Goal: Task Accomplishment & Management: Use online tool/utility

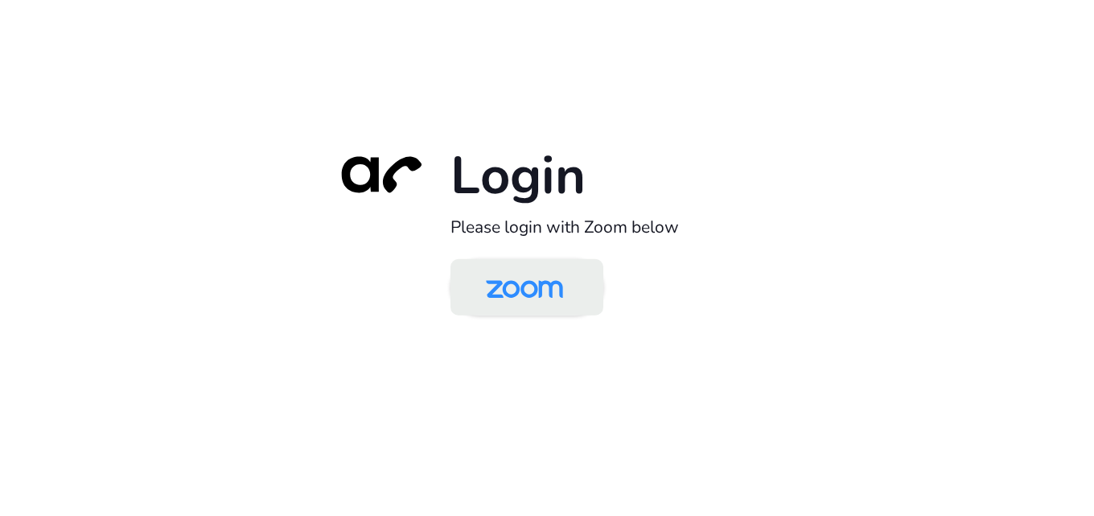
click at [549, 303] on img at bounding box center [524, 288] width 111 height 52
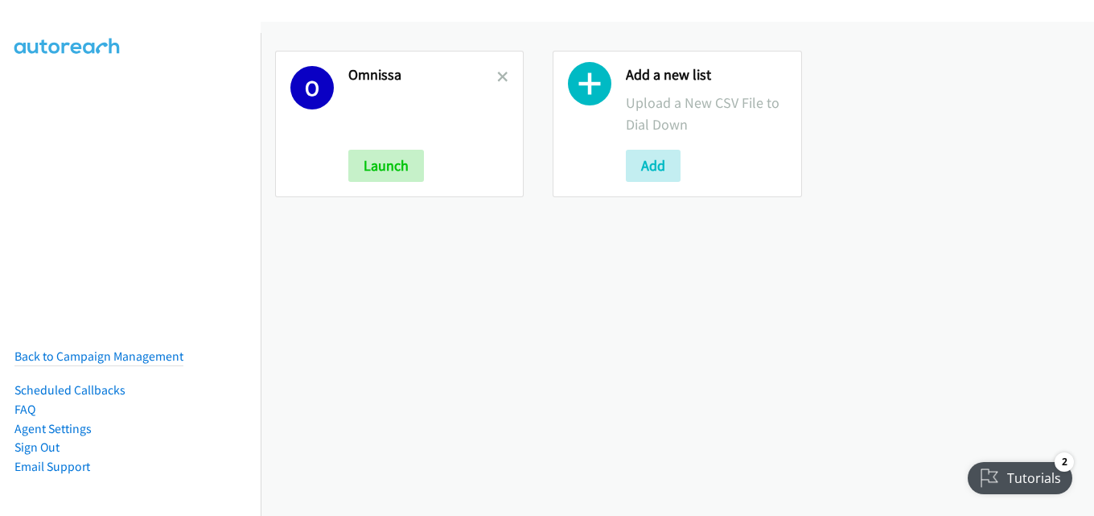
click at [498, 70] on link at bounding box center [502, 77] width 11 height 18
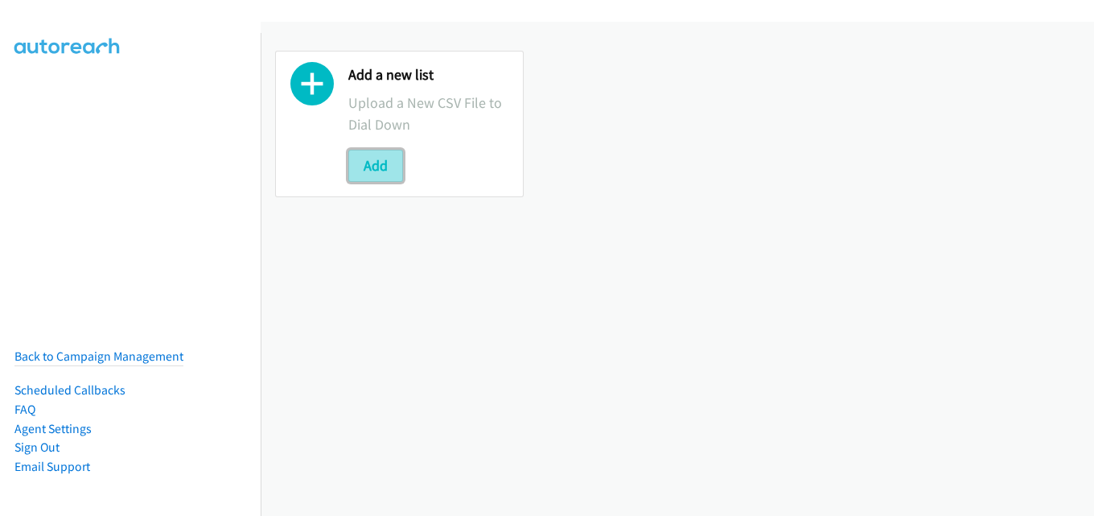
click at [387, 160] on button "Add" at bounding box center [375, 166] width 55 height 32
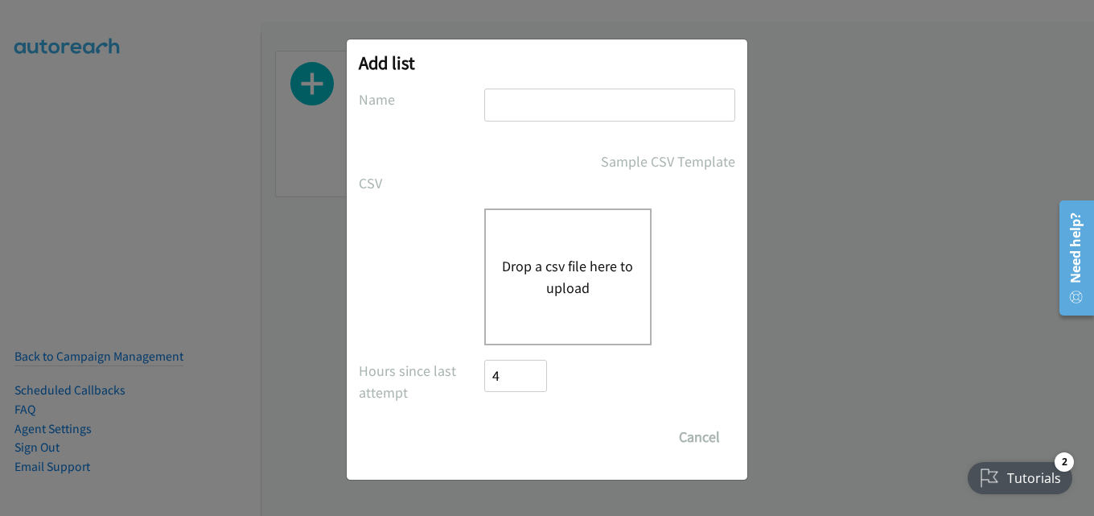
click at [552, 95] on input "text" at bounding box center [609, 104] width 251 height 33
type input "omnissa"
click at [557, 237] on div "Drop a csv file here to upload" at bounding box center [567, 276] width 167 height 137
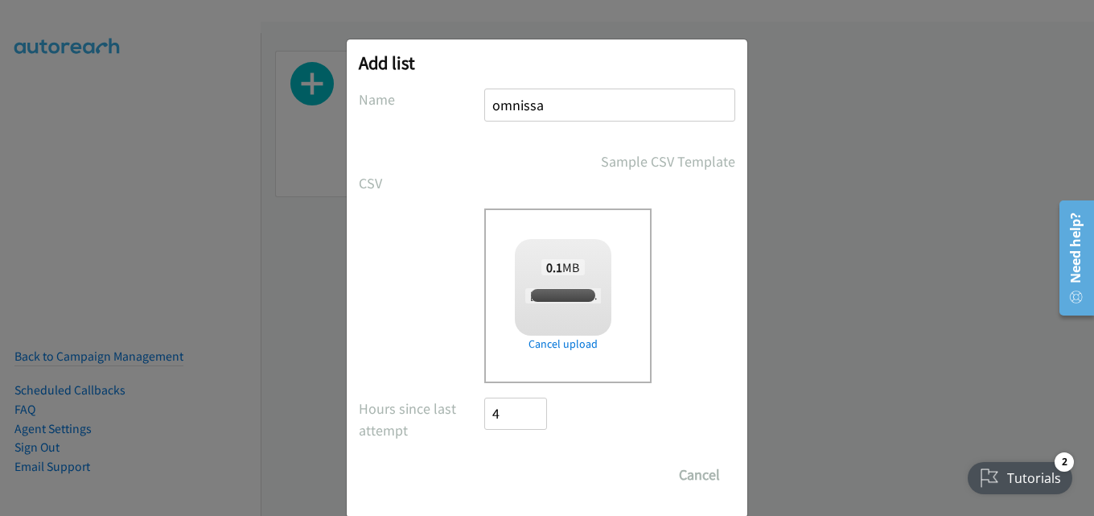
checkbox input "true"
click at [527, 467] on input "Save List" at bounding box center [526, 474] width 84 height 32
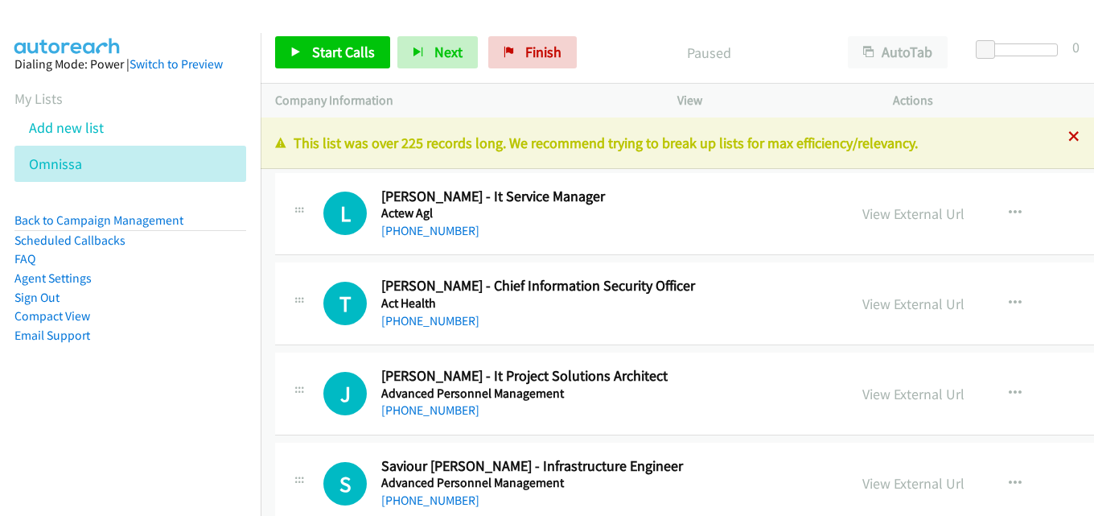
click at [1068, 136] on icon at bounding box center [1073, 137] width 11 height 11
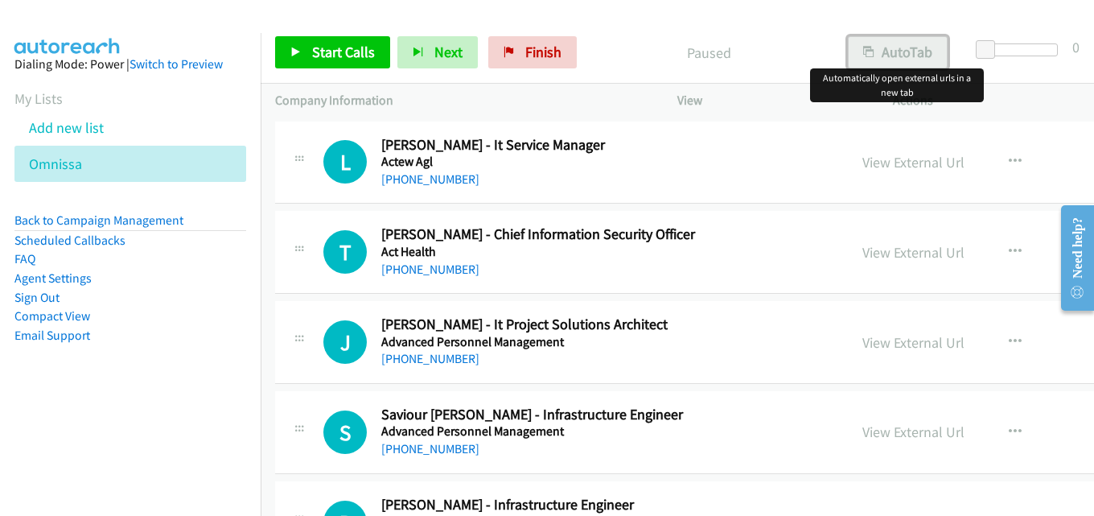
click at [923, 47] on button "AutoTab" at bounding box center [898, 52] width 100 height 32
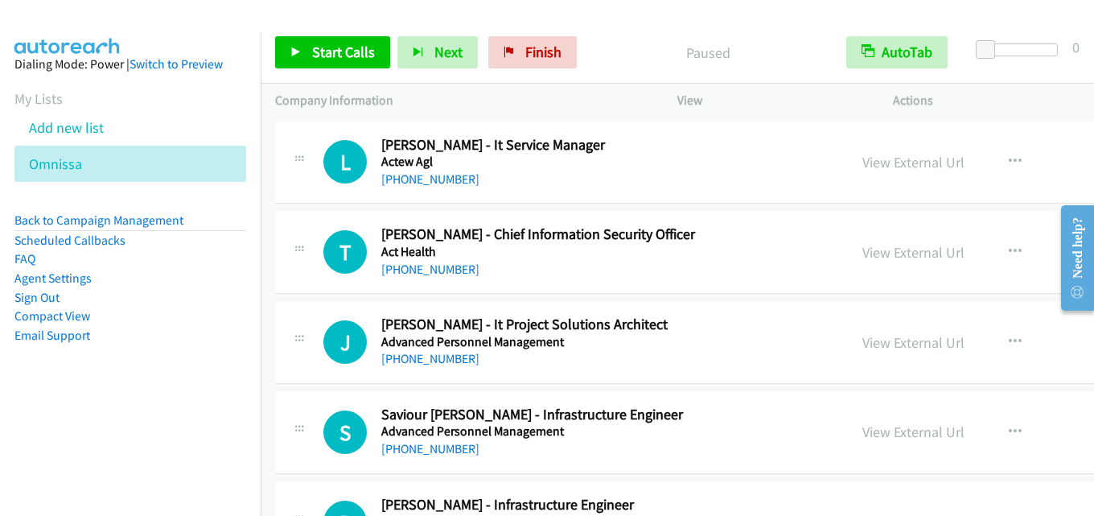
click at [774, 60] on p "Paused" at bounding box center [707, 53] width 219 height 22
click at [664, 24] on div "Start Calls Pause Next Finish Paused AutoTab AutoTab 0" at bounding box center [677, 53] width 833 height 62
click at [333, 51] on span "Start Calls" at bounding box center [343, 52] width 63 height 18
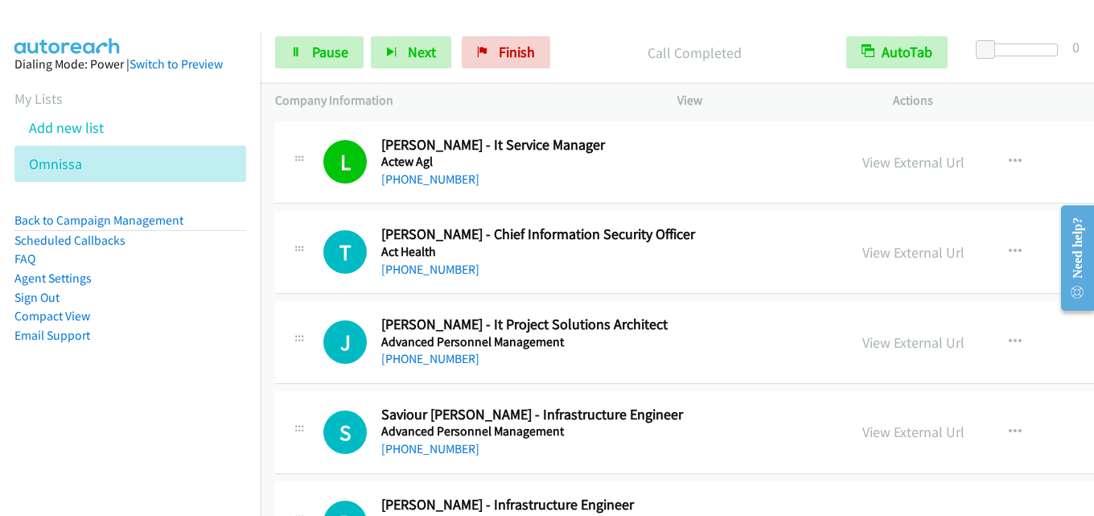
scroll to position [80, 0]
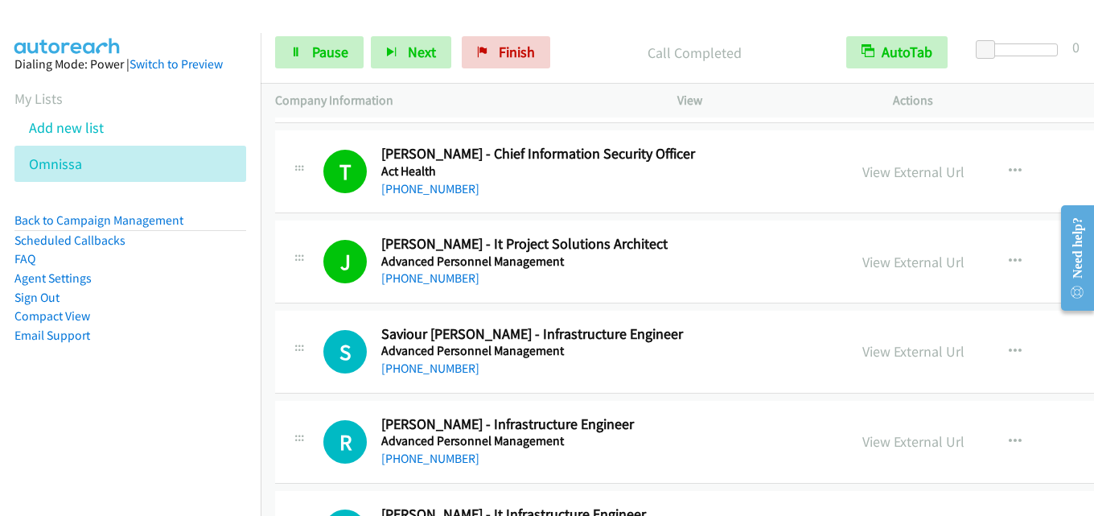
click at [328, 71] on div "Start Calls Pause Next Finish Call Completed AutoTab AutoTab 0" at bounding box center [677, 53] width 833 height 62
click at [327, 59] on span "Pause" at bounding box center [330, 52] width 36 height 18
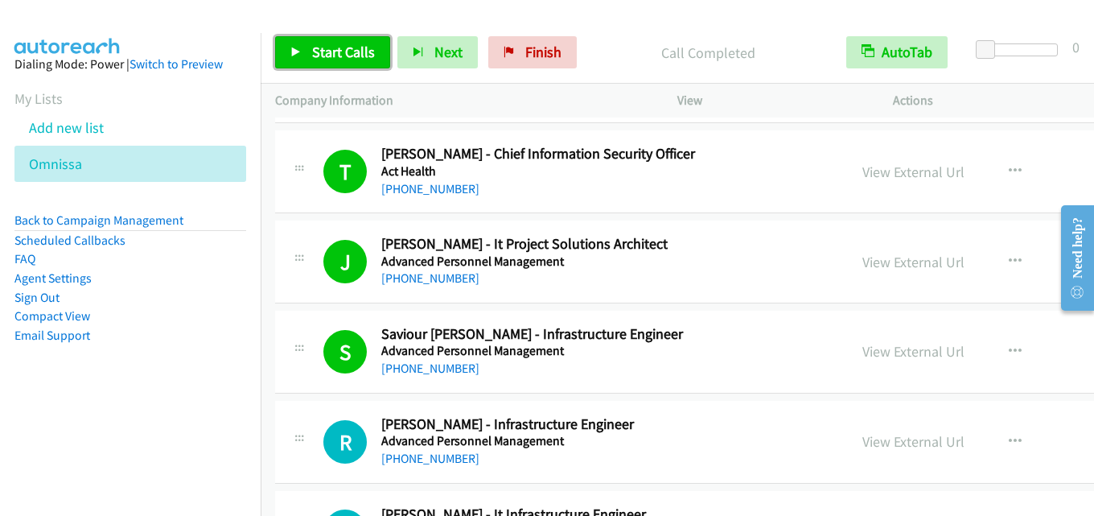
click at [337, 65] on link "Start Calls" at bounding box center [332, 52] width 115 height 32
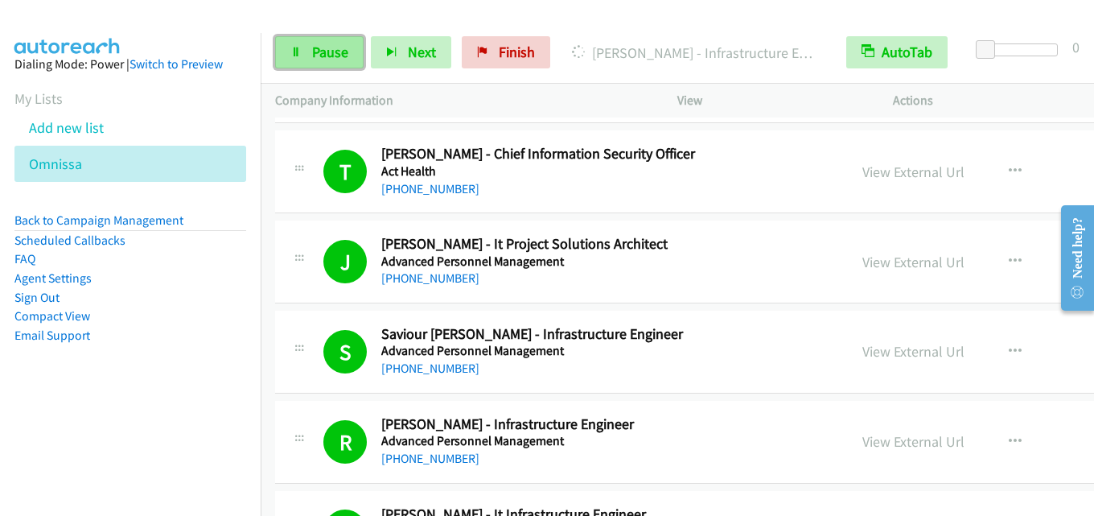
click at [328, 45] on span "Pause" at bounding box center [330, 52] width 36 height 18
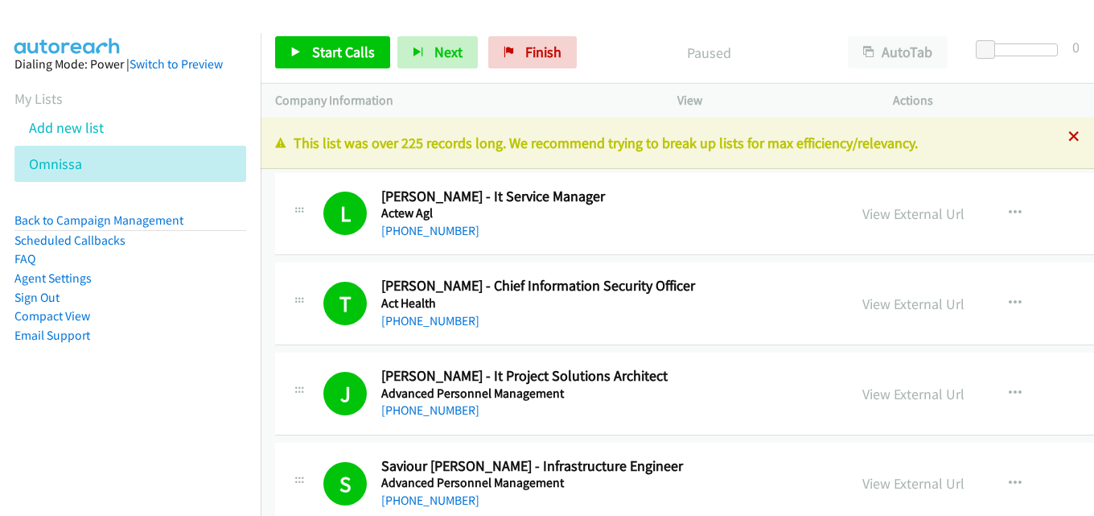
click at [1068, 138] on icon at bounding box center [1073, 137] width 11 height 11
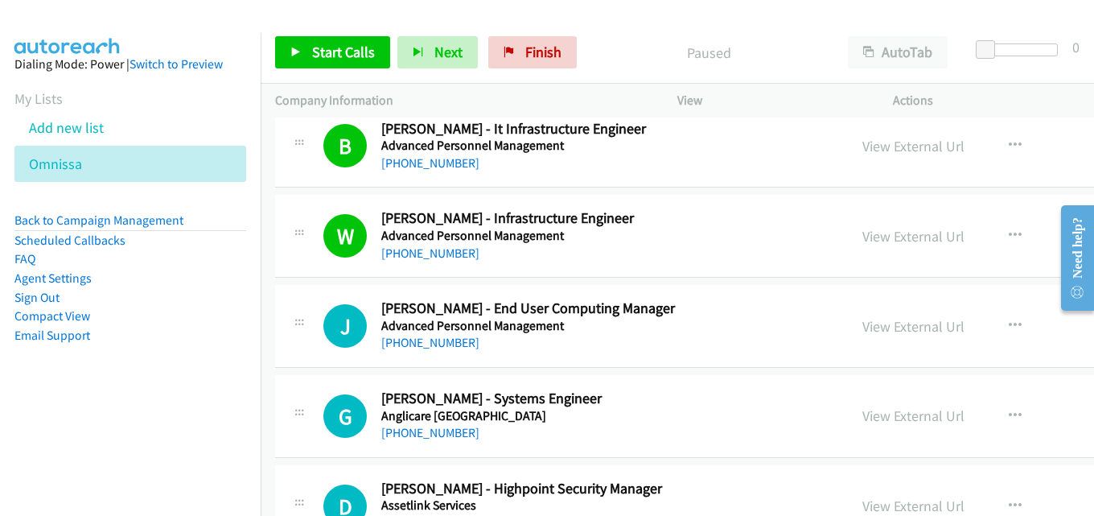
scroll to position [483, 0]
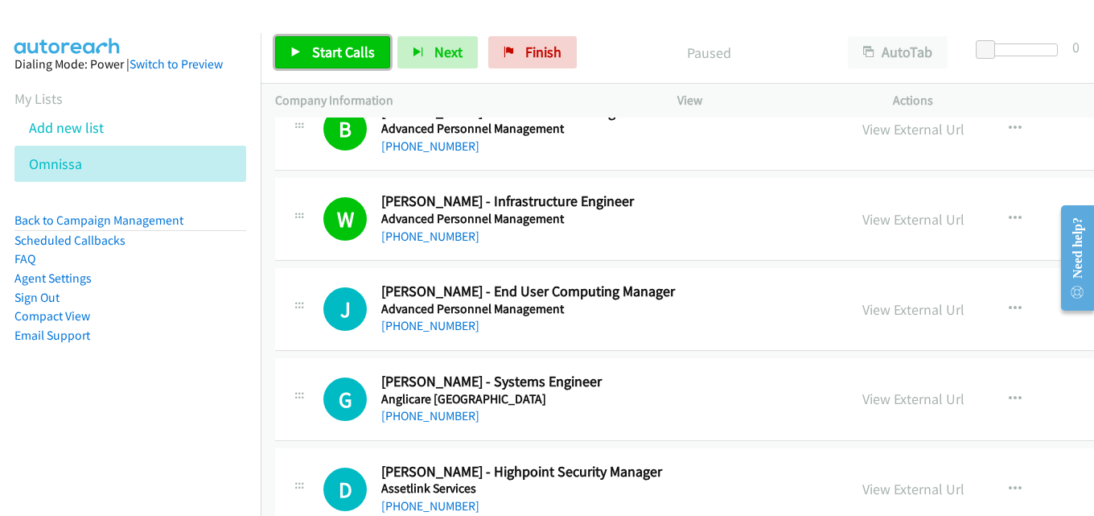
click at [371, 52] on span "Start Calls" at bounding box center [343, 52] width 63 height 18
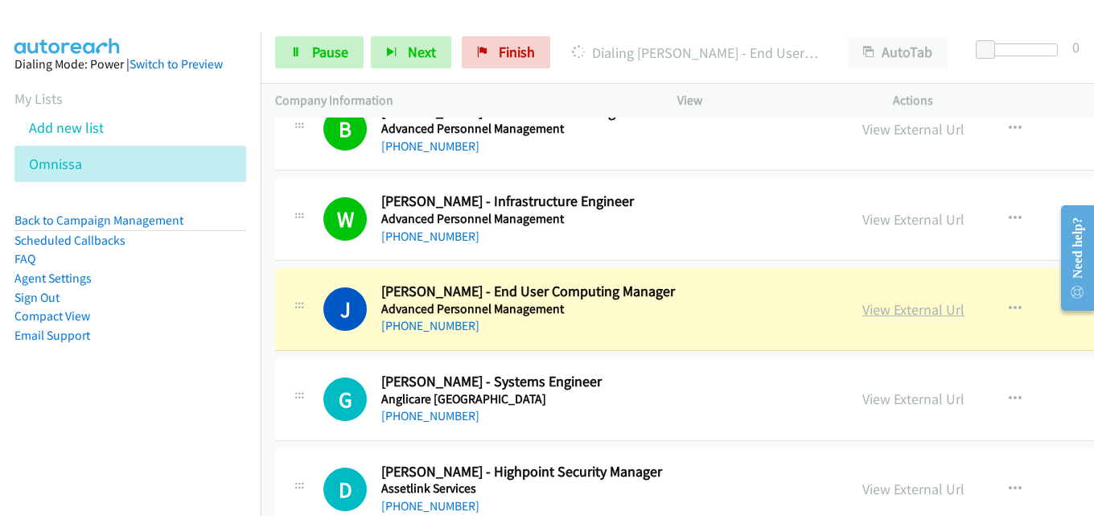
click at [862, 307] on link "View External Url" at bounding box center [913, 309] width 102 height 18
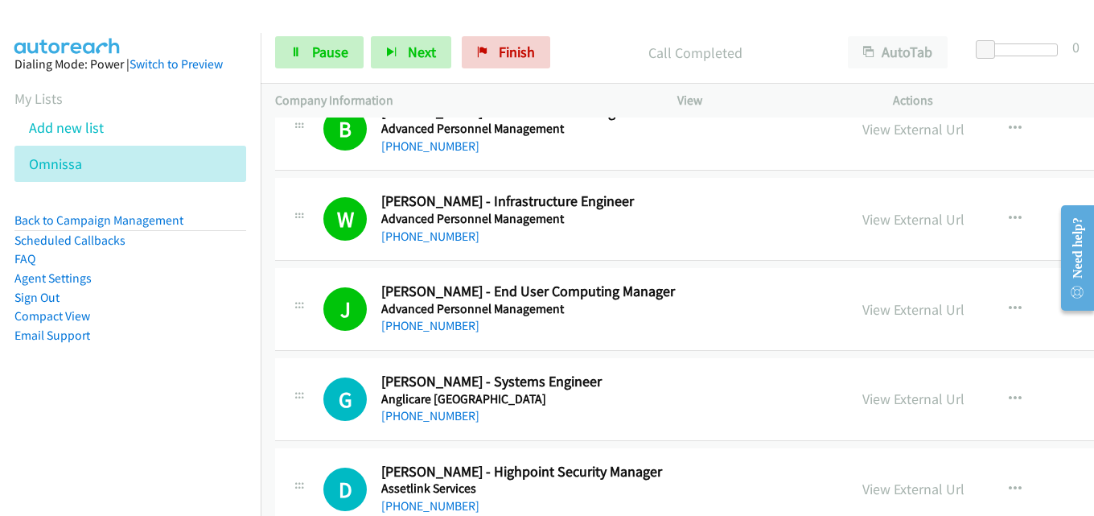
scroll to position [563, 0]
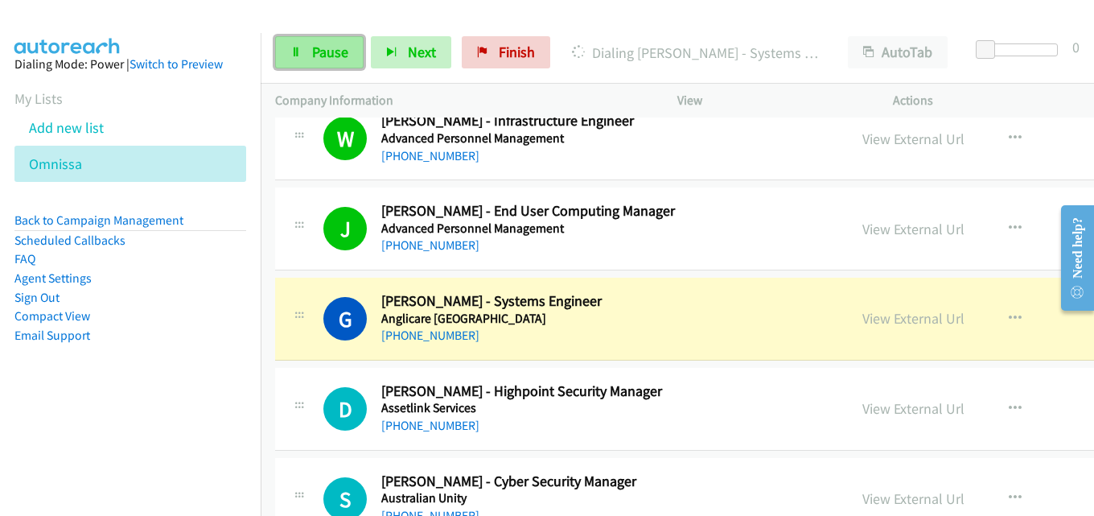
click at [323, 47] on span "Pause" at bounding box center [330, 52] width 36 height 18
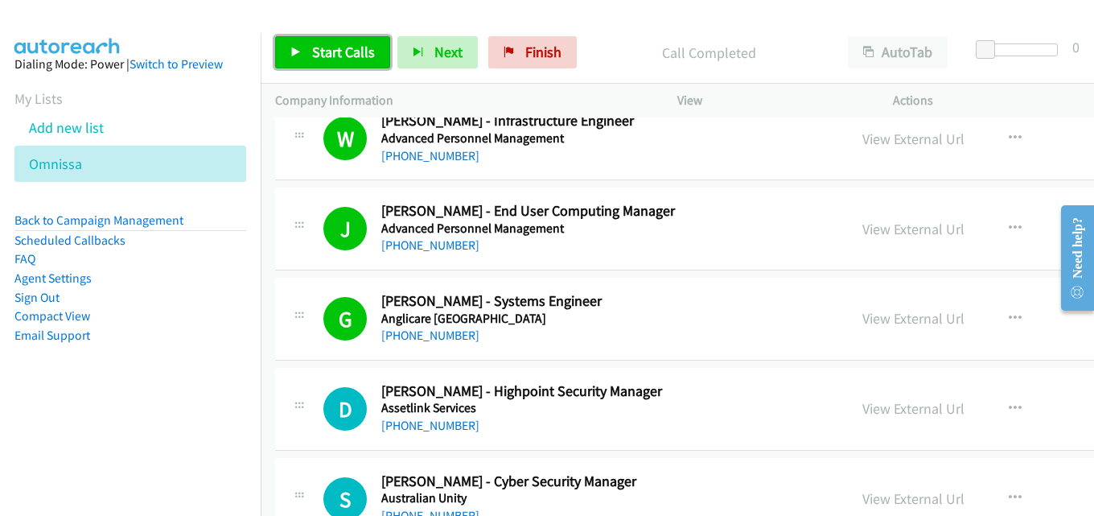
click at [323, 53] on span "Start Calls" at bounding box center [343, 52] width 63 height 18
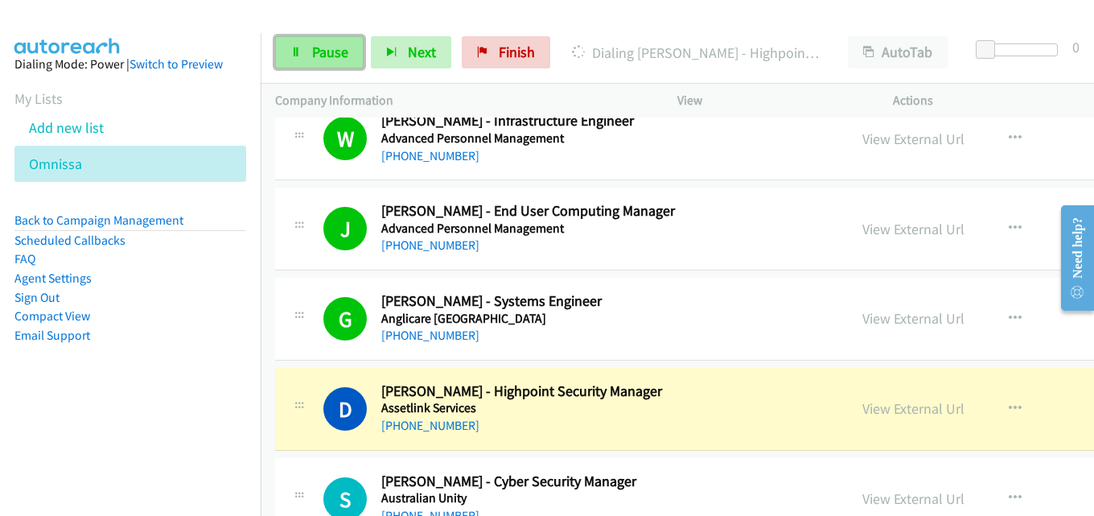
click at [342, 47] on span "Pause" at bounding box center [330, 52] width 36 height 18
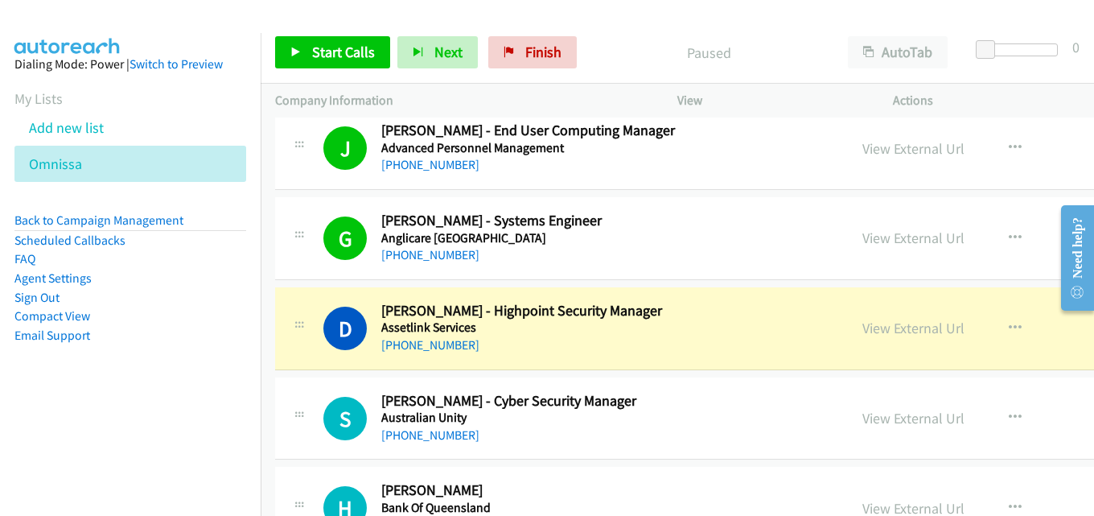
scroll to position [724, 0]
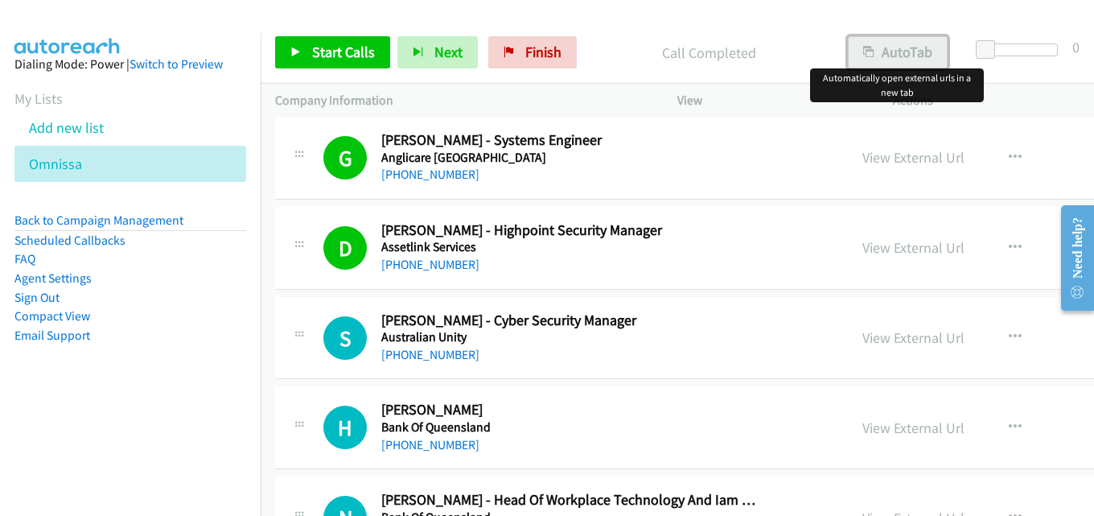
click at [897, 55] on button "AutoTab" at bounding box center [898, 52] width 100 height 32
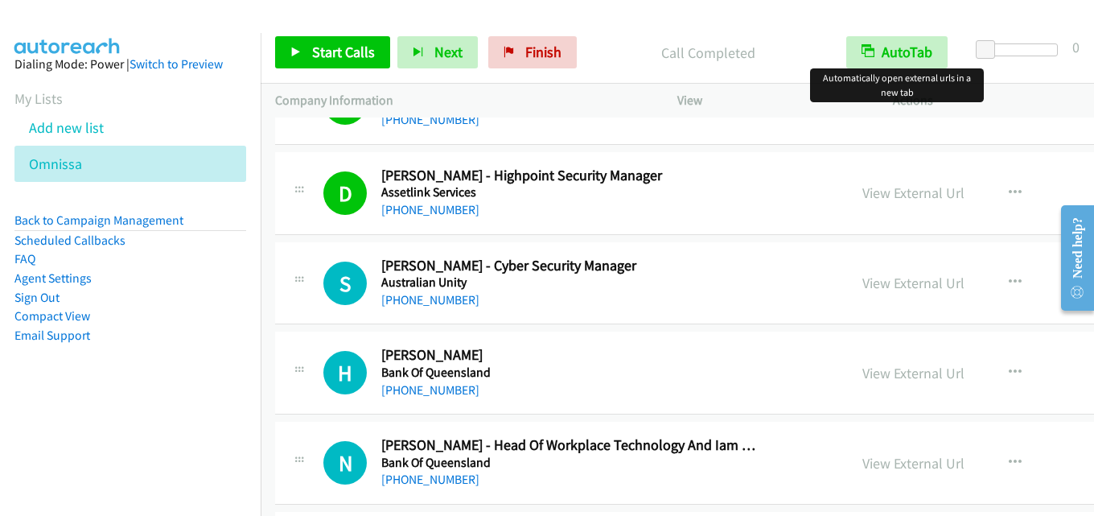
scroll to position [804, 0]
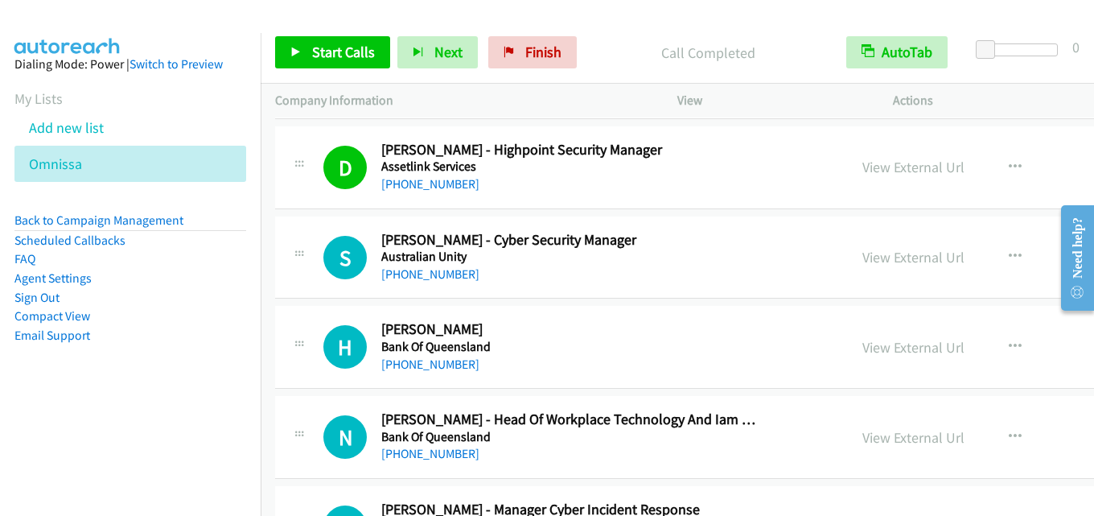
click at [775, 43] on p "Call Completed" at bounding box center [707, 53] width 219 height 22
click at [313, 55] on span "Start Calls" at bounding box center [343, 52] width 63 height 18
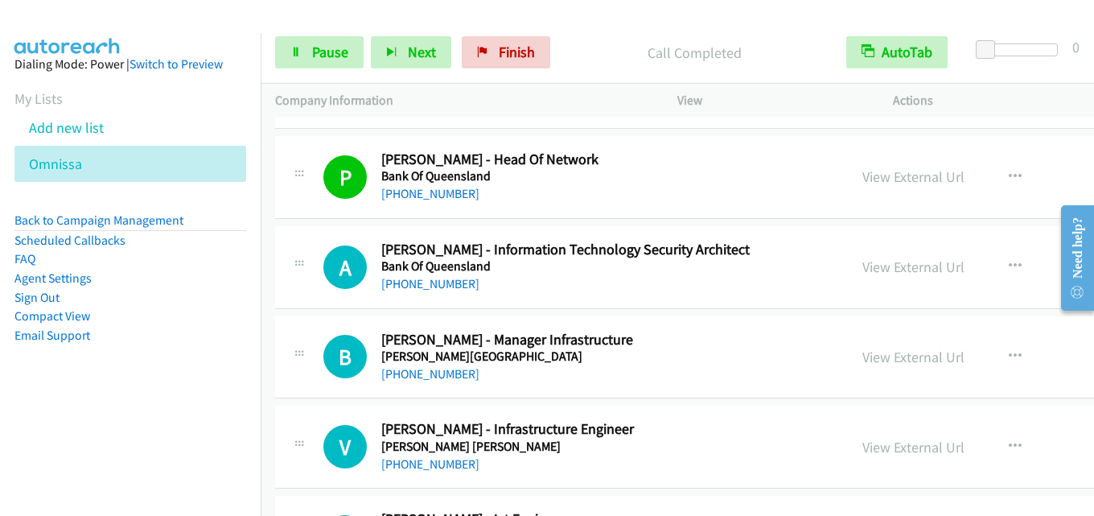
scroll to position [1287, 0]
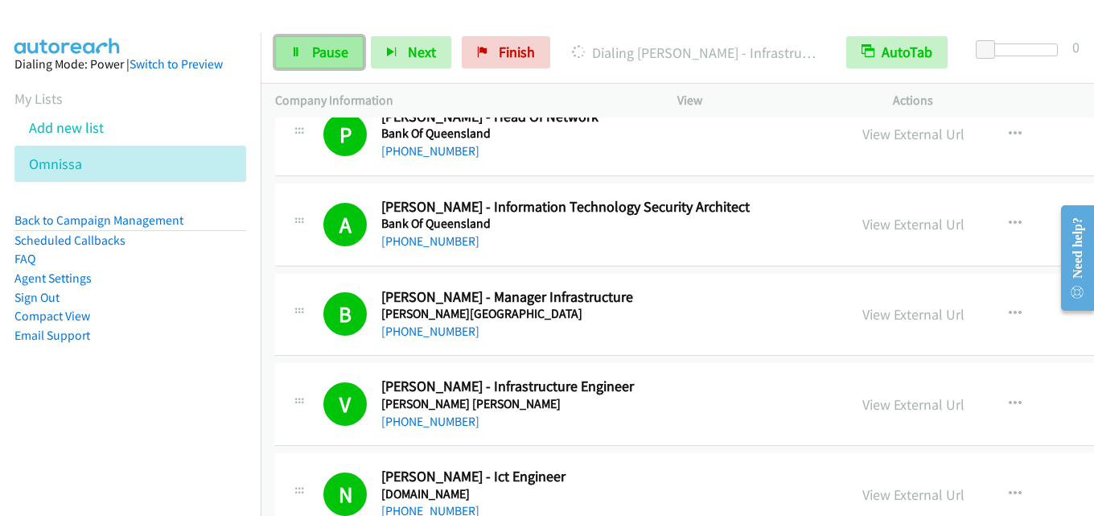
click at [351, 47] on link "Pause" at bounding box center [319, 52] width 88 height 32
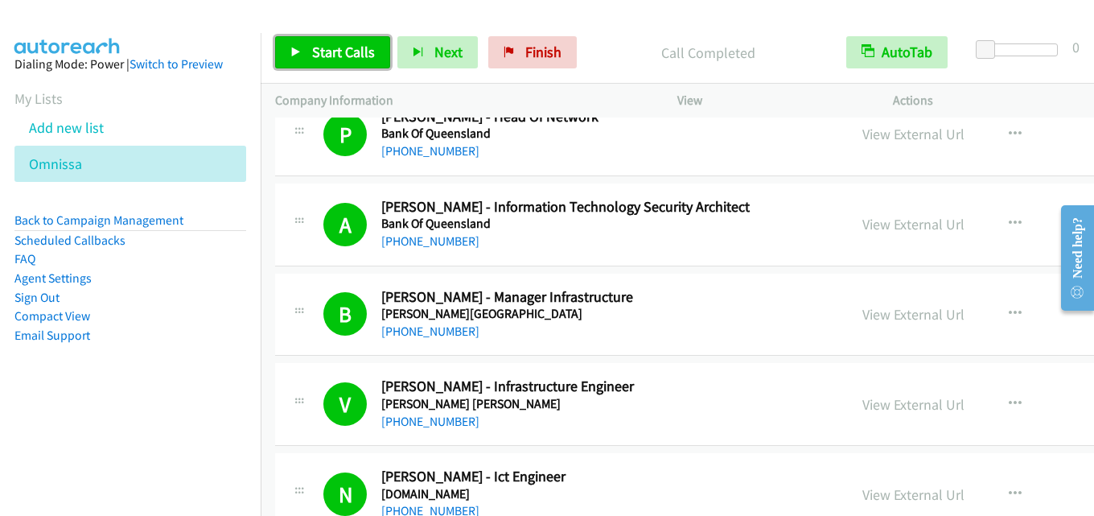
click at [332, 58] on span "Start Calls" at bounding box center [343, 52] width 63 height 18
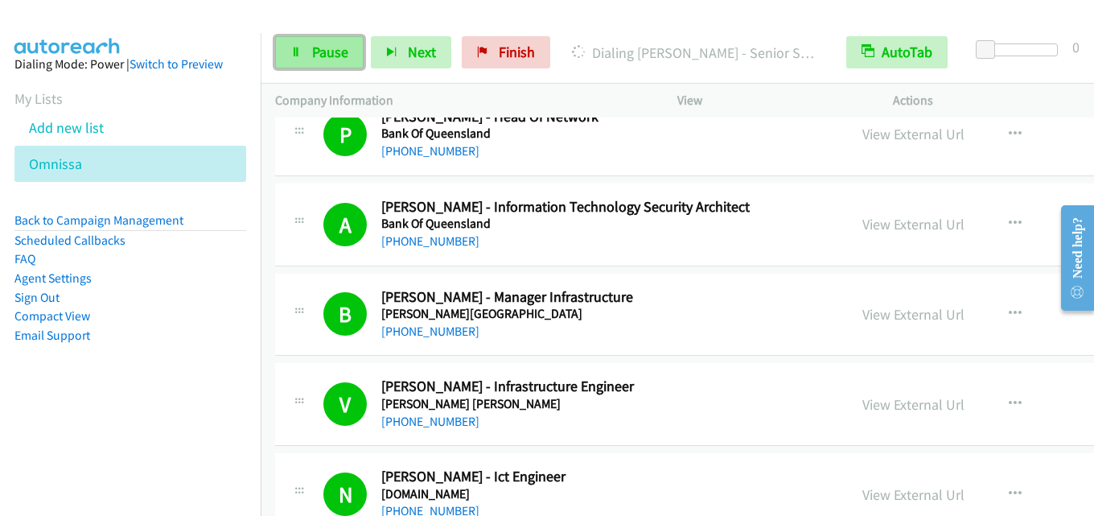
click at [339, 54] on span "Pause" at bounding box center [330, 52] width 36 height 18
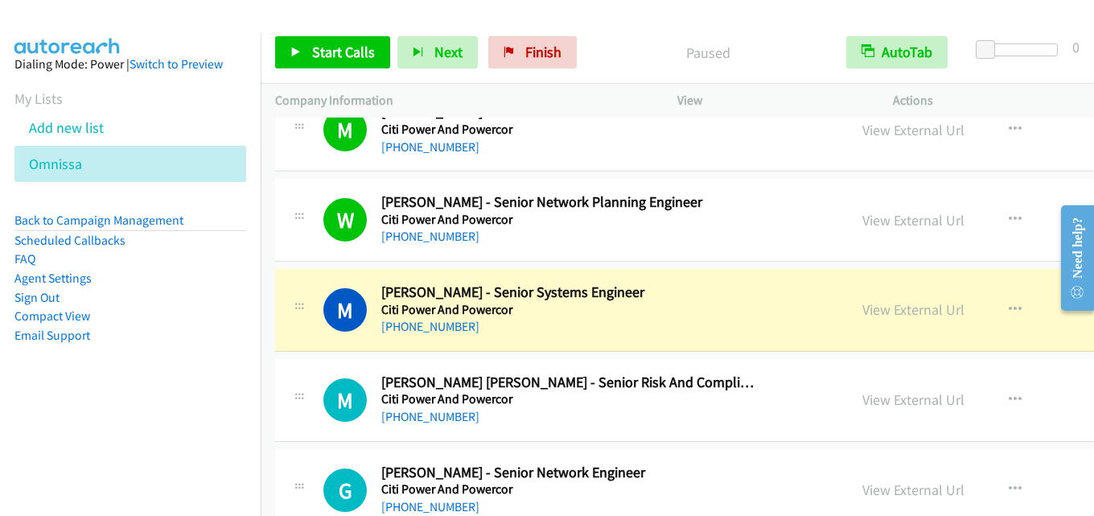
scroll to position [2091, 0]
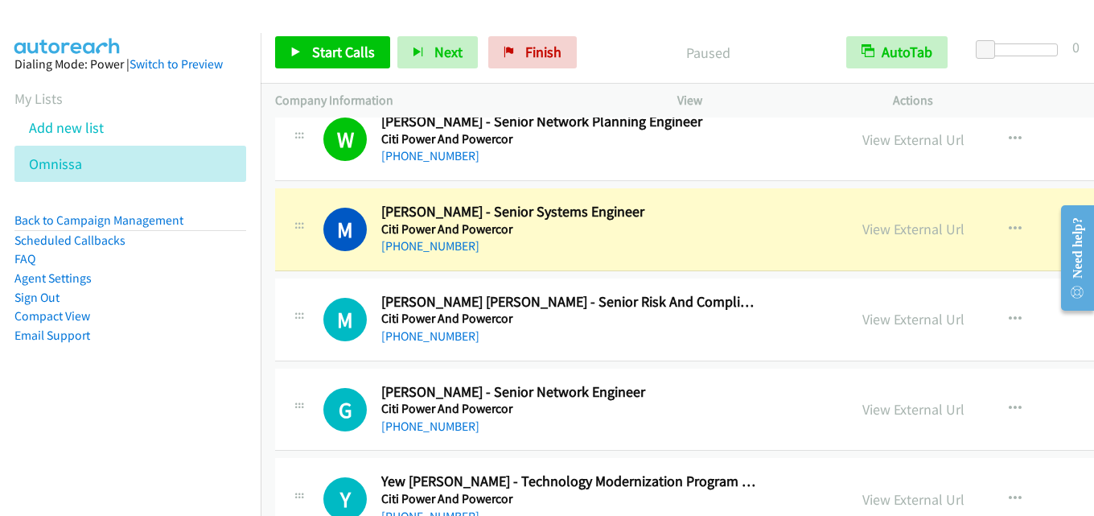
click at [635, 23] on div "Start Calls Pause Next Finish Paused AutoTab AutoTab 0" at bounding box center [677, 53] width 833 height 62
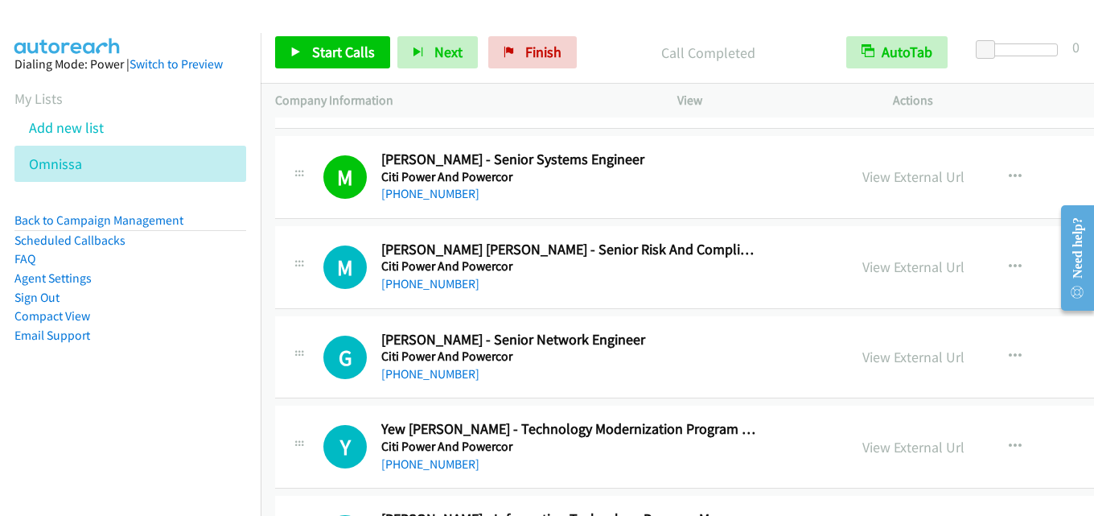
scroll to position [2172, 0]
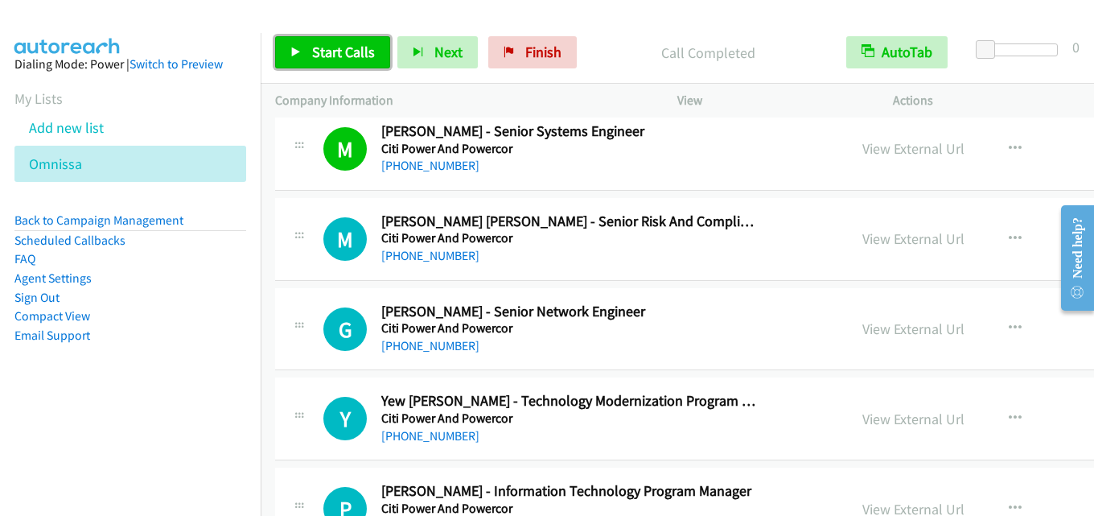
click at [342, 55] on span "Start Calls" at bounding box center [343, 52] width 63 height 18
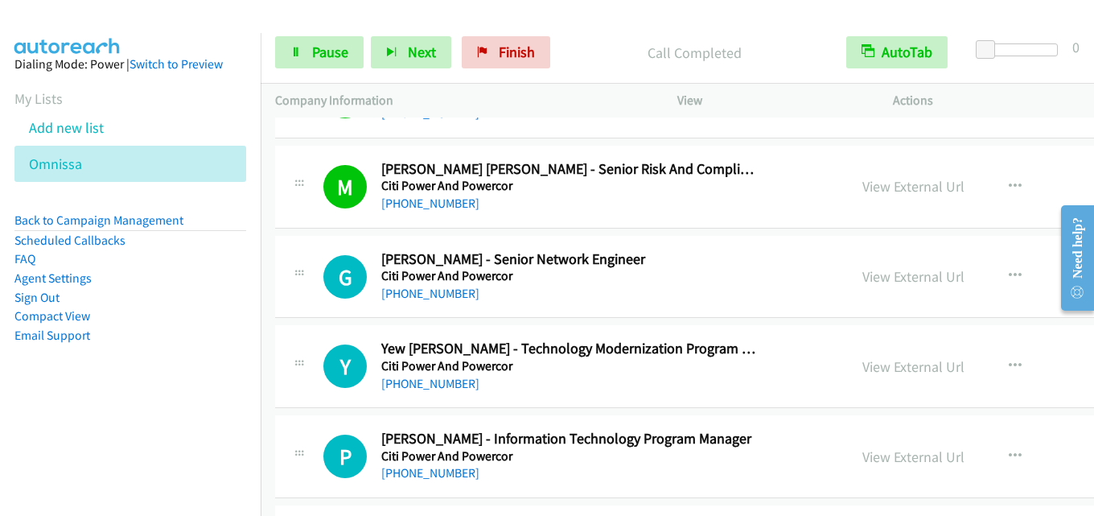
scroll to position [2252, 0]
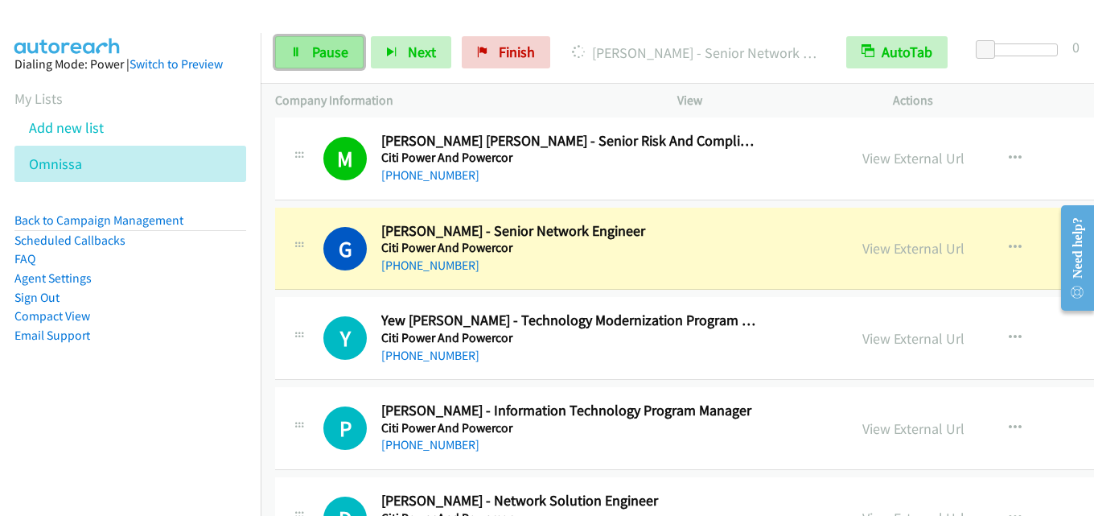
click at [323, 53] on span "Pause" at bounding box center [330, 52] width 36 height 18
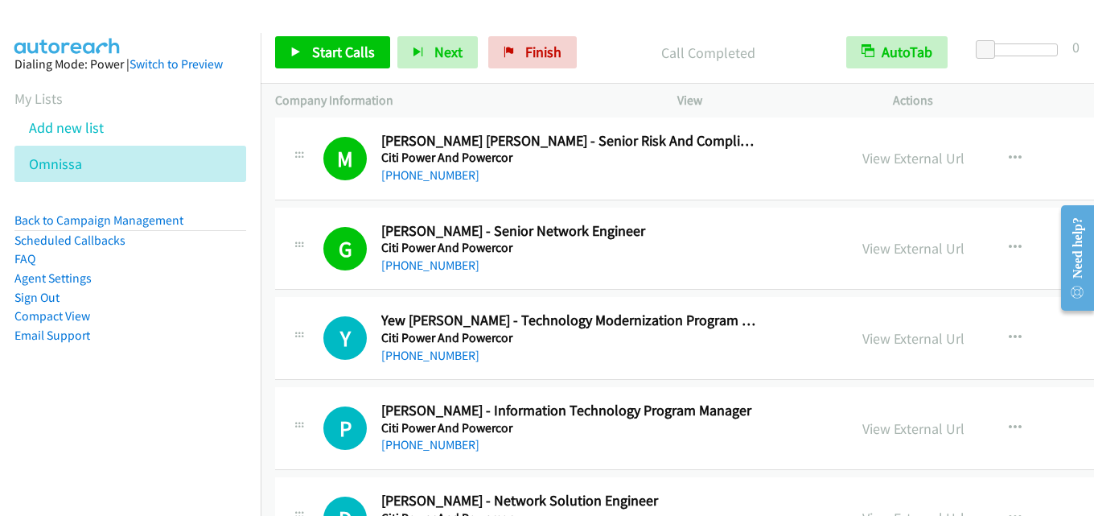
scroll to position [2333, 0]
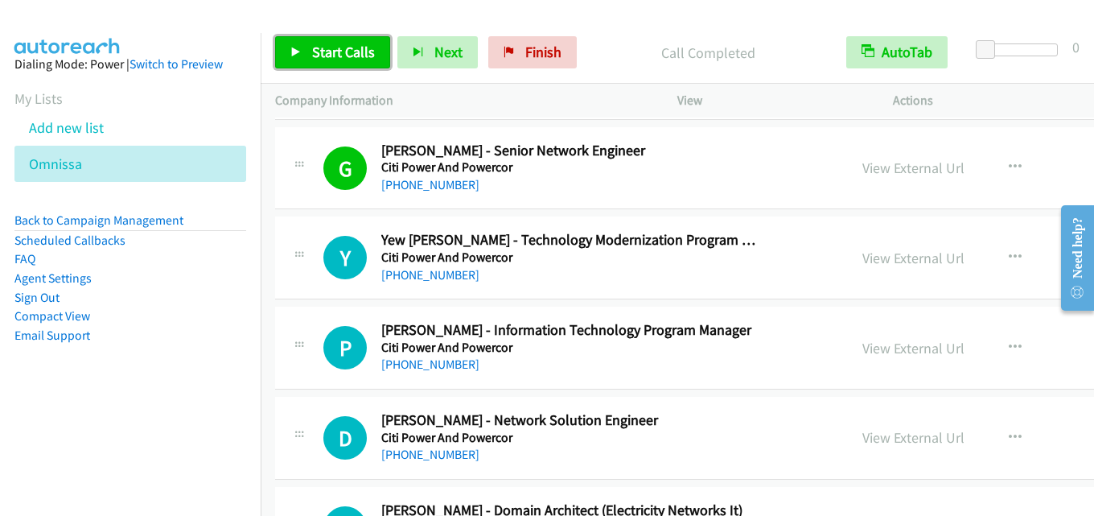
click at [347, 46] on span "Start Calls" at bounding box center [343, 52] width 63 height 18
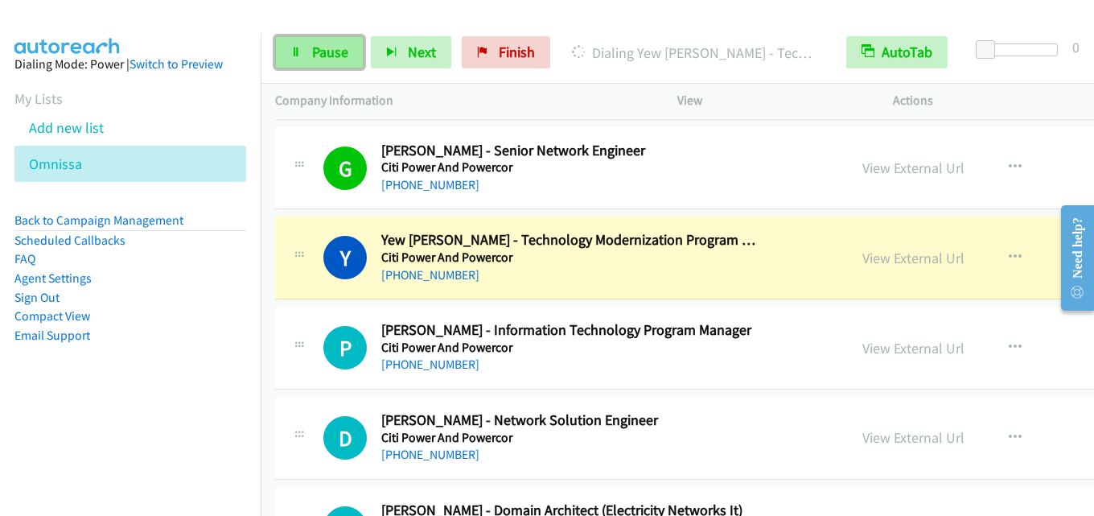
click at [340, 57] on span "Pause" at bounding box center [330, 52] width 36 height 18
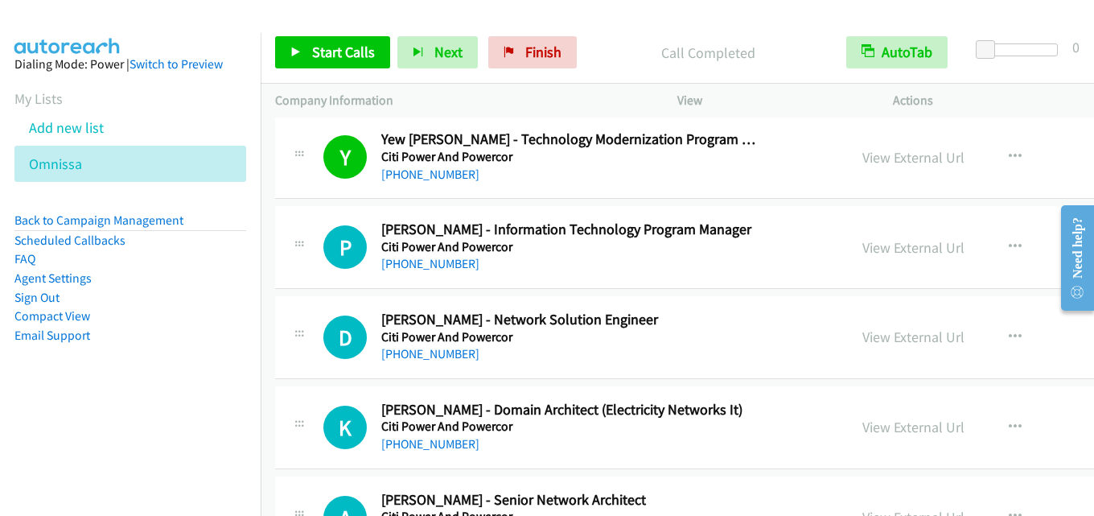
scroll to position [2413, 0]
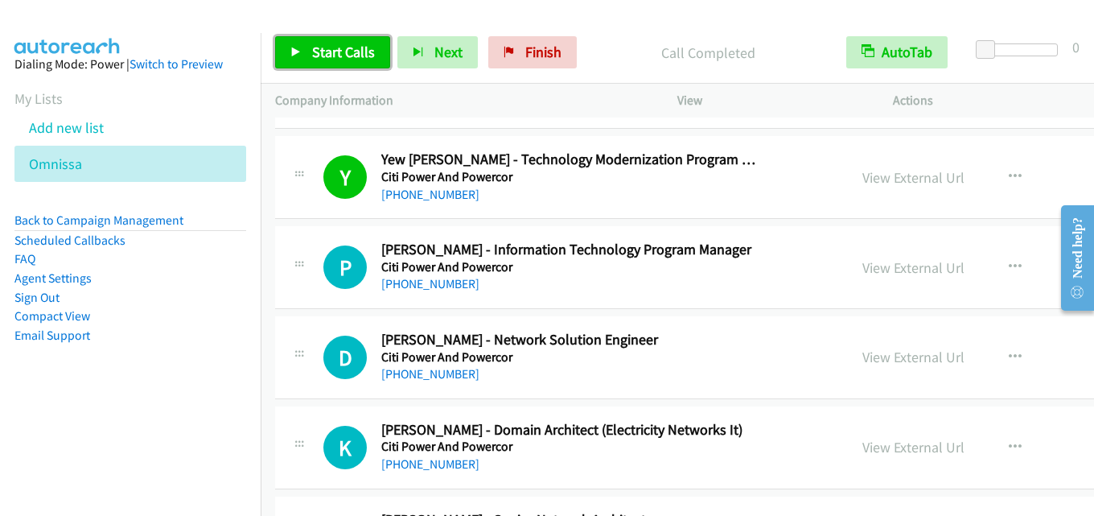
click at [343, 60] on span "Start Calls" at bounding box center [343, 52] width 63 height 18
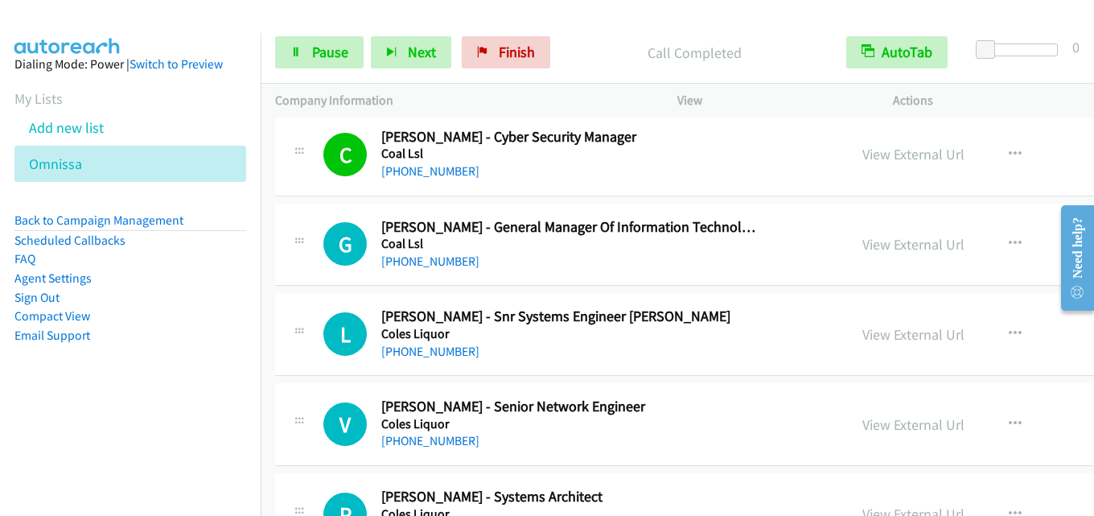
scroll to position [3217, 0]
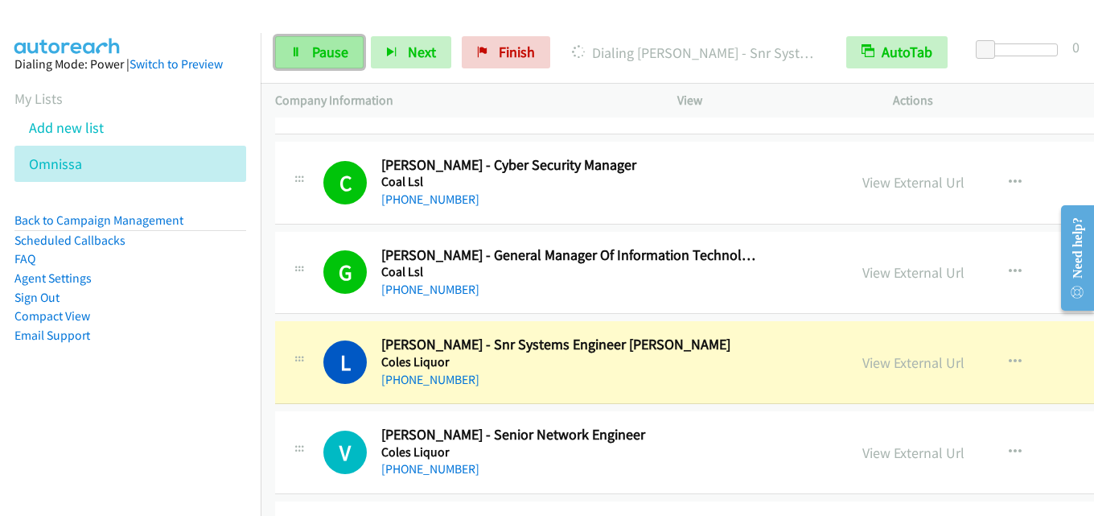
click at [320, 53] on span "Pause" at bounding box center [330, 52] width 36 height 18
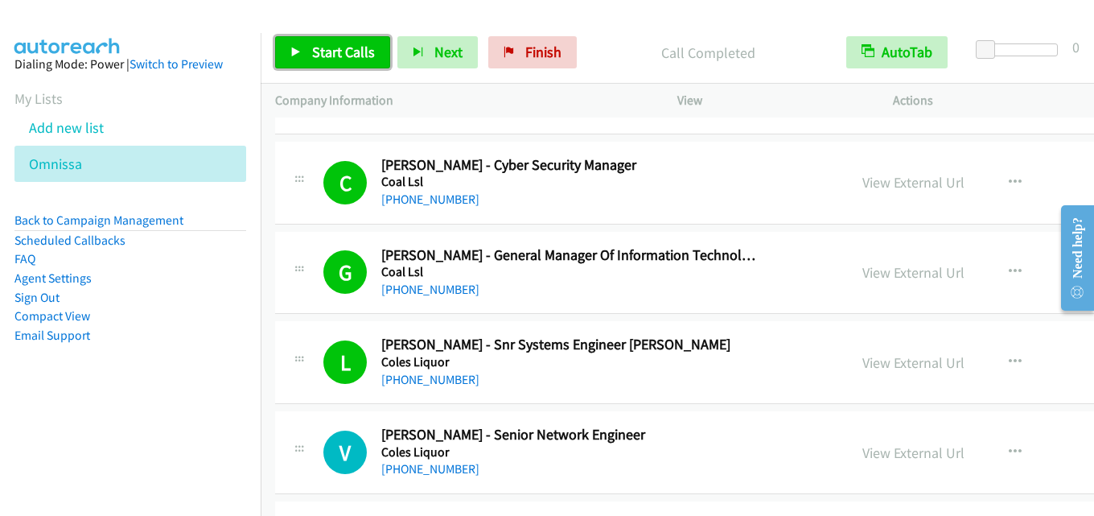
click at [325, 49] on span "Start Calls" at bounding box center [343, 52] width 63 height 18
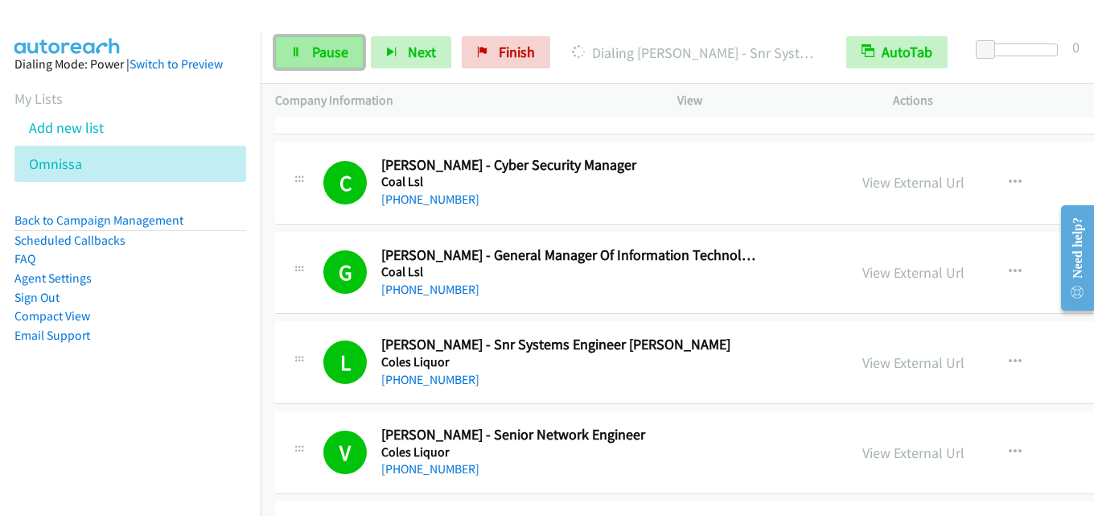
click at [329, 50] on span "Pause" at bounding box center [330, 52] width 36 height 18
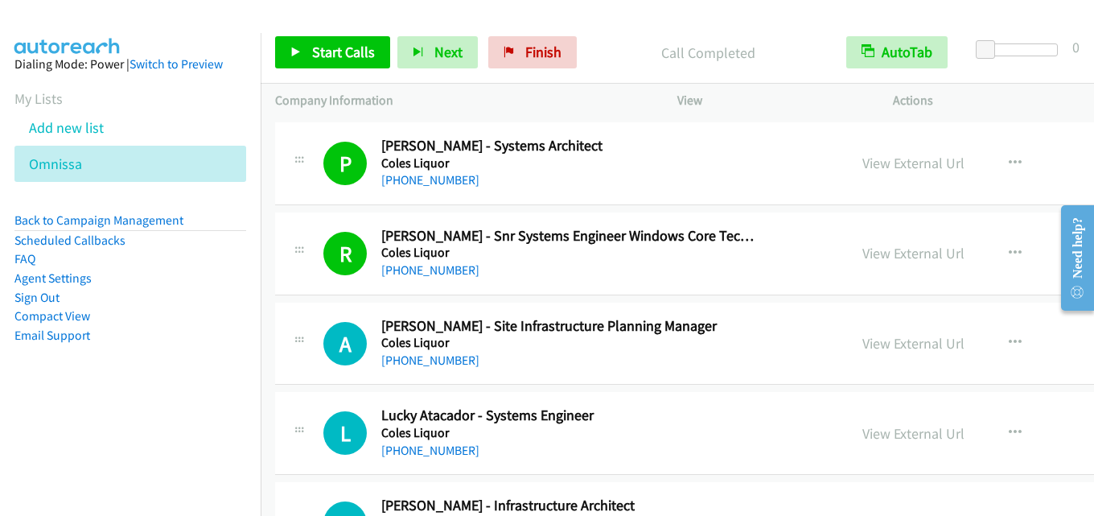
scroll to position [3677, 0]
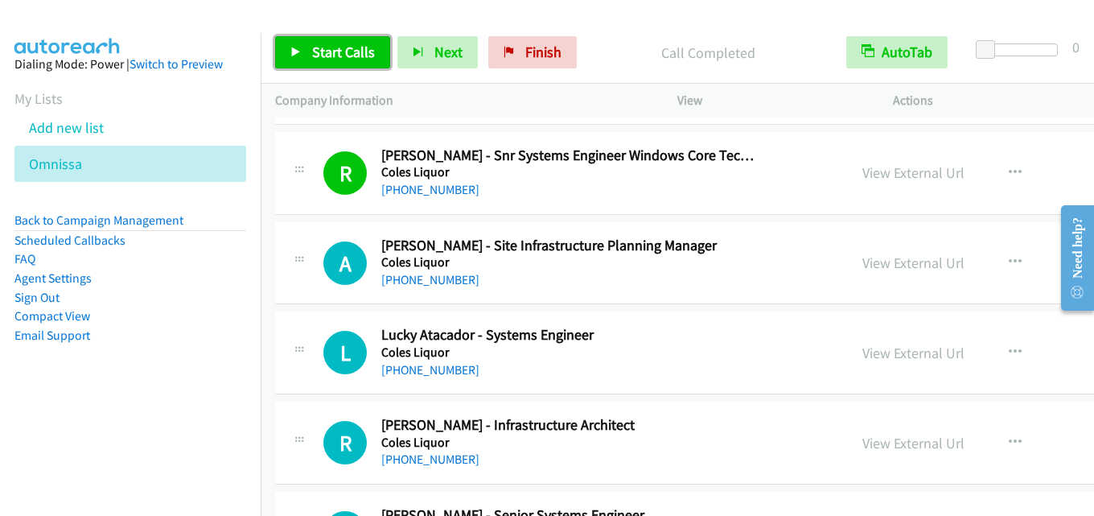
click at [329, 42] on link "Start Calls" at bounding box center [332, 52] width 115 height 32
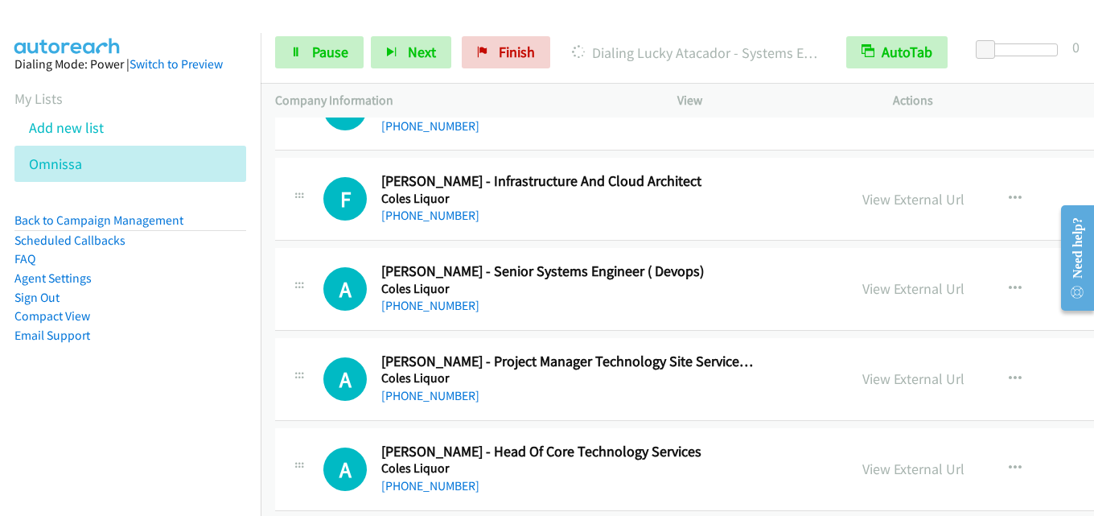
scroll to position [6814, 0]
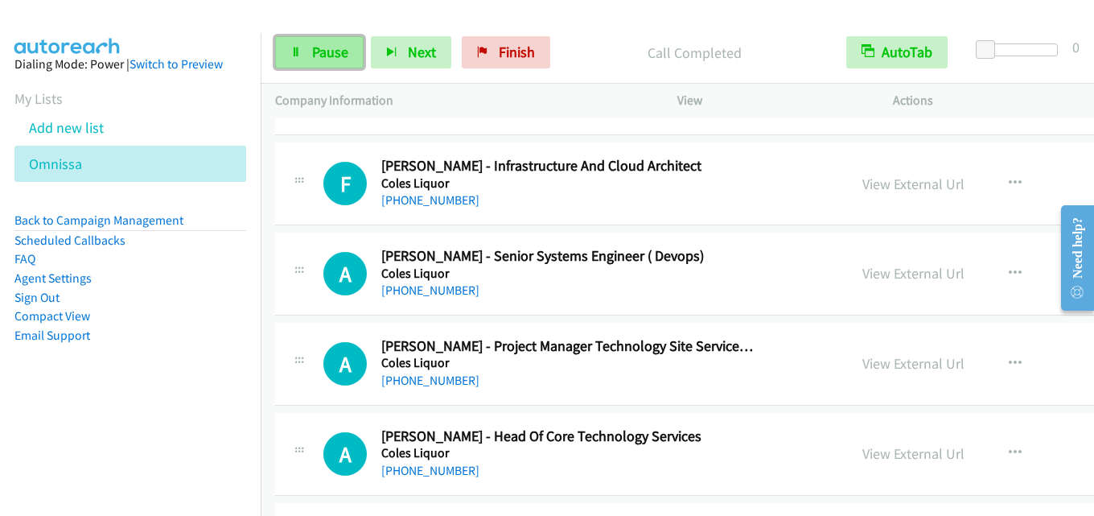
click at [327, 51] on span "Pause" at bounding box center [330, 52] width 36 height 18
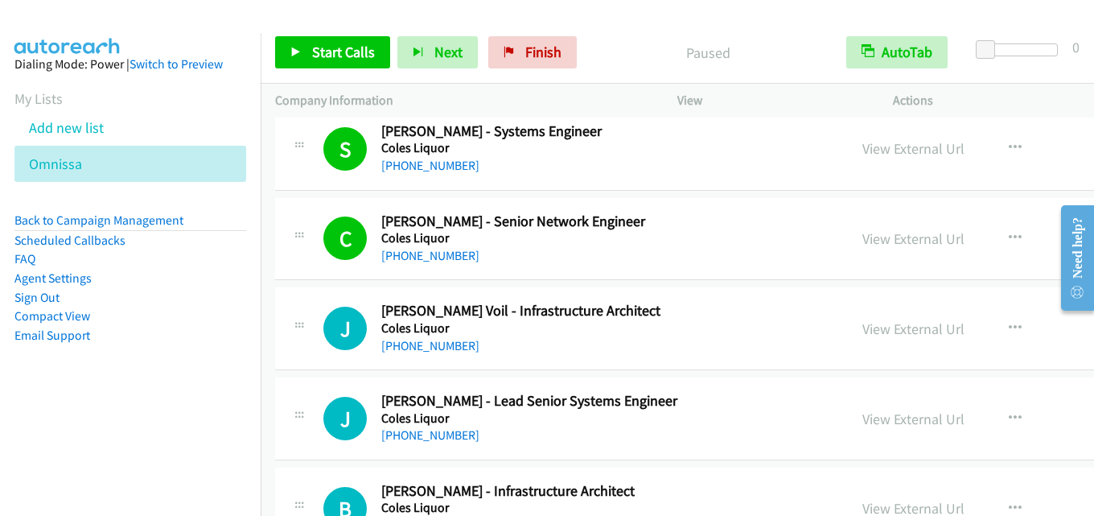
scroll to position [4240, 0]
click at [862, 236] on link "View External Url" at bounding box center [913, 239] width 102 height 18
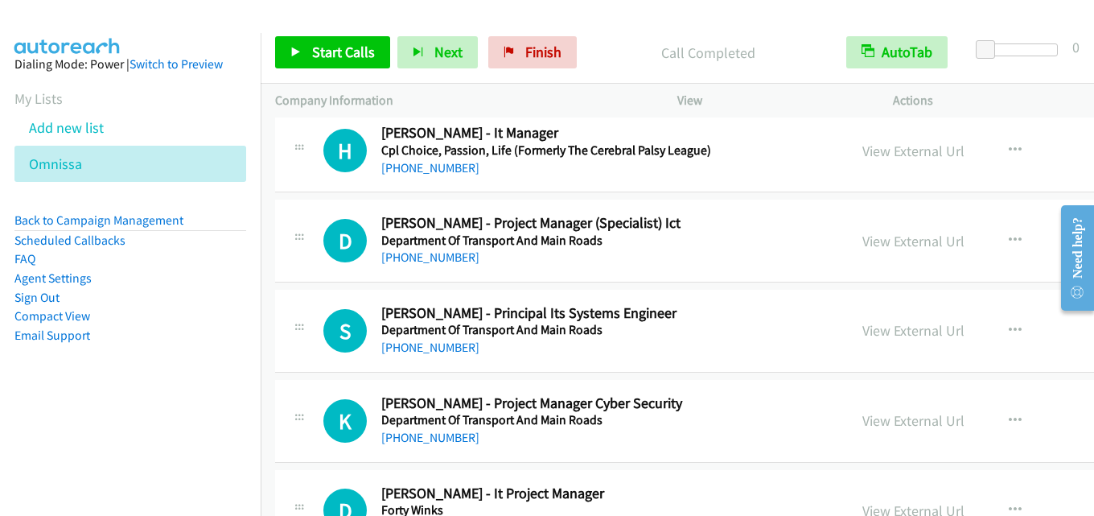
scroll to position [7216, 0]
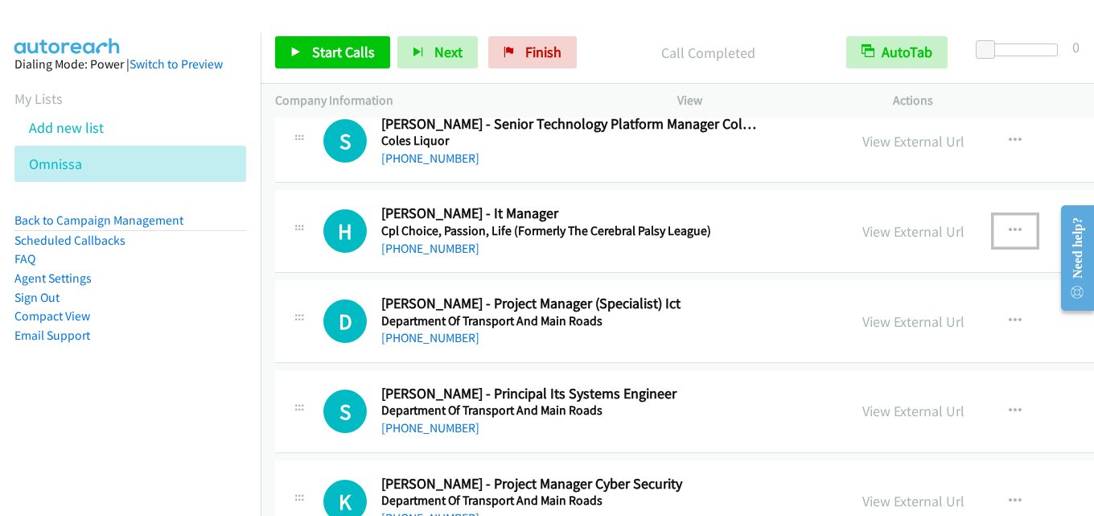
click at [1009, 231] on icon "button" at bounding box center [1015, 230] width 13 height 13
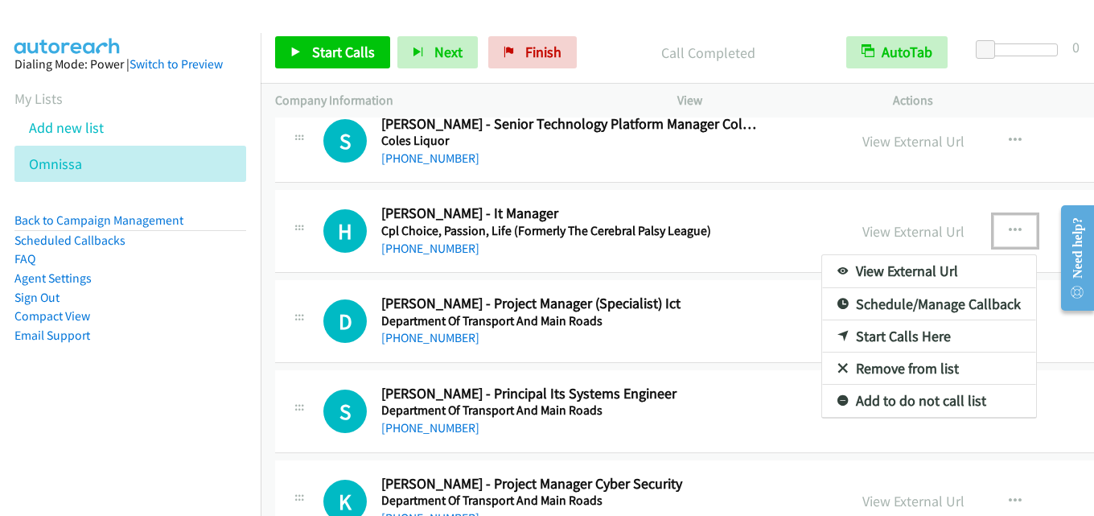
click at [836, 336] on link "Start Calls Here" at bounding box center [929, 336] width 214 height 32
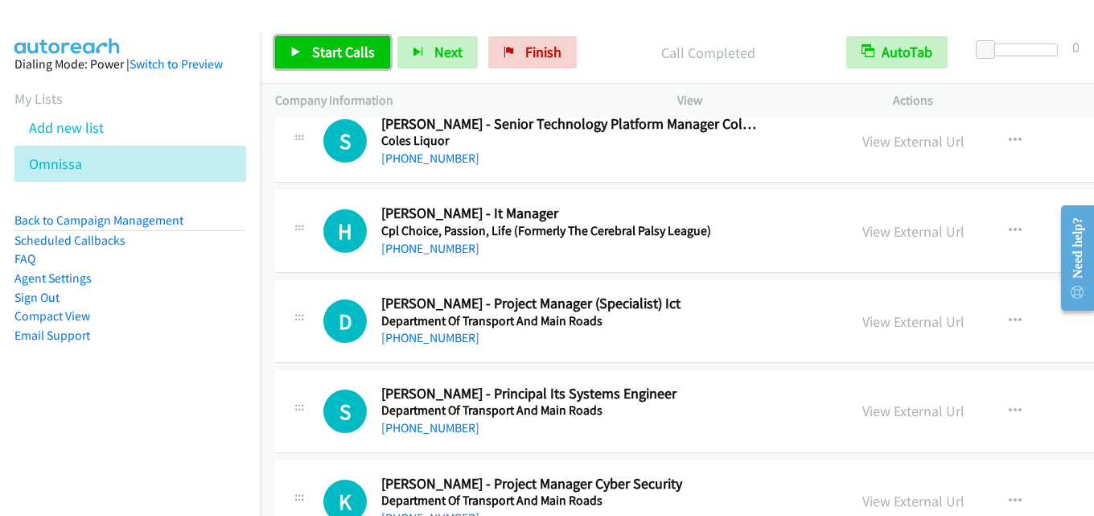
click at [335, 52] on span "Start Calls" at bounding box center [343, 52] width 63 height 18
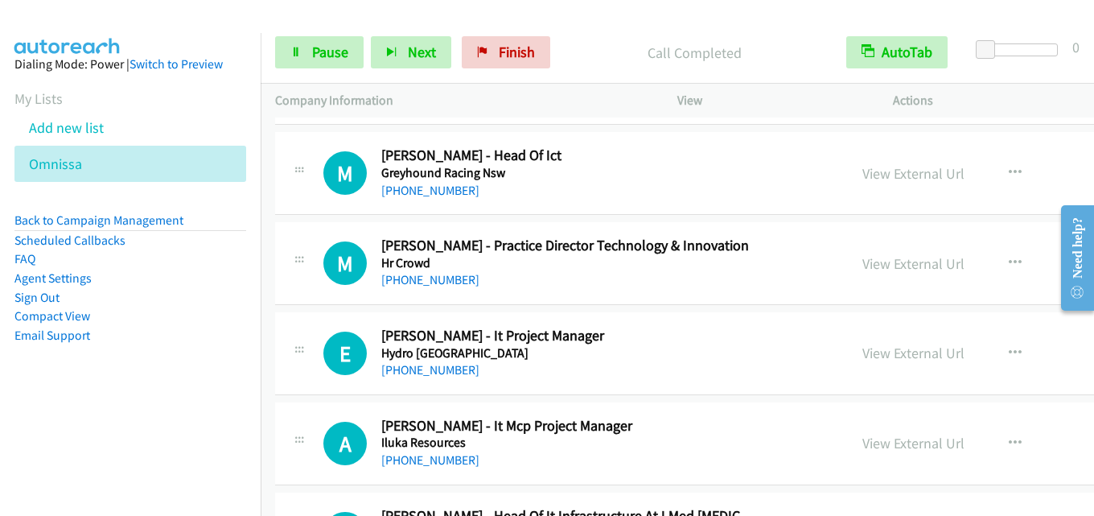
scroll to position [7698, 0]
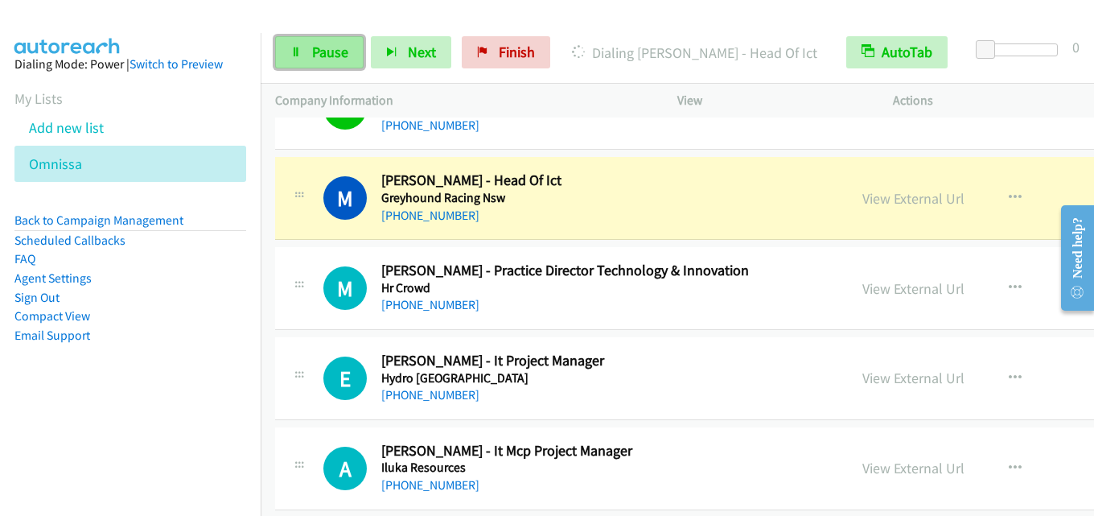
click at [335, 52] on span "Pause" at bounding box center [330, 52] width 36 height 18
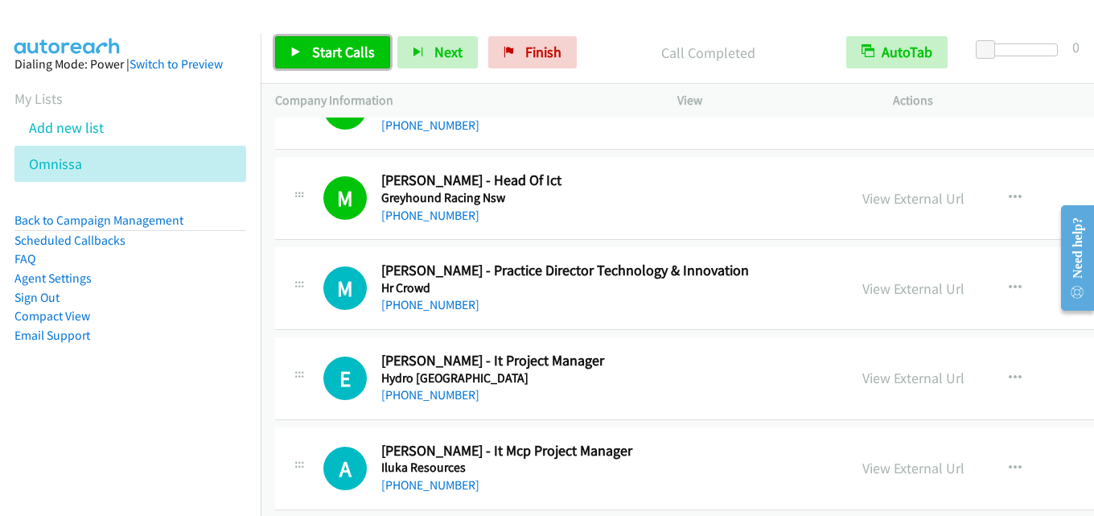
click at [358, 52] on span "Start Calls" at bounding box center [343, 52] width 63 height 18
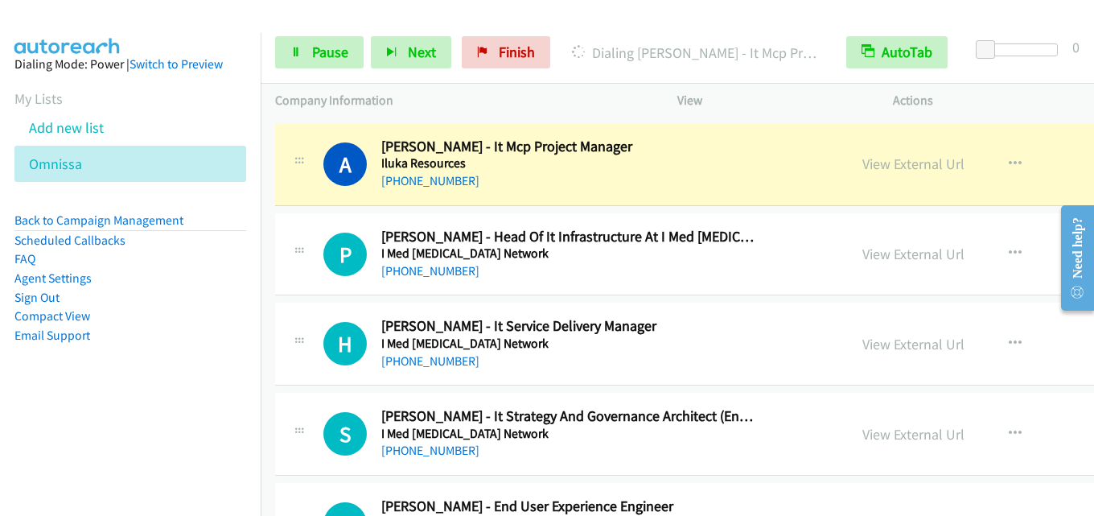
scroll to position [8020, 0]
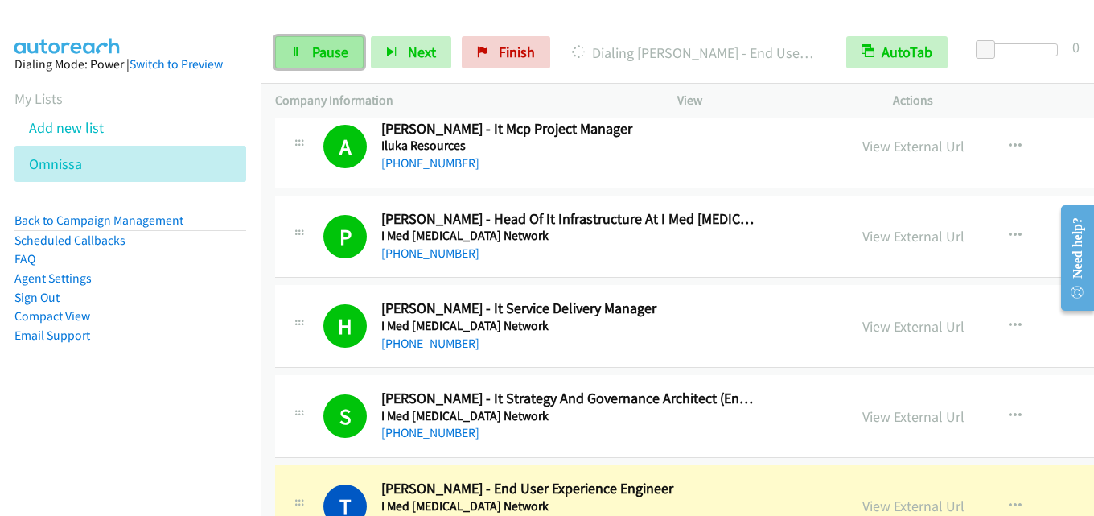
click at [325, 53] on span "Pause" at bounding box center [330, 52] width 36 height 18
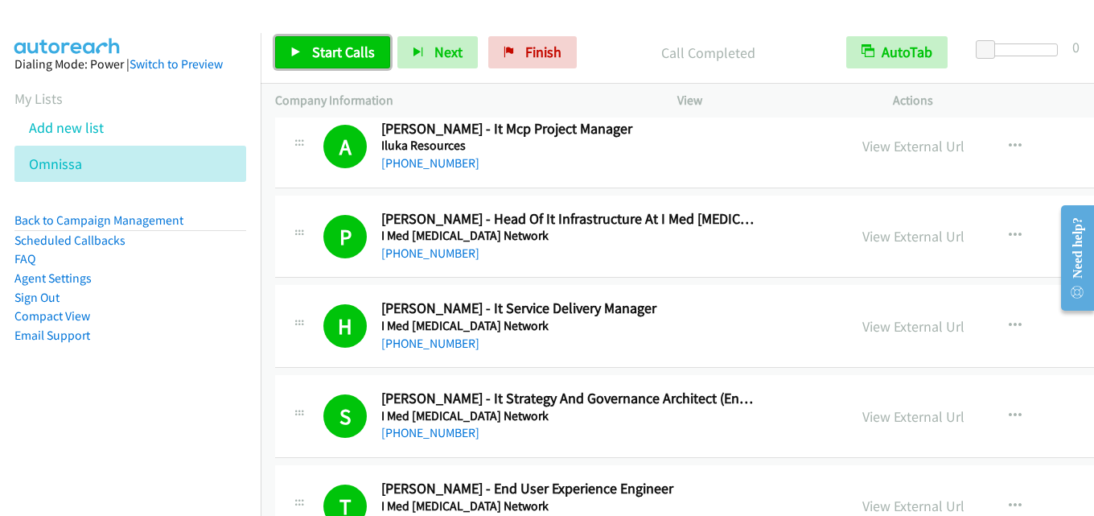
click at [336, 48] on span "Start Calls" at bounding box center [343, 52] width 63 height 18
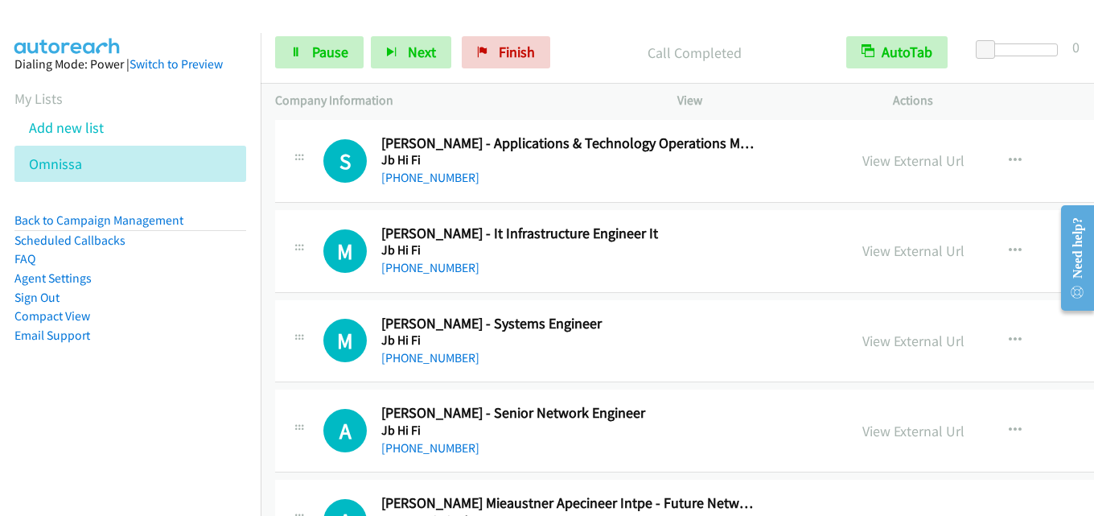
scroll to position [8824, 0]
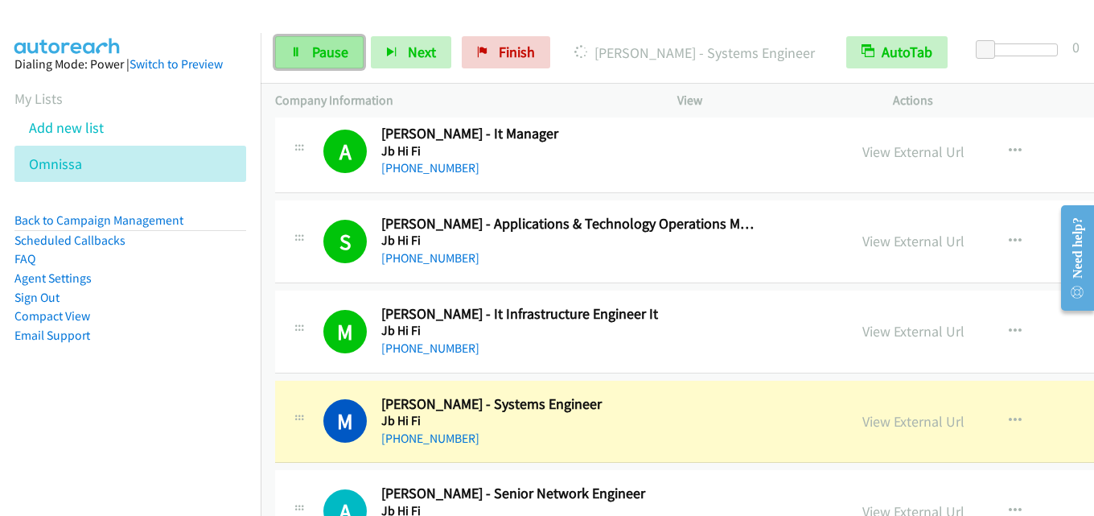
click at [327, 45] on span "Pause" at bounding box center [330, 52] width 36 height 18
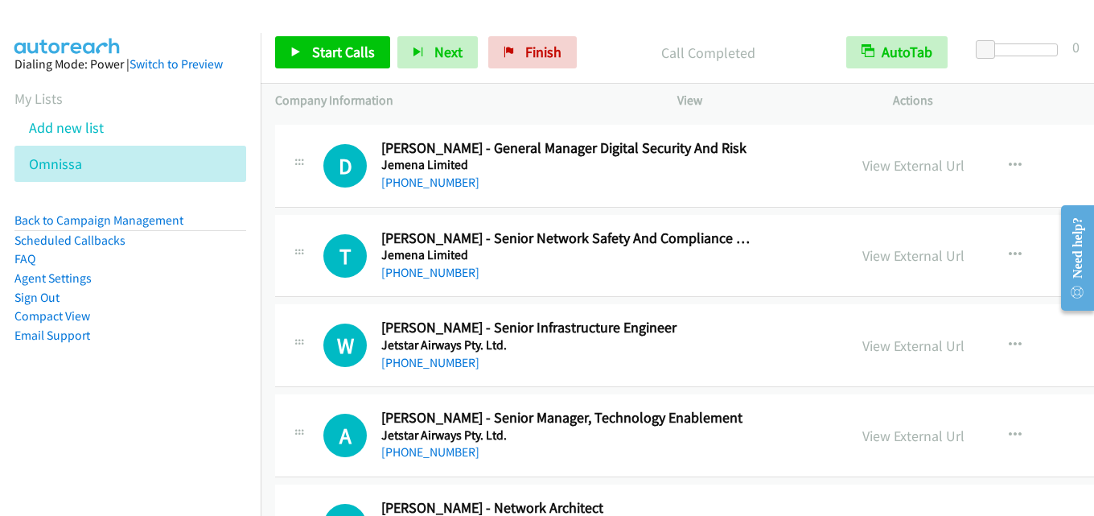
scroll to position [9468, 0]
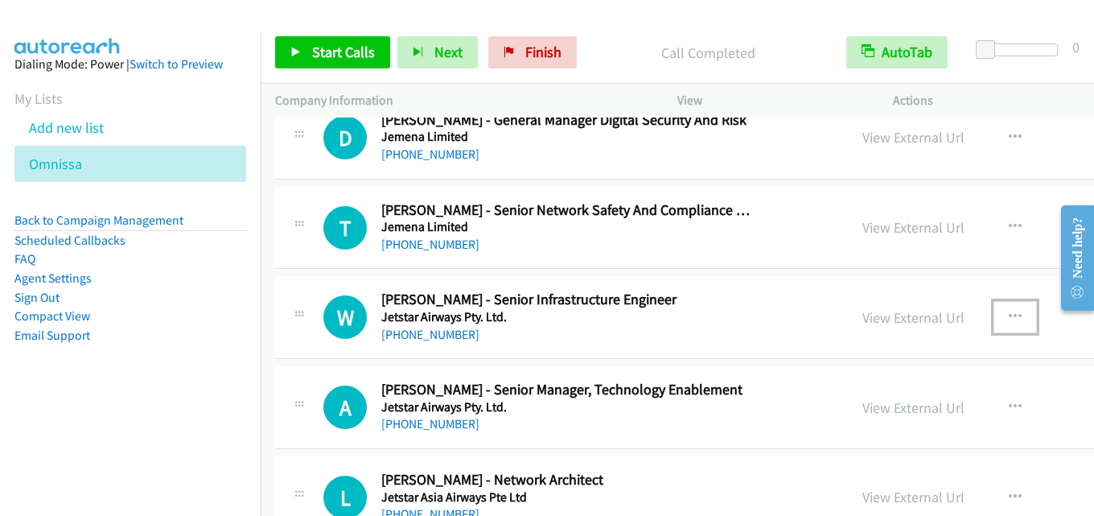
click at [1009, 314] on icon "button" at bounding box center [1015, 316] width 13 height 13
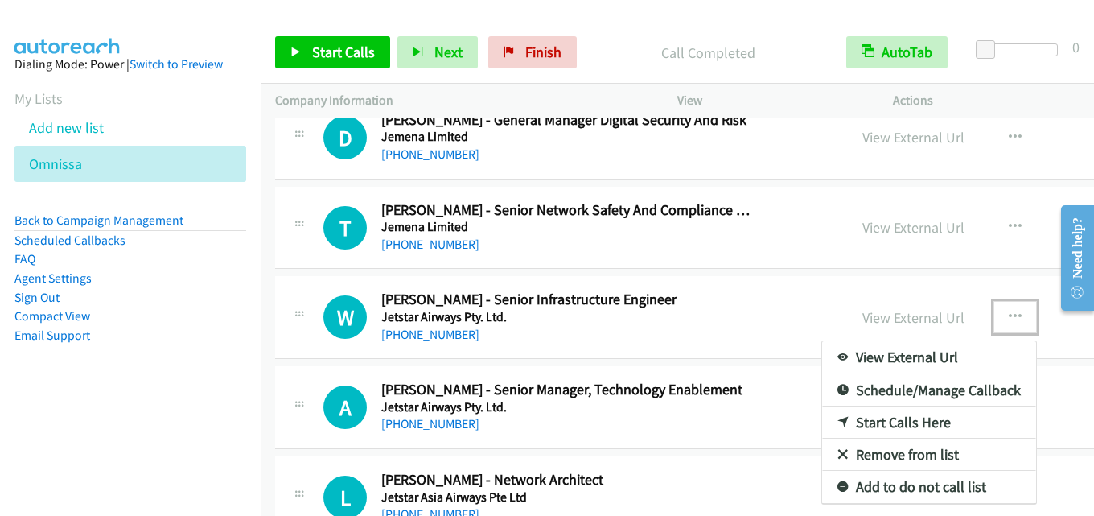
click at [837, 414] on link "Start Calls Here" at bounding box center [929, 422] width 214 height 32
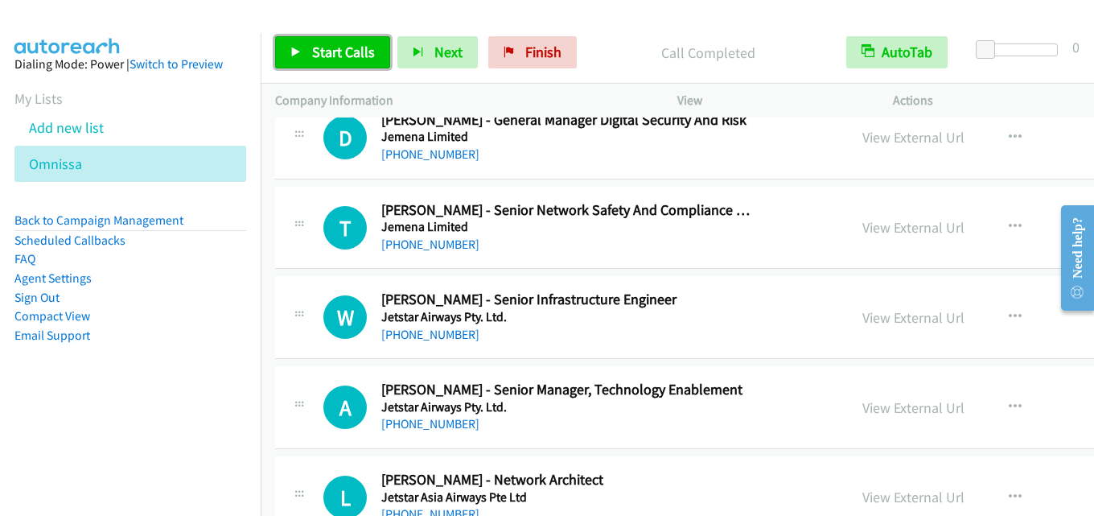
click at [327, 56] on span "Start Calls" at bounding box center [343, 52] width 63 height 18
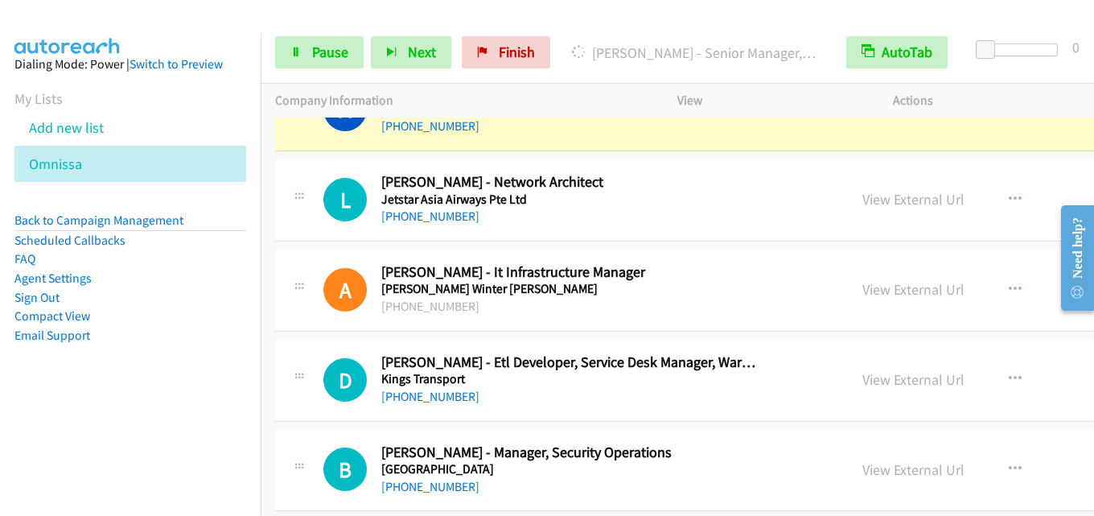
scroll to position [9790, 0]
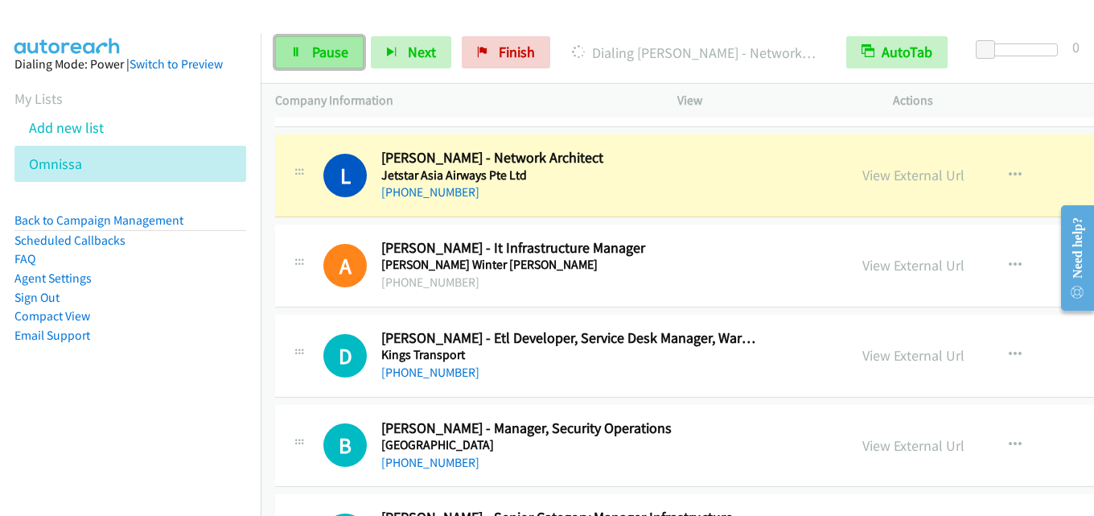
click at [331, 43] on span "Pause" at bounding box center [330, 52] width 36 height 18
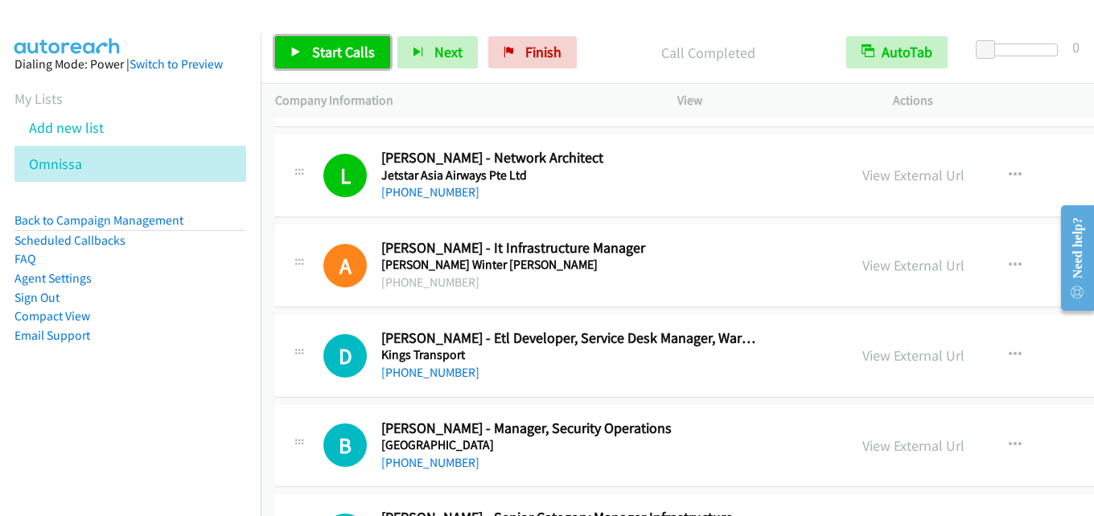
click at [321, 47] on span "Start Calls" at bounding box center [343, 52] width 63 height 18
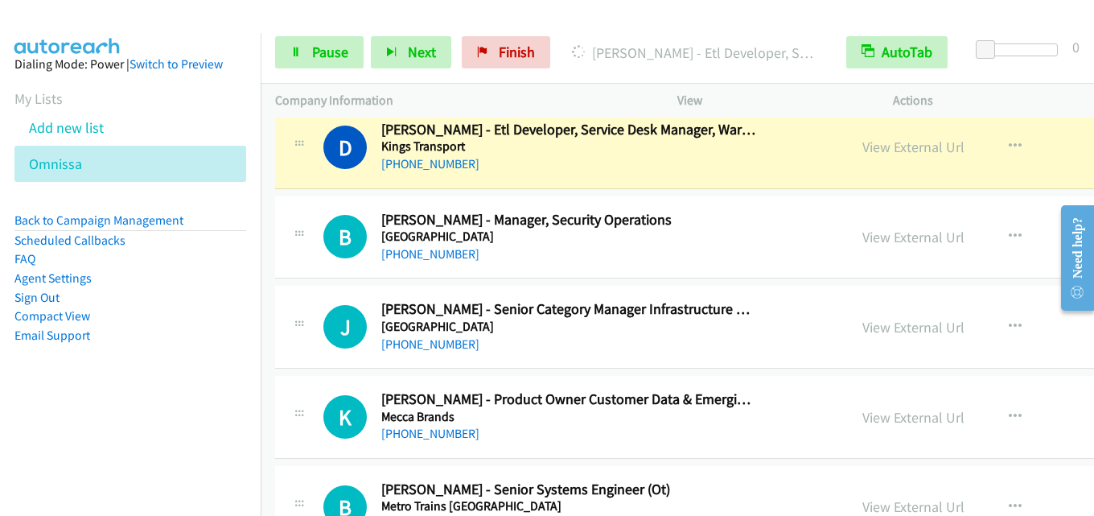
scroll to position [10031, 0]
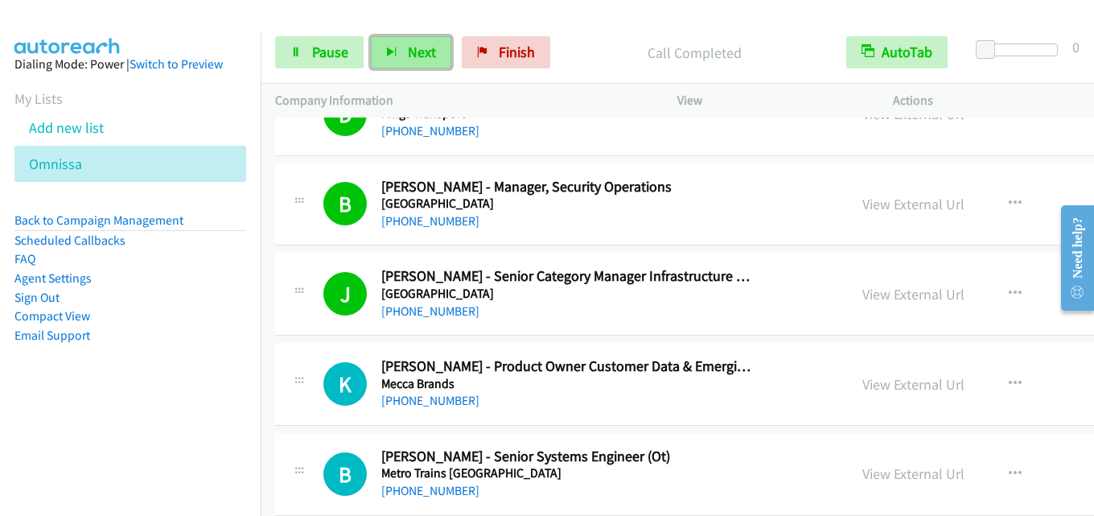
click at [401, 55] on button "Next" at bounding box center [411, 52] width 80 height 32
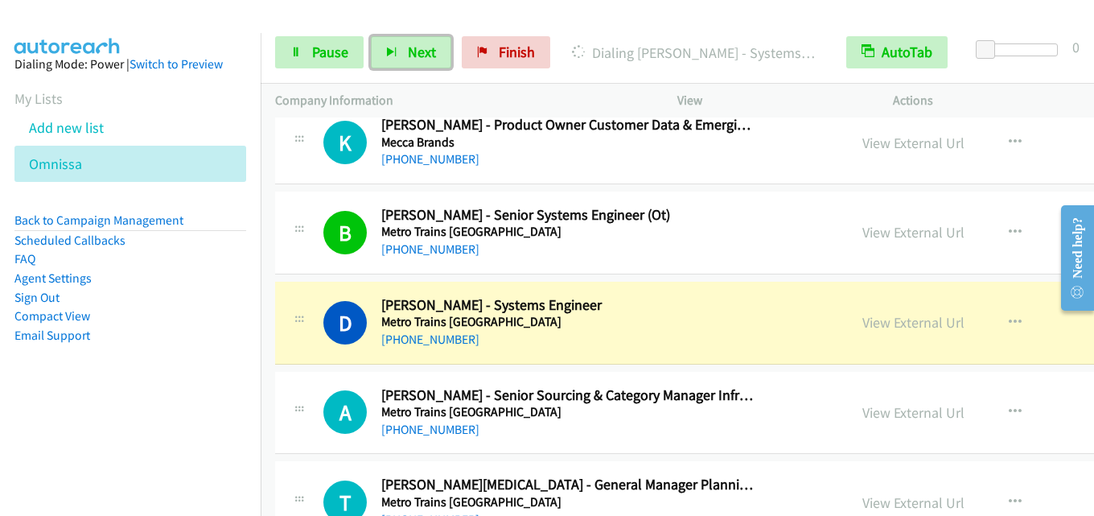
scroll to position [10353, 0]
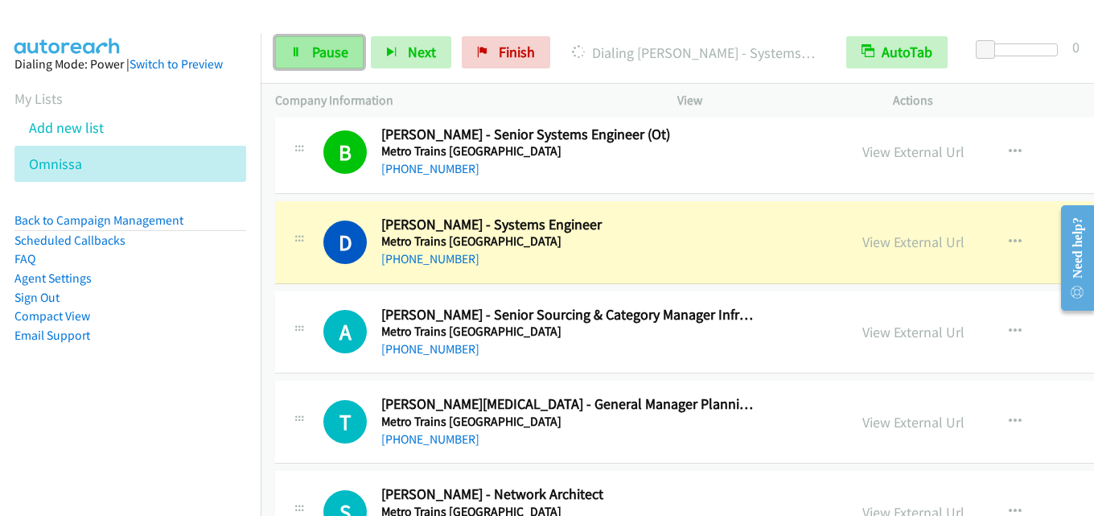
click at [323, 47] on span "Pause" at bounding box center [330, 52] width 36 height 18
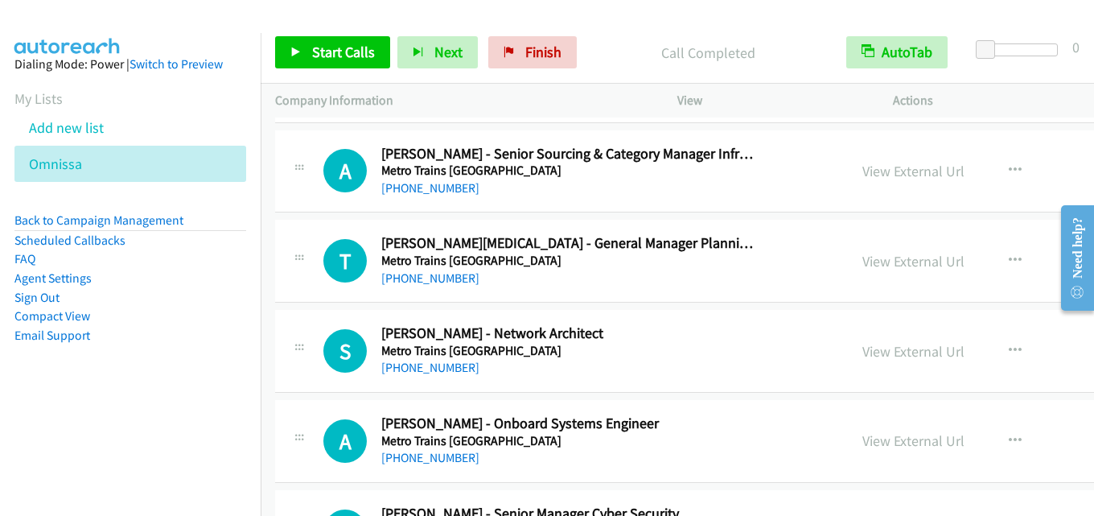
scroll to position [10433, 0]
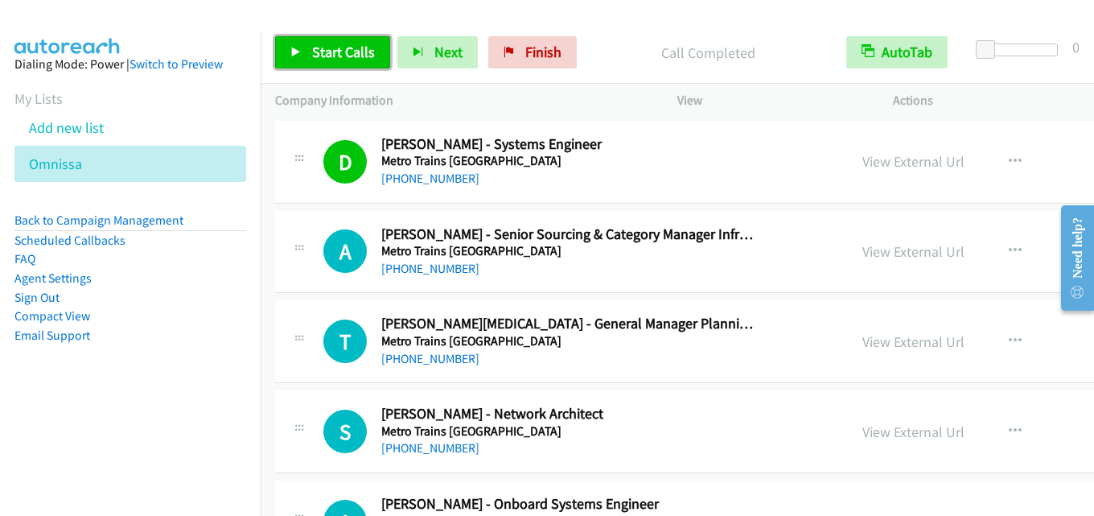
click at [320, 50] on span "Start Calls" at bounding box center [343, 52] width 63 height 18
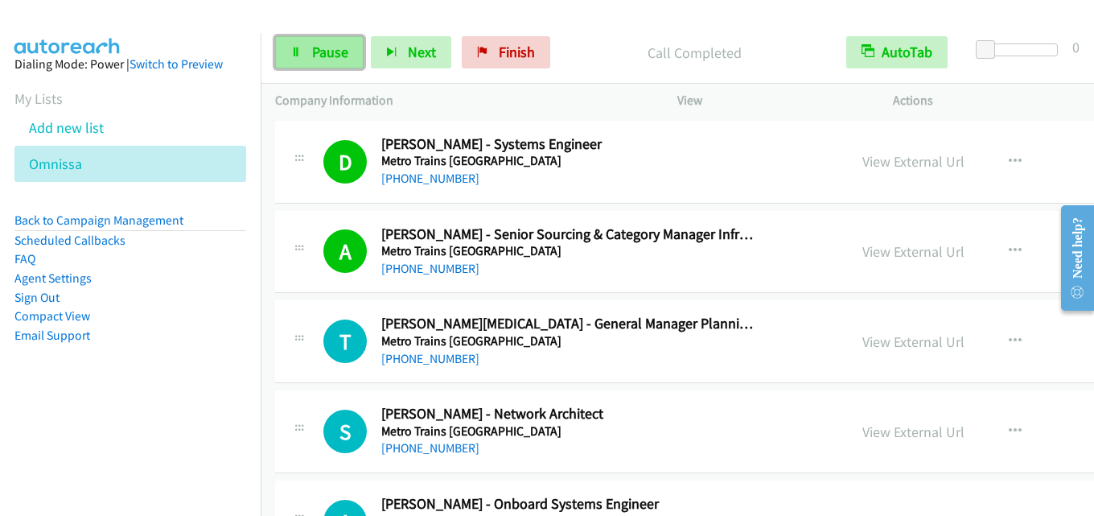
click at [335, 61] on link "Pause" at bounding box center [319, 52] width 88 height 32
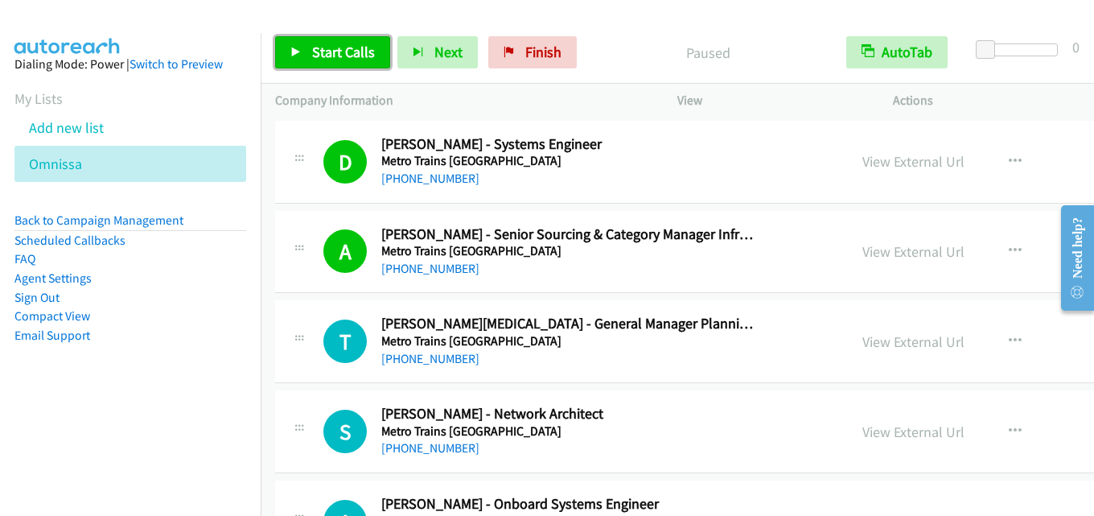
click at [347, 46] on span "Start Calls" at bounding box center [343, 52] width 63 height 18
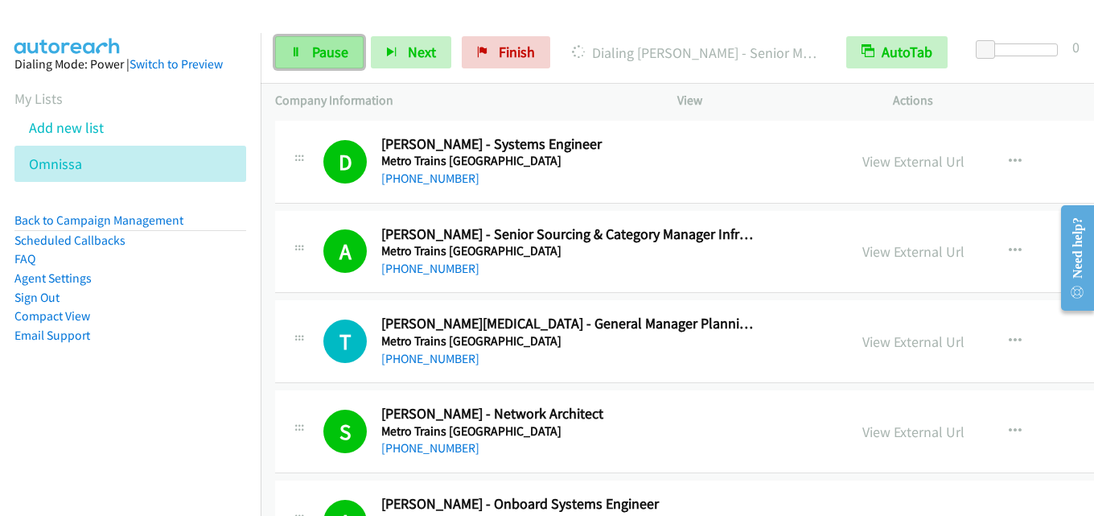
click at [327, 55] on span "Pause" at bounding box center [330, 52] width 36 height 18
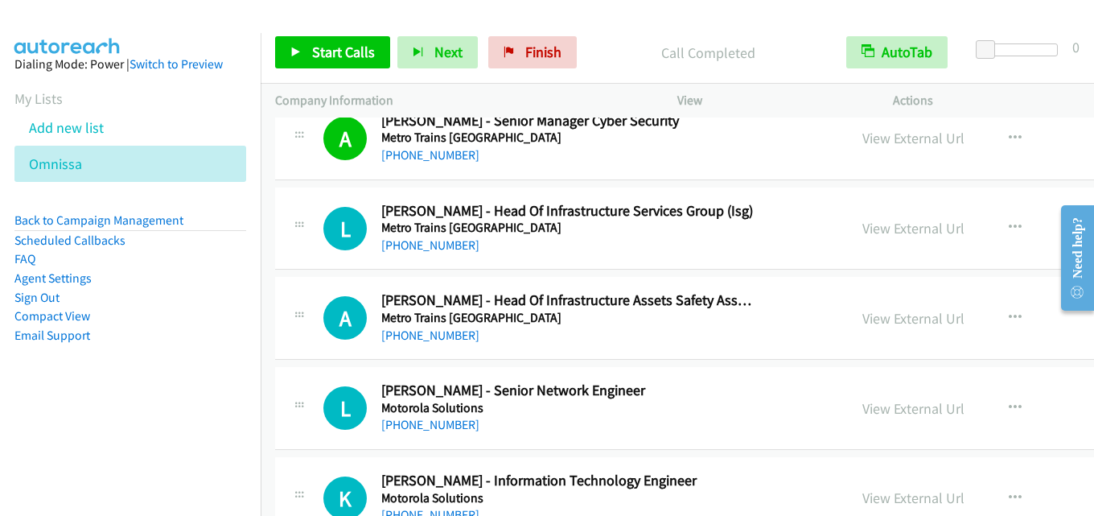
scroll to position [10916, 0]
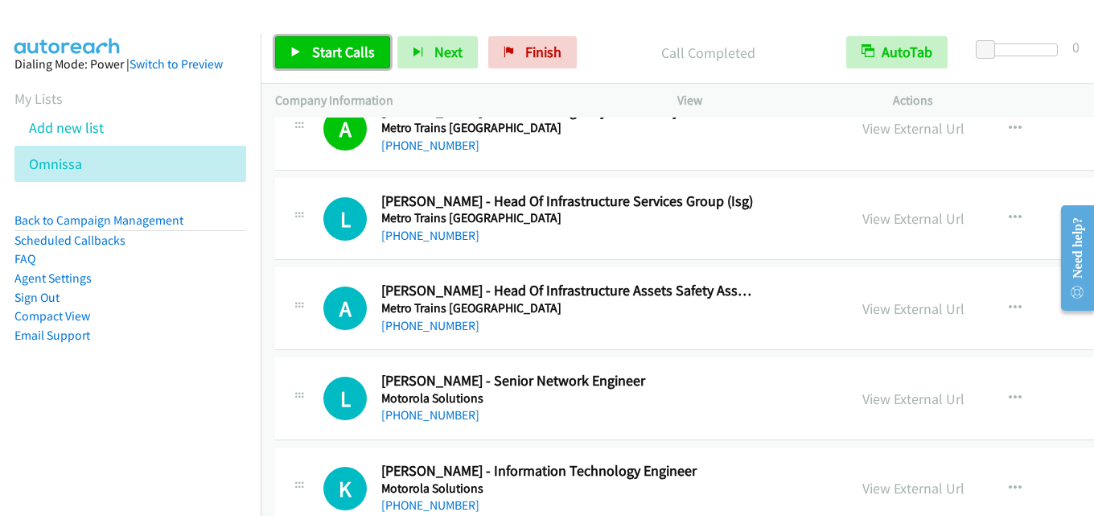
click at [343, 55] on span "Start Calls" at bounding box center [343, 52] width 63 height 18
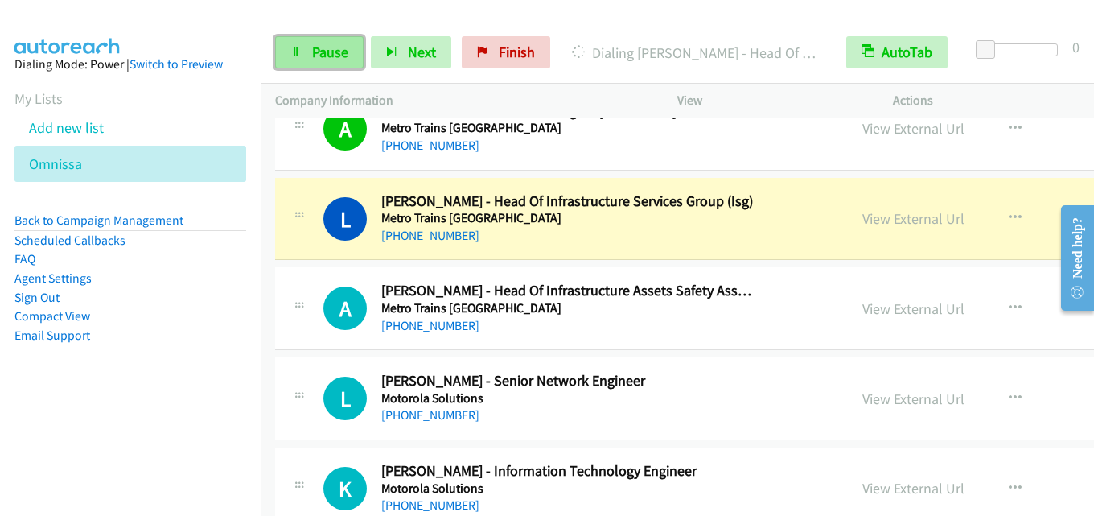
click at [325, 44] on span "Pause" at bounding box center [330, 52] width 36 height 18
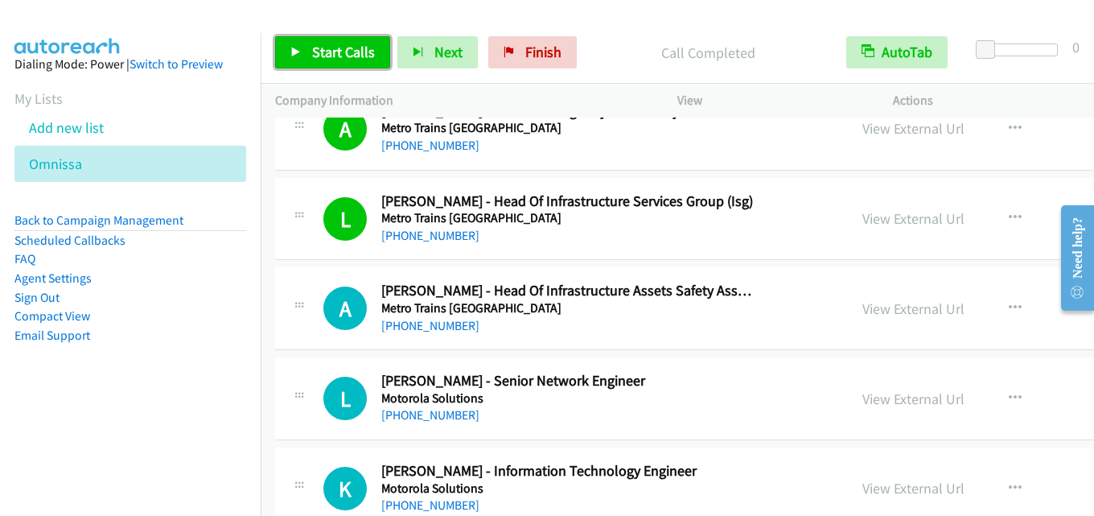
click at [318, 52] on span "Start Calls" at bounding box center [343, 52] width 63 height 18
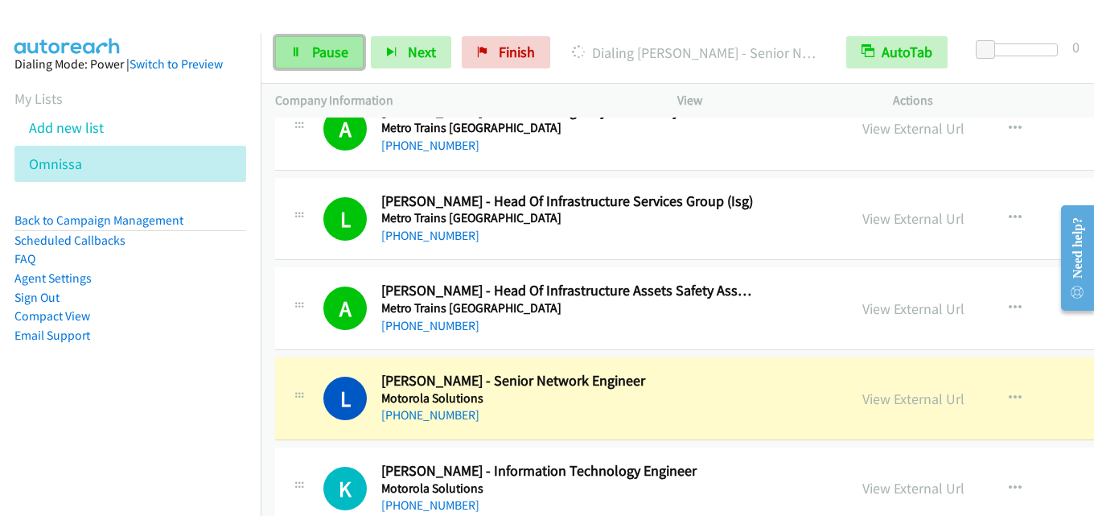
click at [316, 39] on link "Pause" at bounding box center [319, 52] width 88 height 32
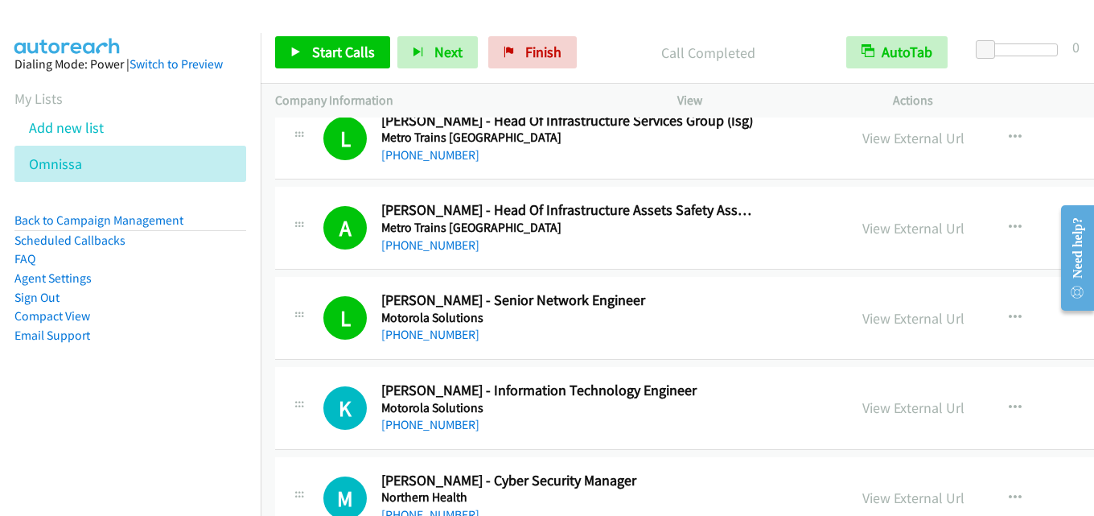
scroll to position [11157, 0]
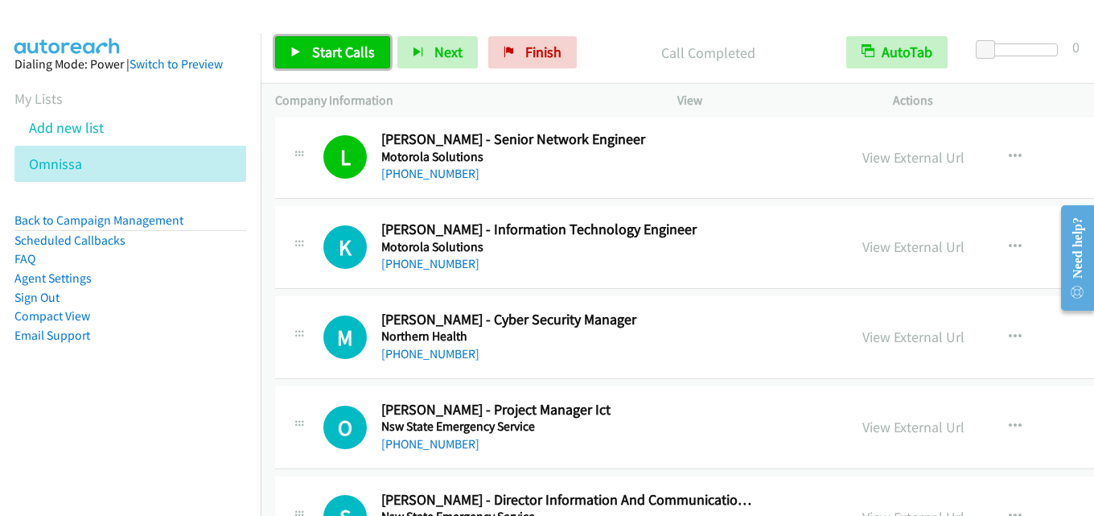
click at [357, 57] on span "Start Calls" at bounding box center [343, 52] width 63 height 18
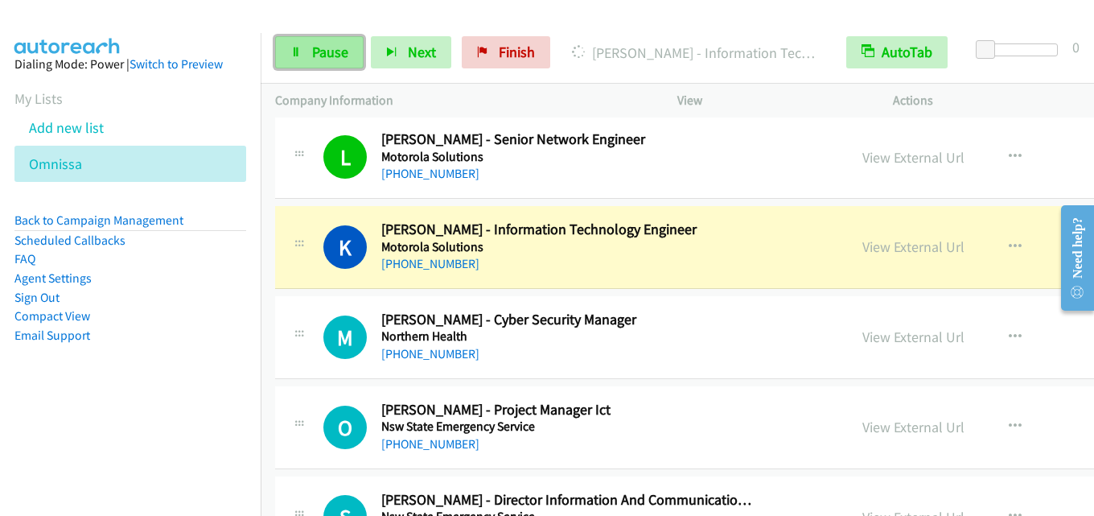
click at [300, 51] on icon at bounding box center [295, 52] width 11 height 11
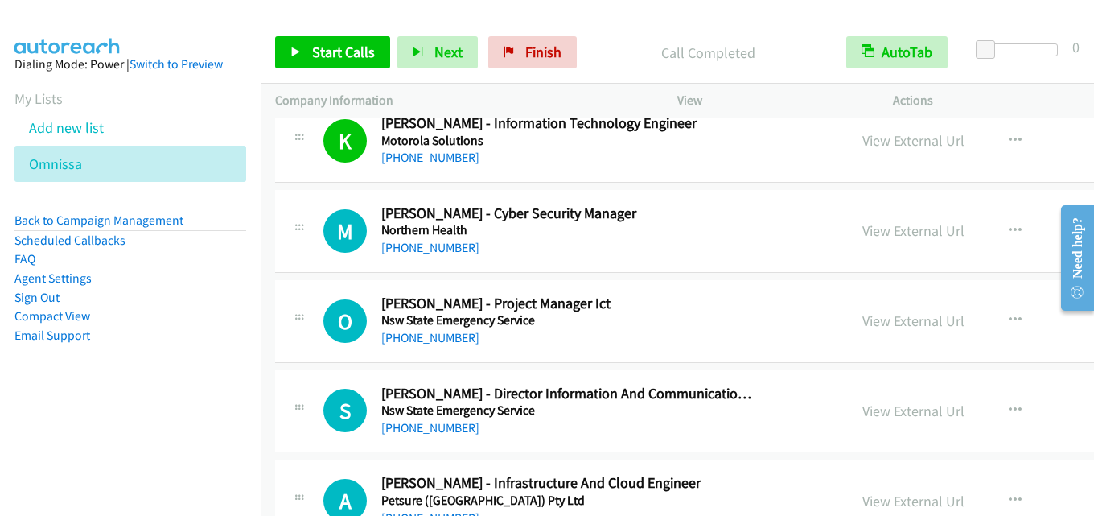
scroll to position [11237, 0]
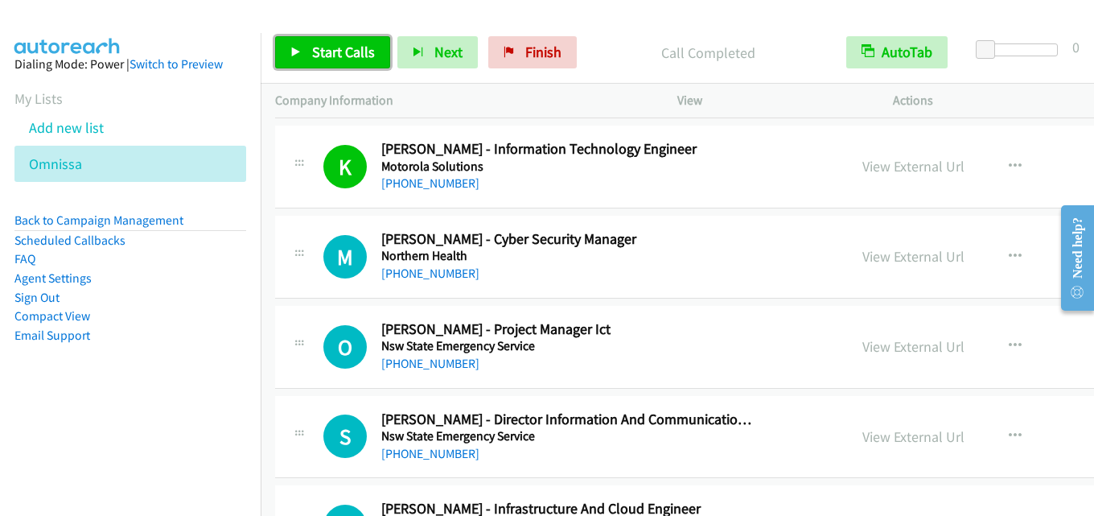
click at [358, 55] on span "Start Calls" at bounding box center [343, 52] width 63 height 18
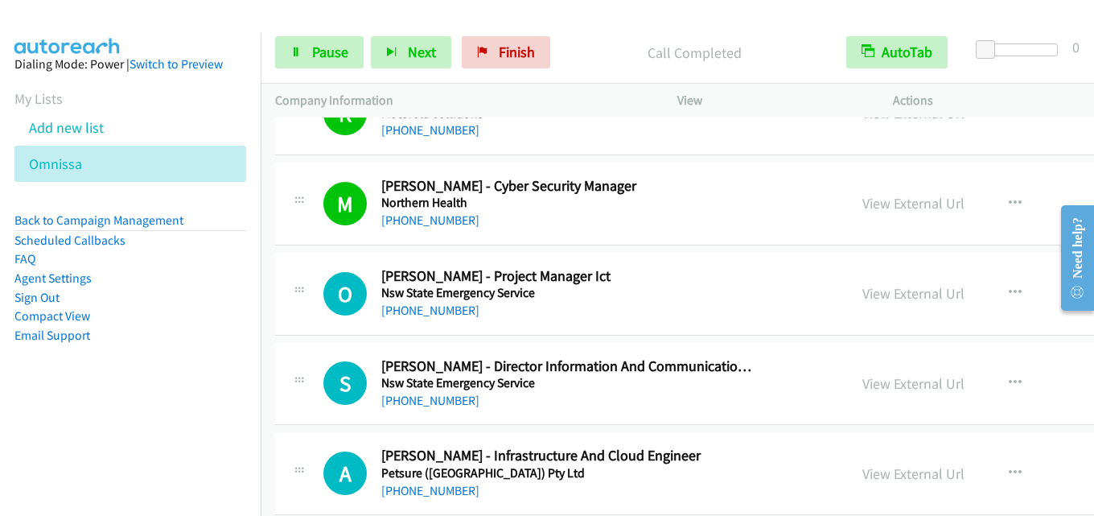
scroll to position [11318, 0]
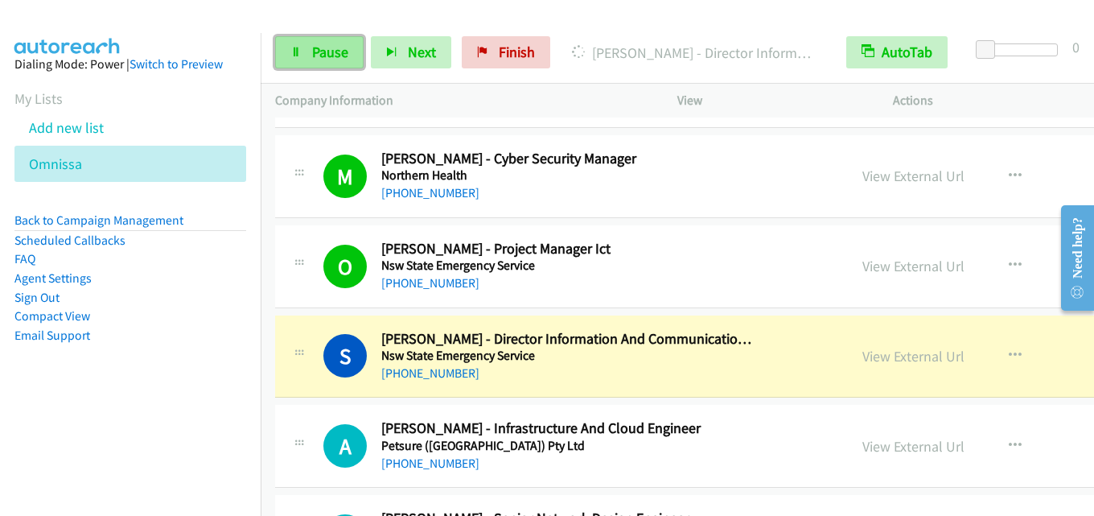
click at [339, 56] on span "Pause" at bounding box center [330, 52] width 36 height 18
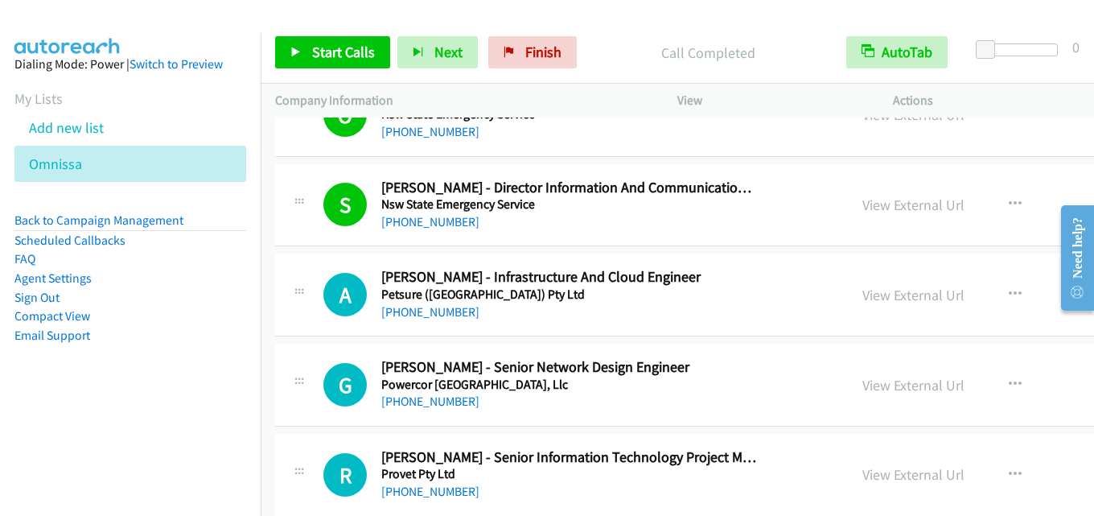
scroll to position [11479, 0]
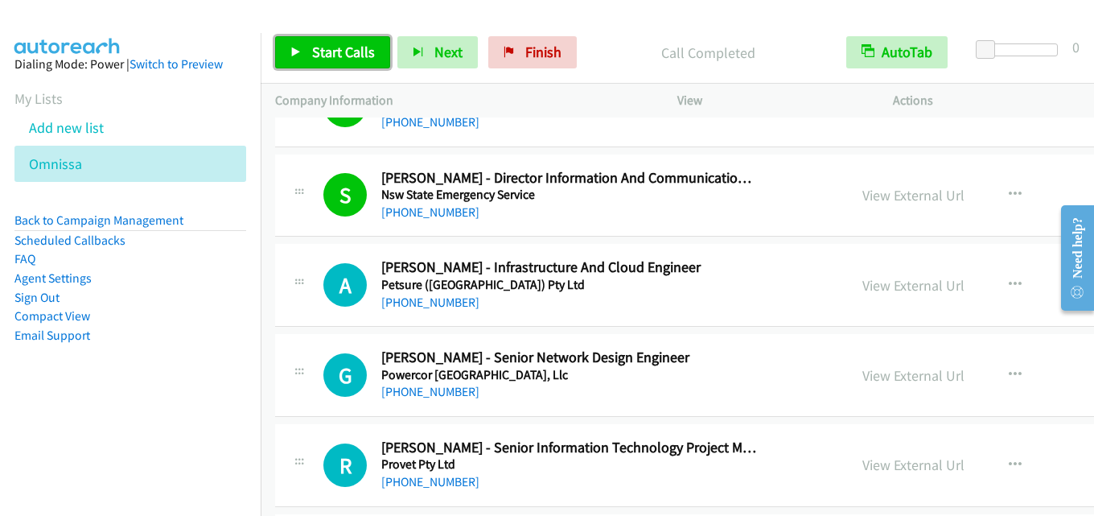
click at [325, 41] on link "Start Calls" at bounding box center [332, 52] width 115 height 32
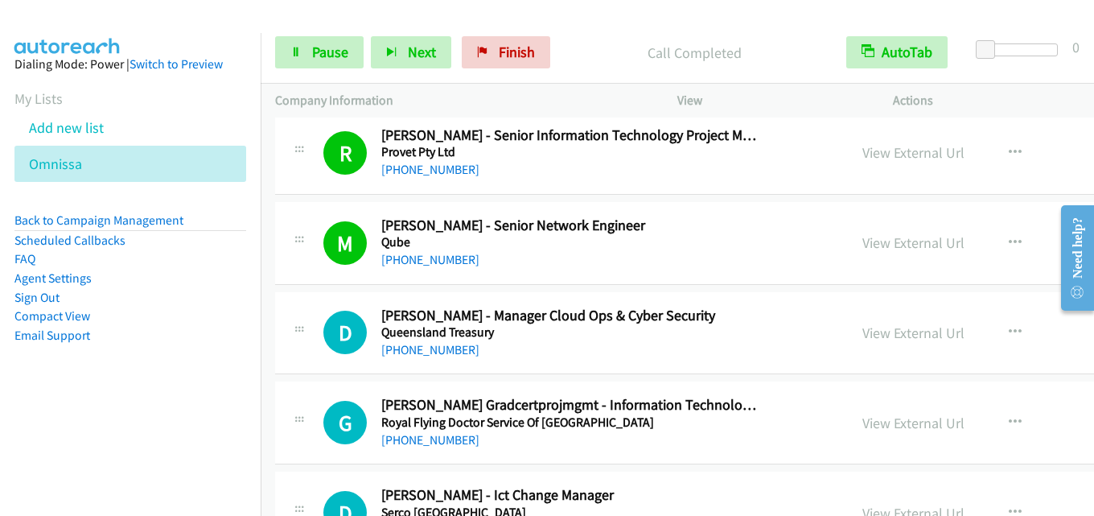
scroll to position [11800, 0]
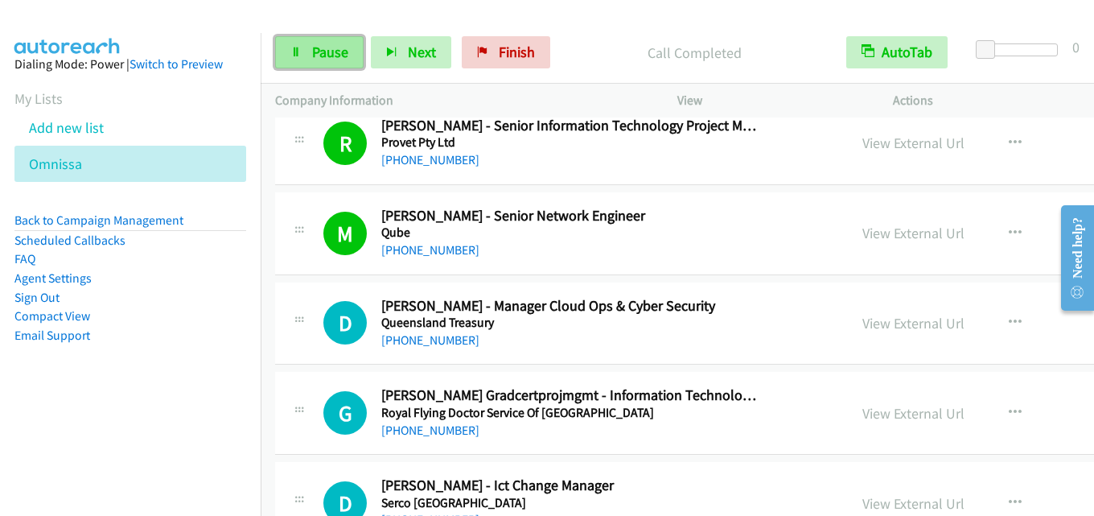
click at [334, 43] on span "Pause" at bounding box center [330, 52] width 36 height 18
click at [319, 58] on span "Pause" at bounding box center [330, 52] width 36 height 18
click at [337, 50] on span "Pause" at bounding box center [330, 52] width 36 height 18
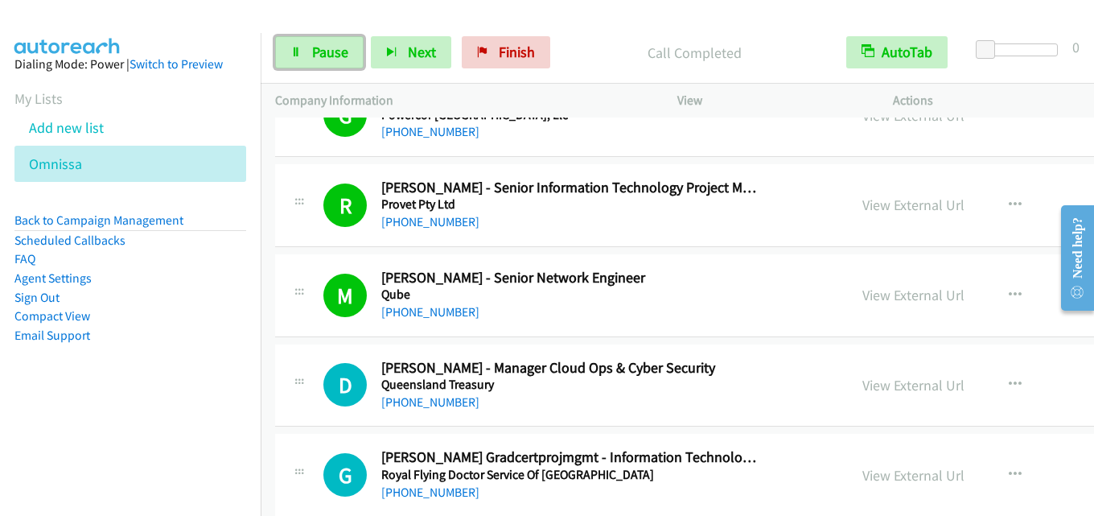
scroll to position [11720, 0]
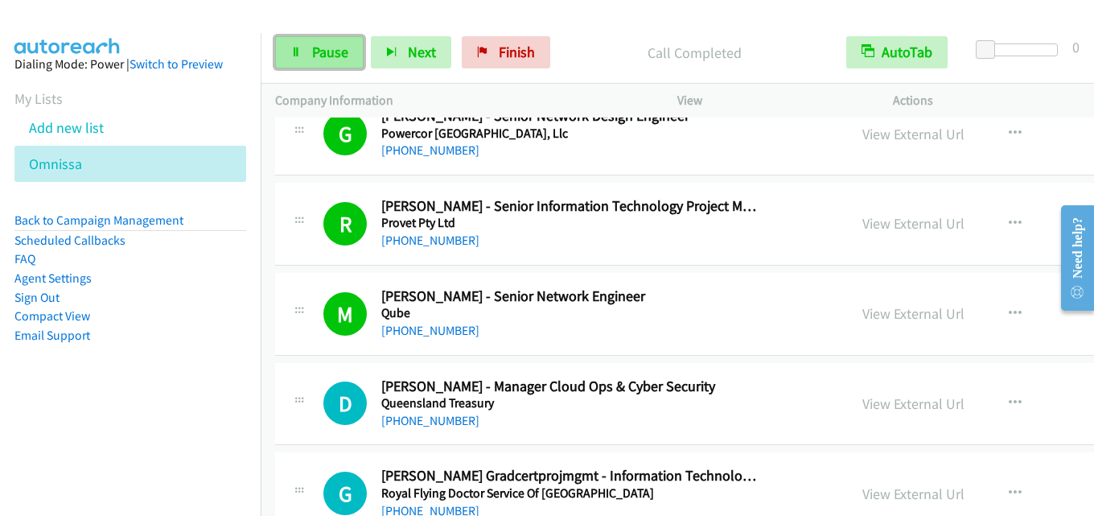
click at [322, 58] on span "Pause" at bounding box center [330, 52] width 36 height 18
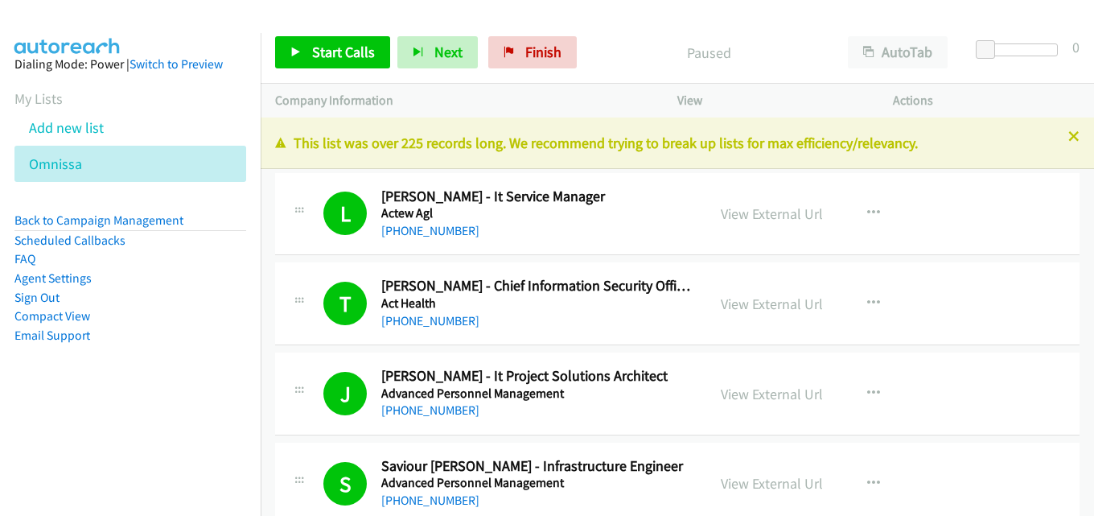
click at [652, 37] on div "Paused" at bounding box center [708, 52] width 249 height 32
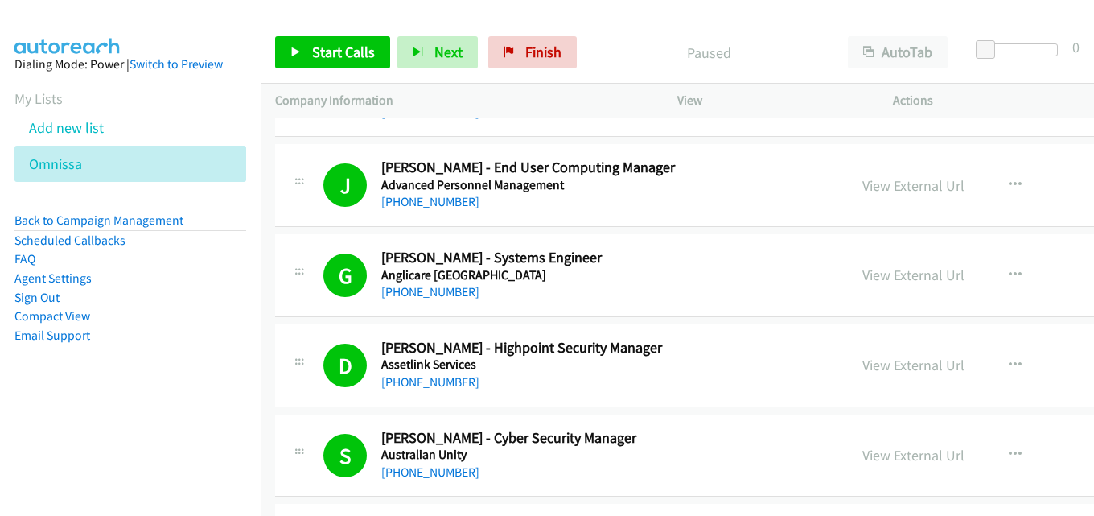
scroll to position [1609, 0]
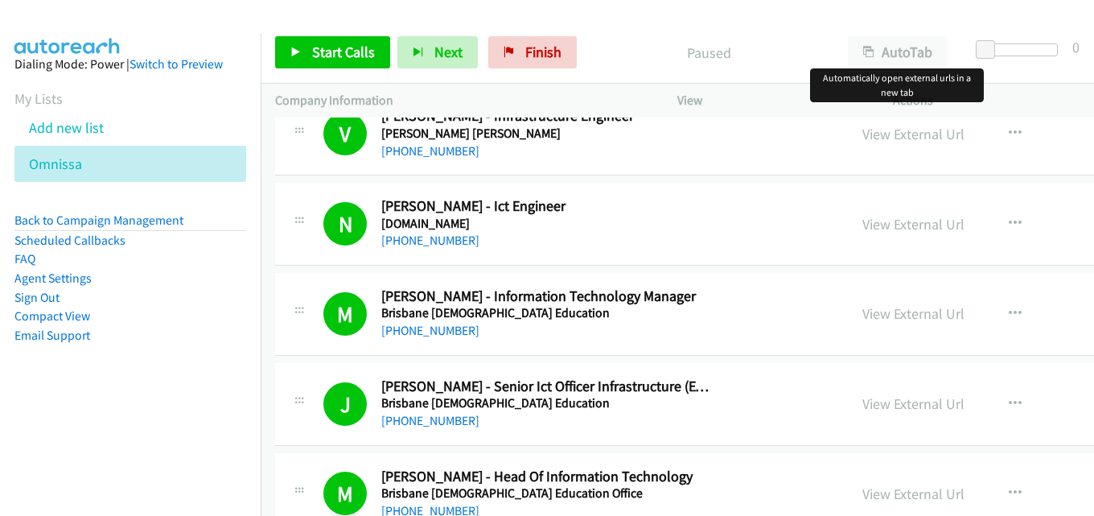
click at [877, 54] on div at bounding box center [547, 258] width 1094 height 516
click at [861, 47] on button "AutoTab" at bounding box center [898, 52] width 100 height 32
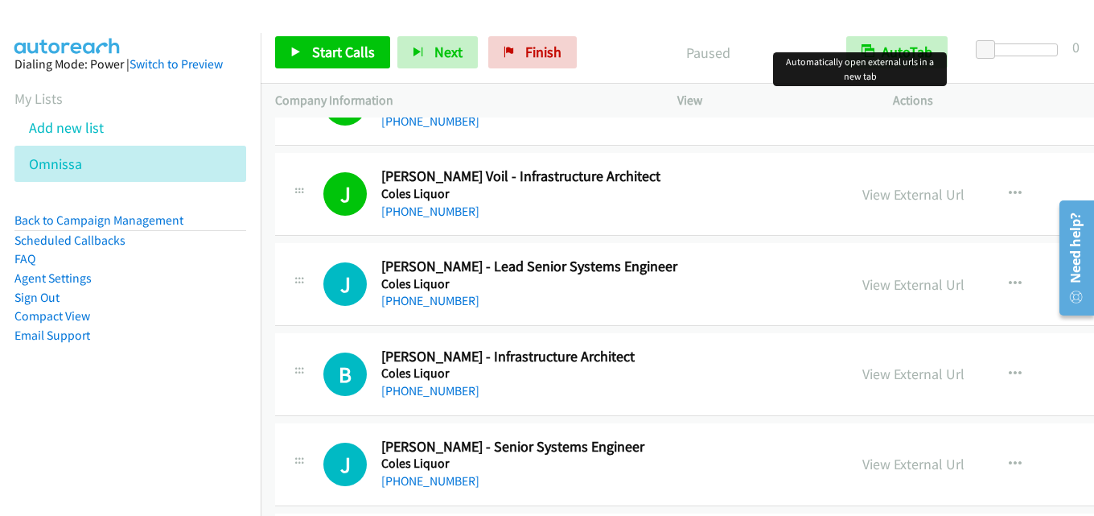
scroll to position [4424, 0]
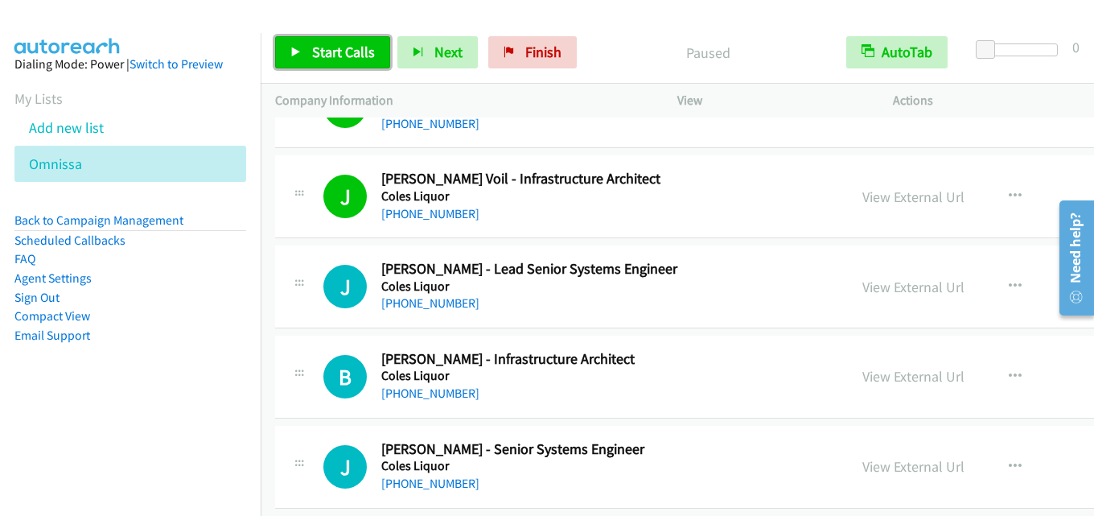
click at [347, 55] on span "Start Calls" at bounding box center [343, 52] width 63 height 18
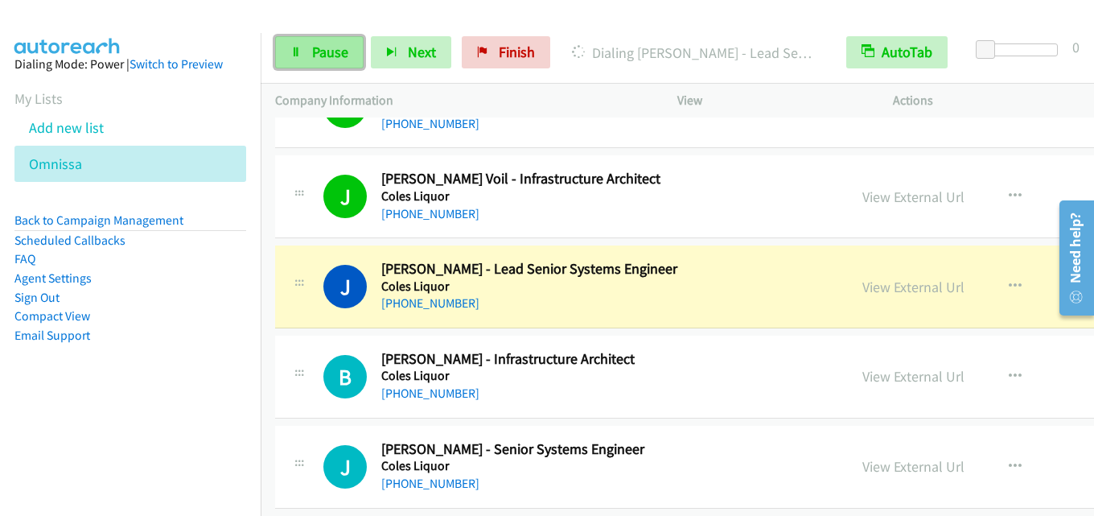
click at [333, 55] on span "Pause" at bounding box center [330, 52] width 36 height 18
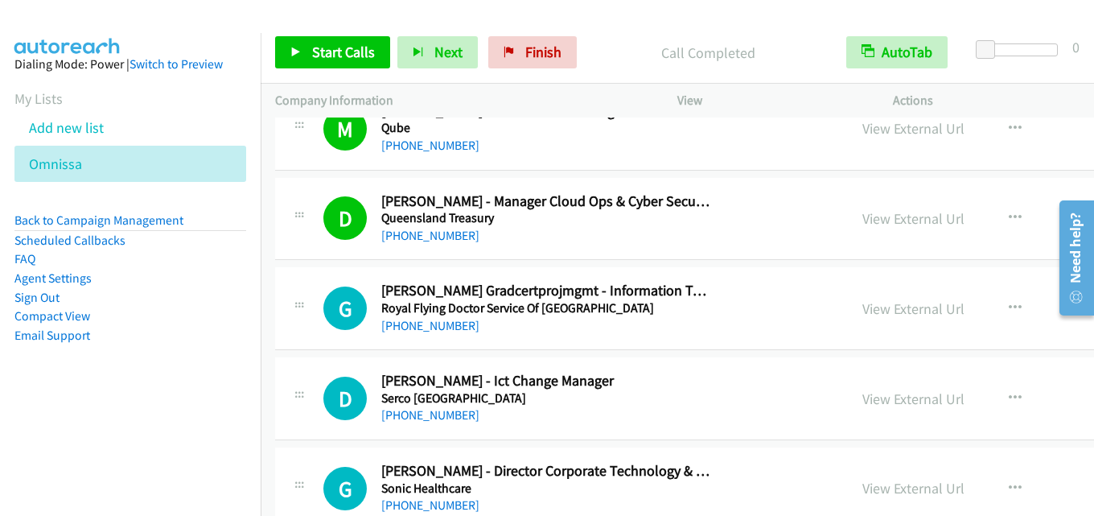
scroll to position [11985, 0]
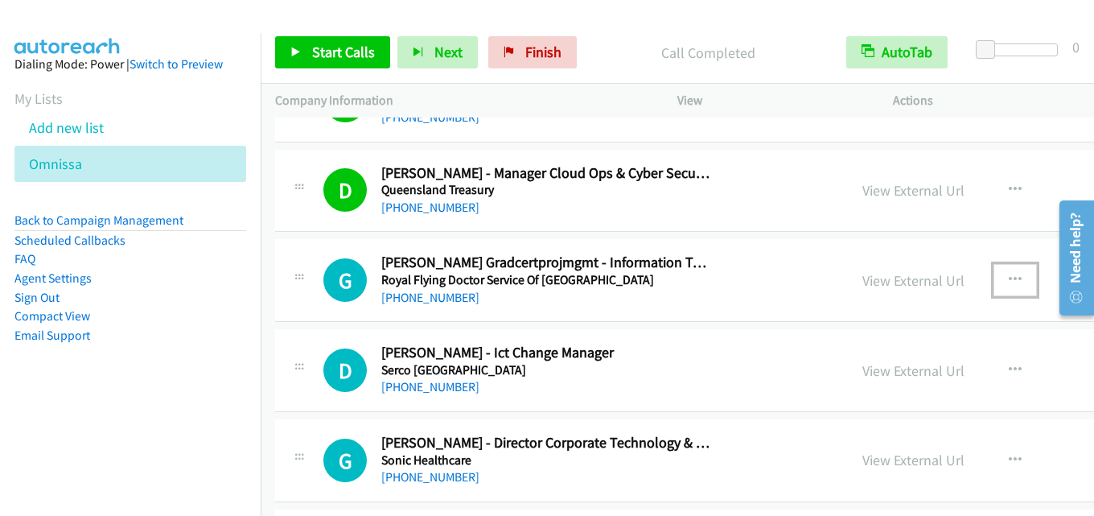
click at [993, 277] on button "button" at bounding box center [1014, 280] width 43 height 32
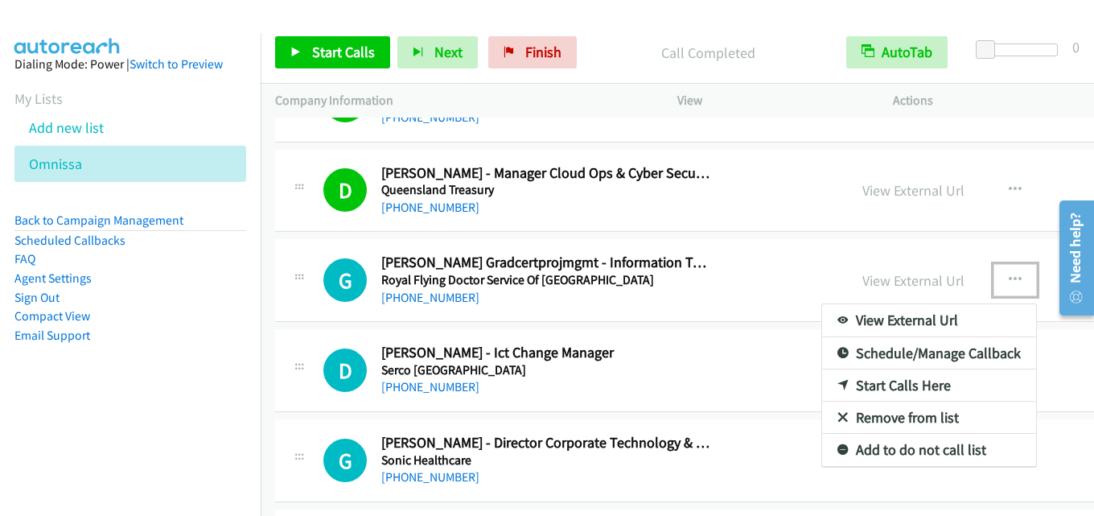
click at [846, 383] on link "Start Calls Here" at bounding box center [929, 385] width 214 height 32
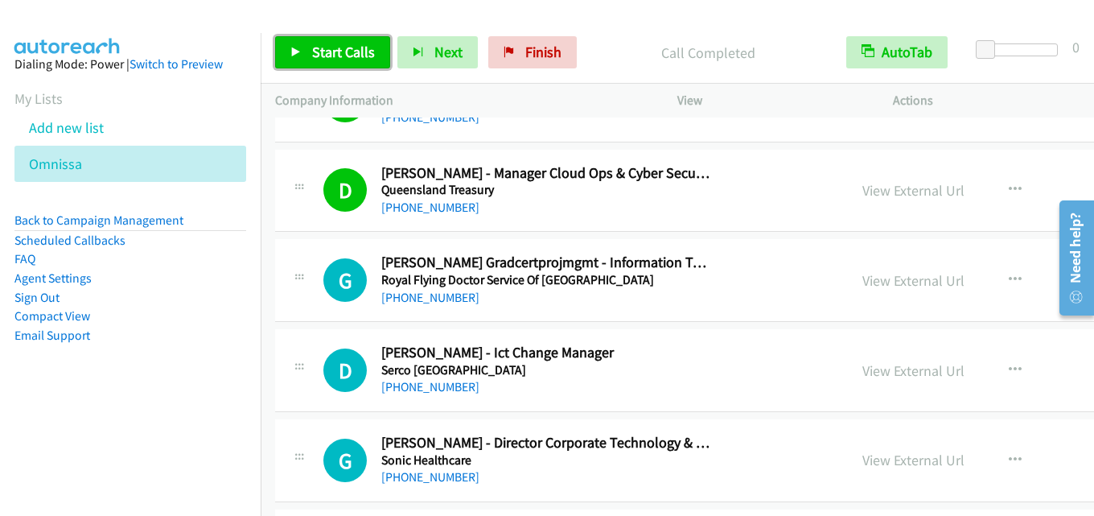
click at [360, 45] on span "Start Calls" at bounding box center [343, 52] width 63 height 18
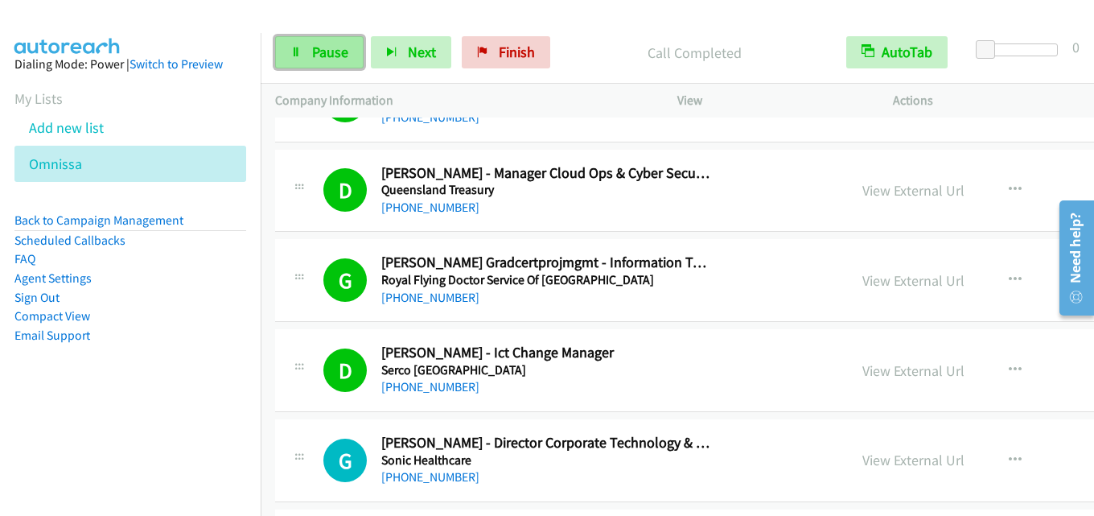
click at [313, 53] on span "Pause" at bounding box center [330, 52] width 36 height 18
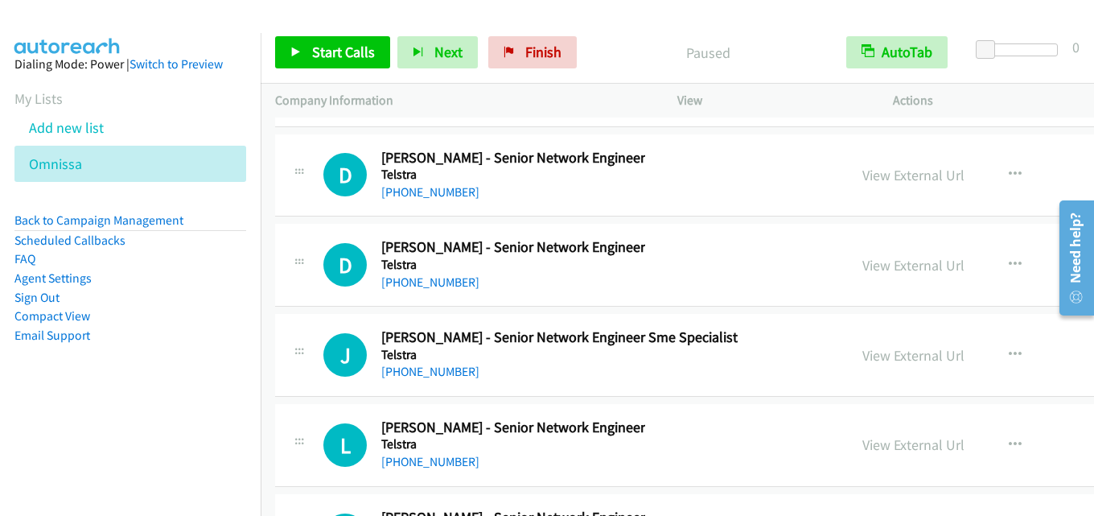
scroll to position [43831, 0]
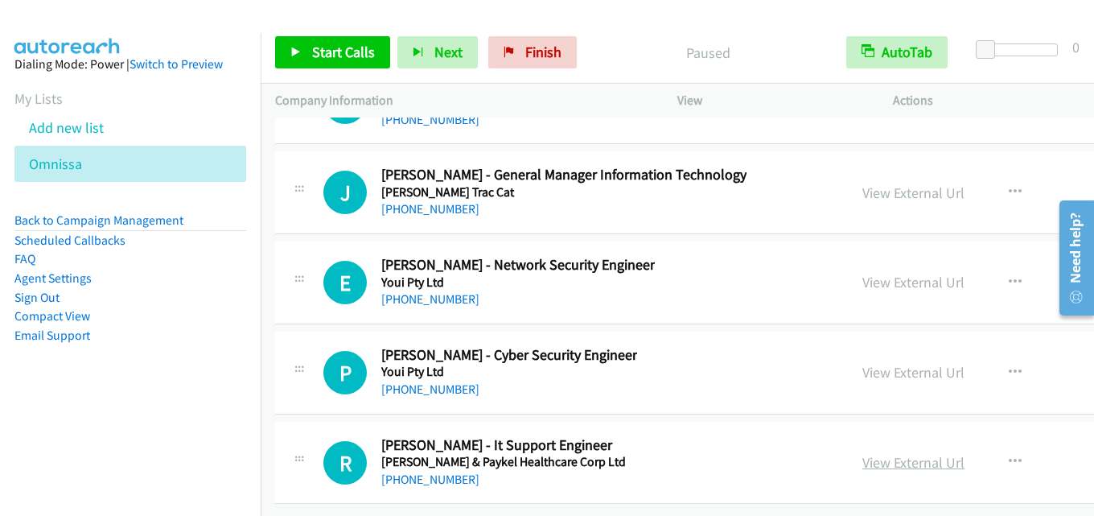
click at [862, 457] on link "View External Url" at bounding box center [913, 462] width 102 height 18
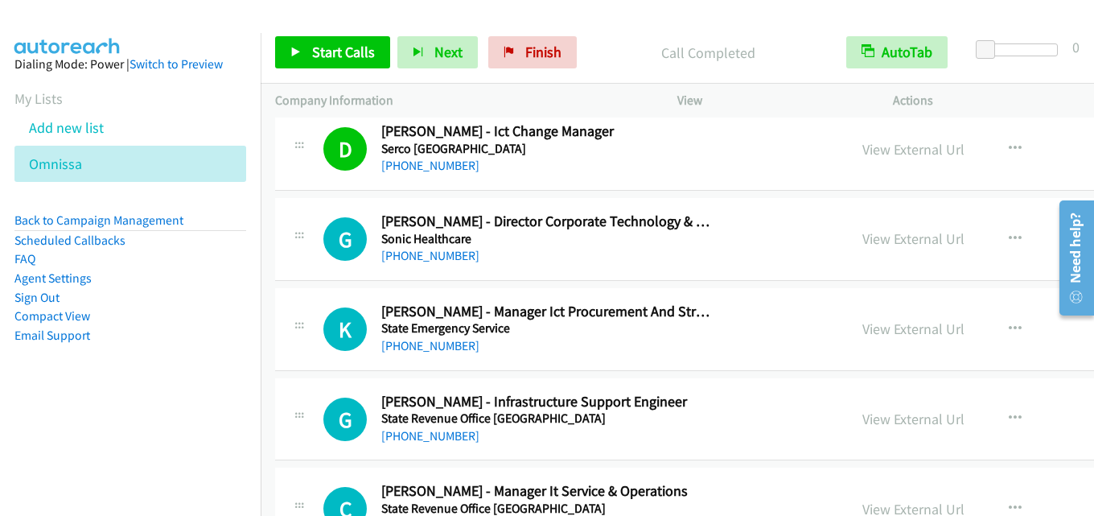
scroll to position [12178, 0]
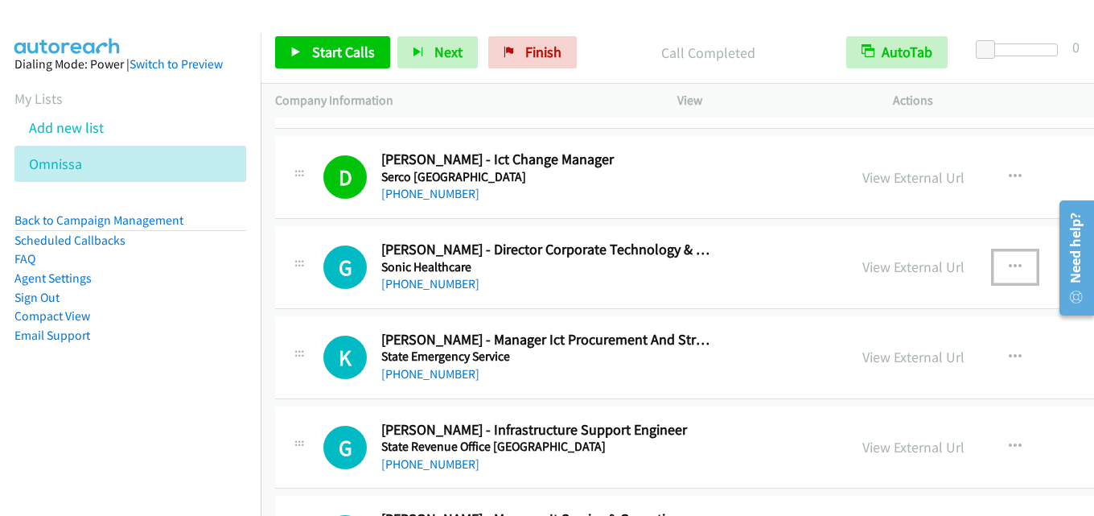
click at [1009, 269] on icon "button" at bounding box center [1015, 267] width 13 height 13
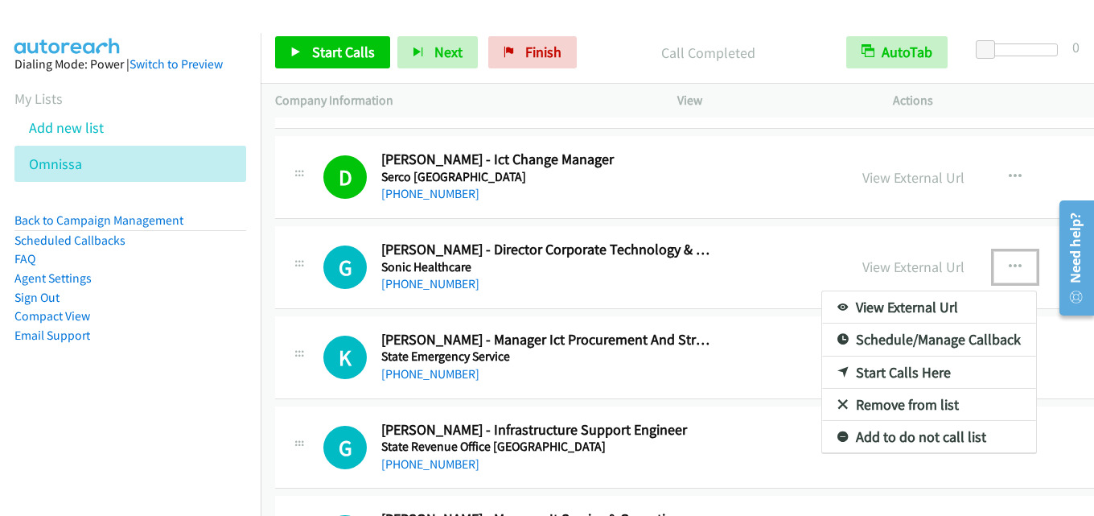
click at [822, 372] on link "Start Calls Here" at bounding box center [929, 372] width 214 height 32
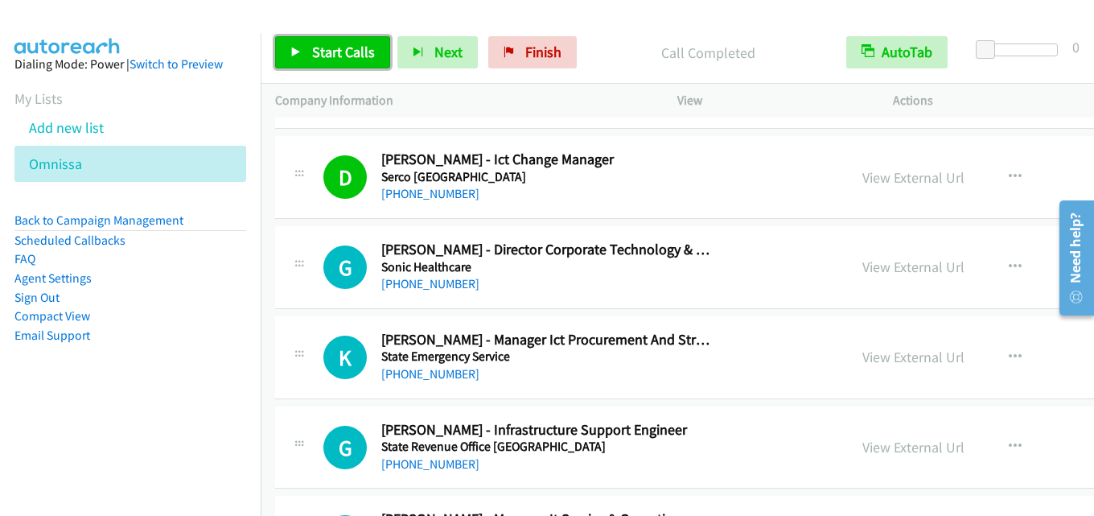
click at [339, 53] on span "Start Calls" at bounding box center [343, 52] width 63 height 18
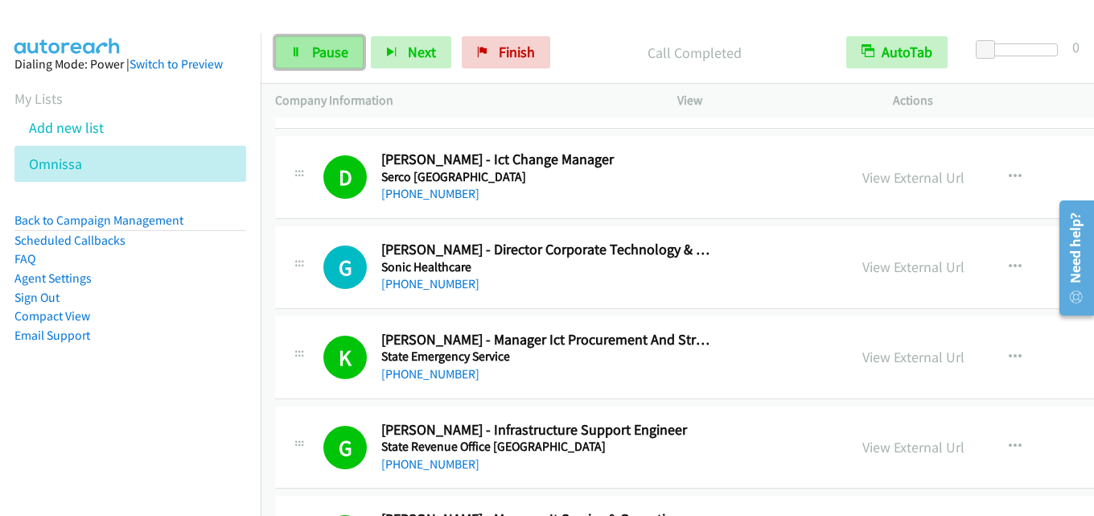
click at [310, 42] on link "Pause" at bounding box center [319, 52] width 88 height 32
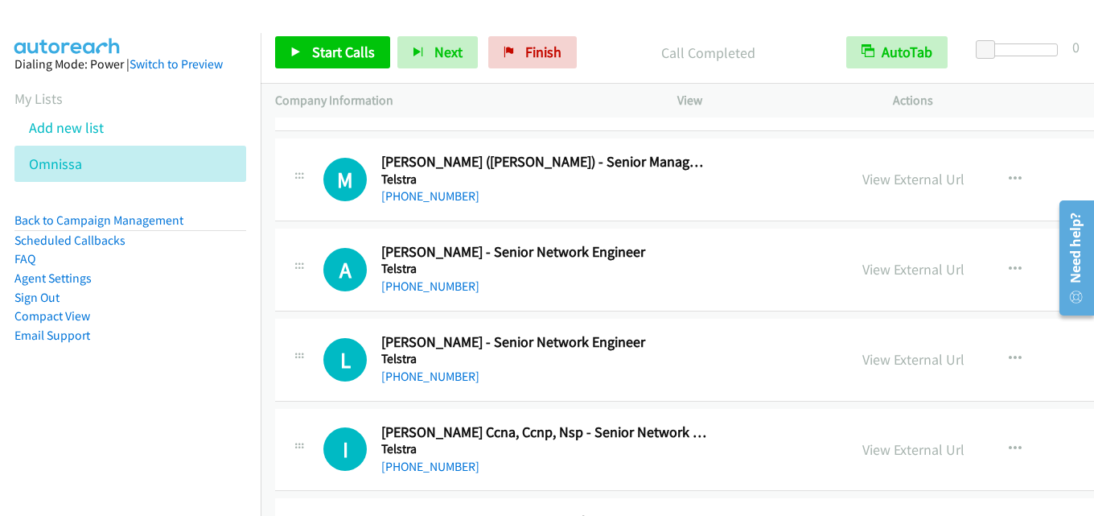
scroll to position [12737, 0]
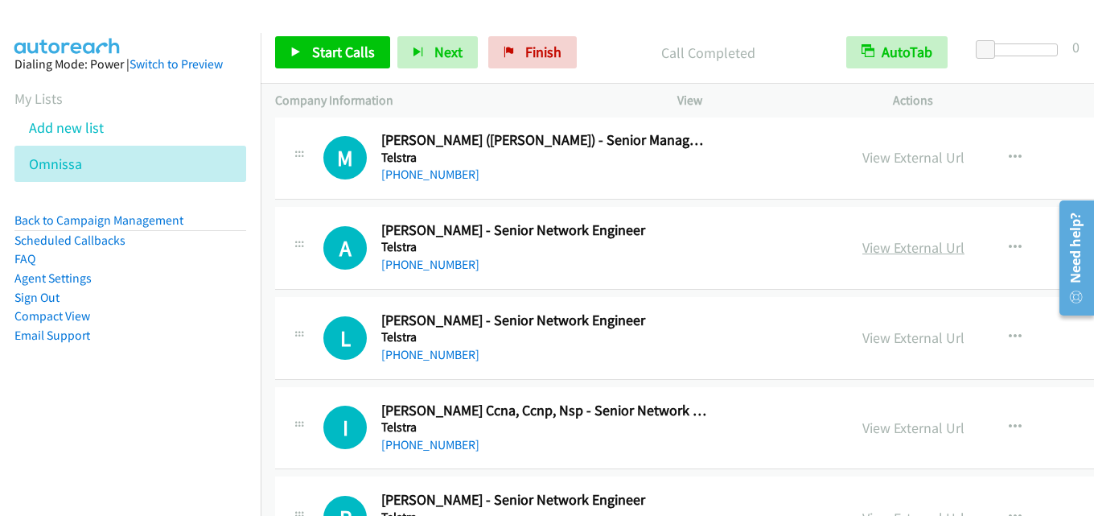
click at [862, 248] on link "View External Url" at bounding box center [913, 247] width 102 height 18
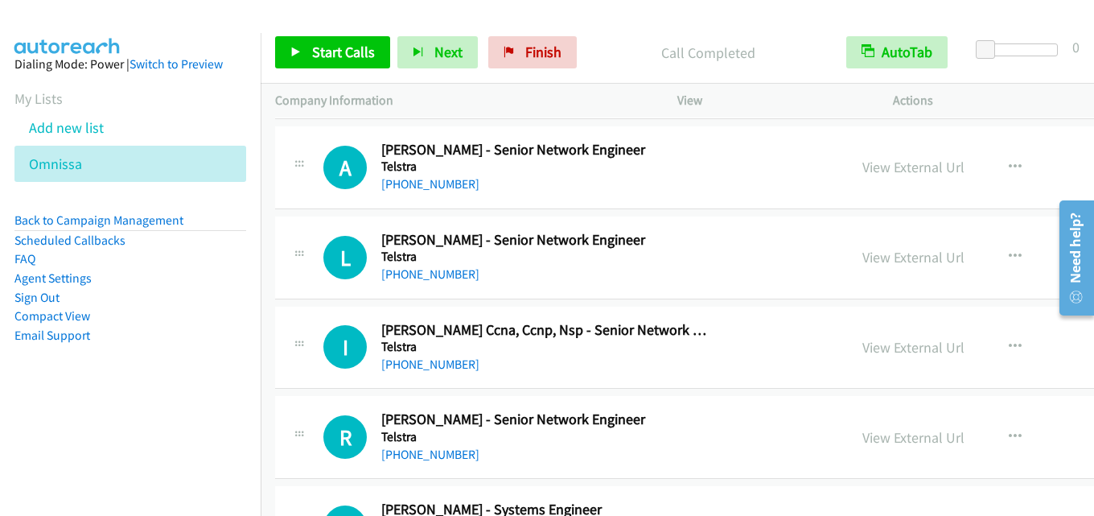
scroll to position [12898, 0]
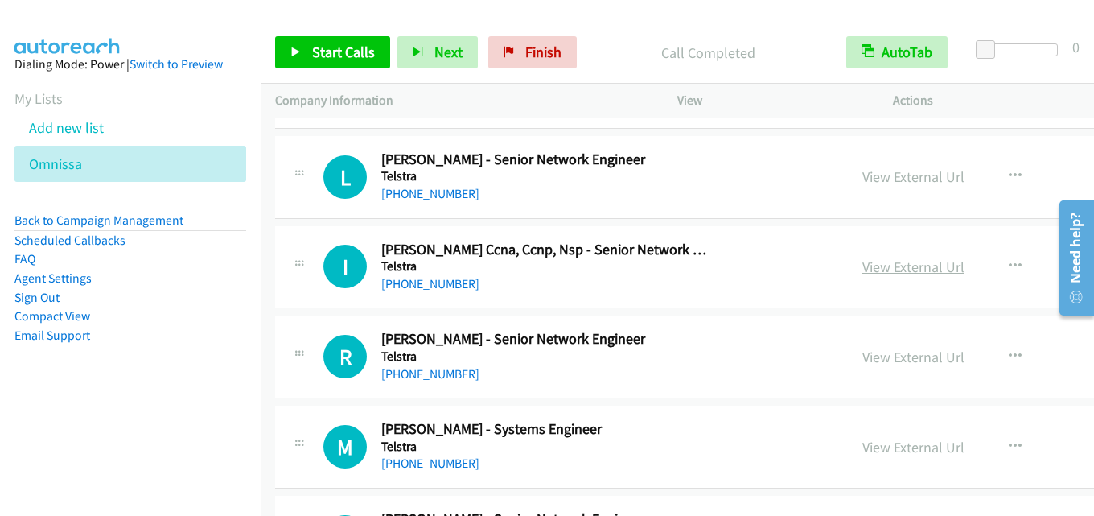
click at [862, 267] on link "View External Url" at bounding box center [913, 266] width 102 height 18
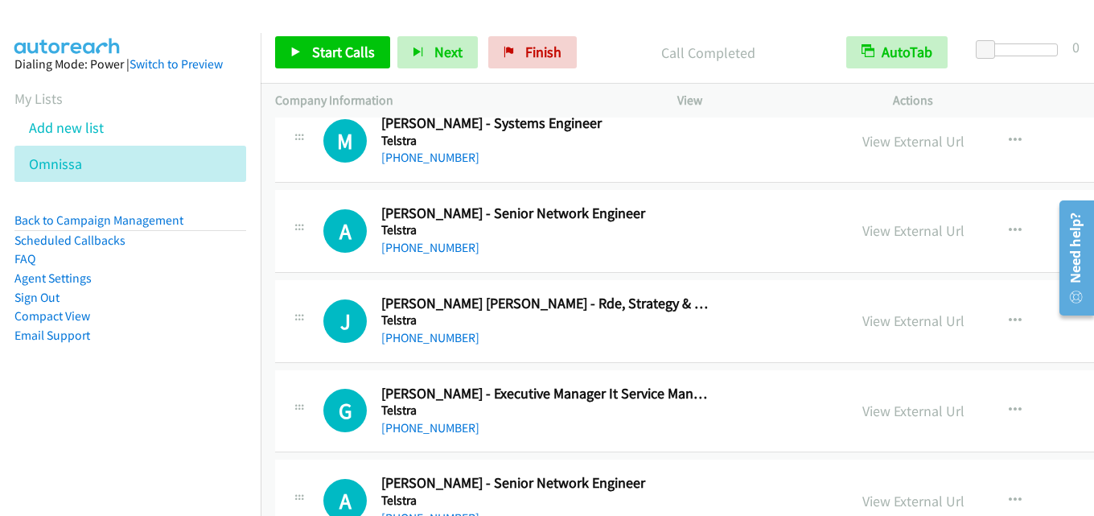
scroll to position [13219, 0]
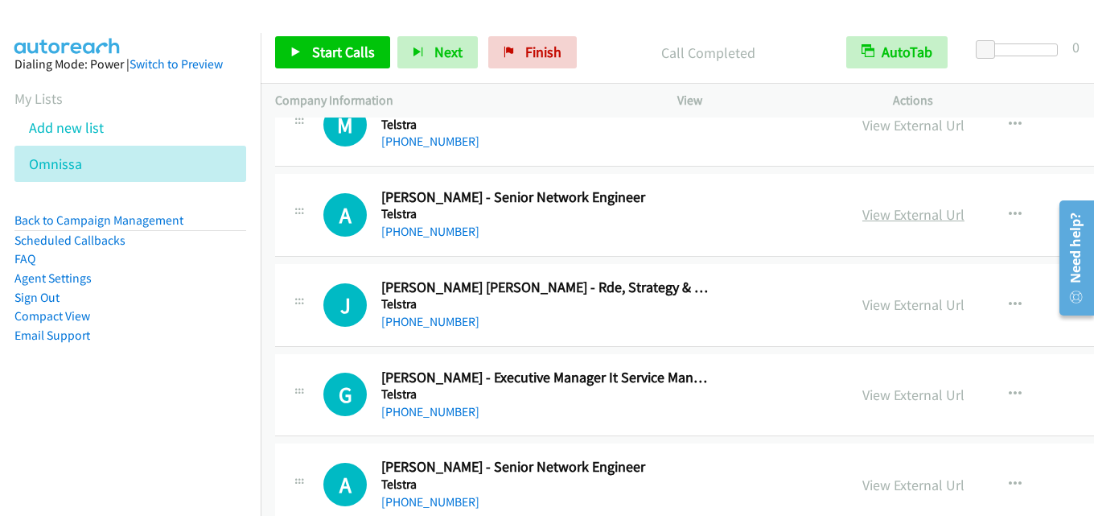
click at [862, 218] on link "View External Url" at bounding box center [913, 214] width 102 height 18
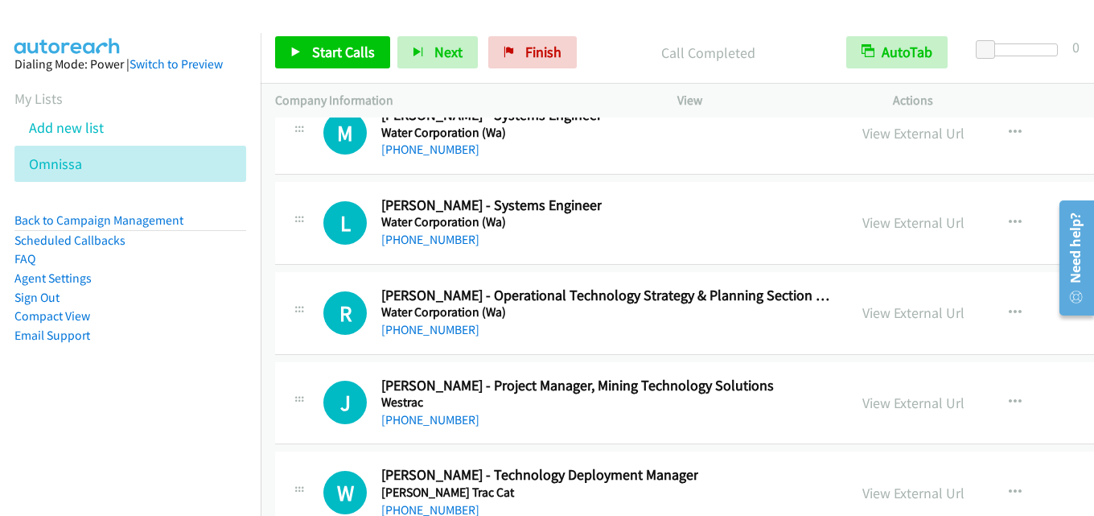
scroll to position [43349, 0]
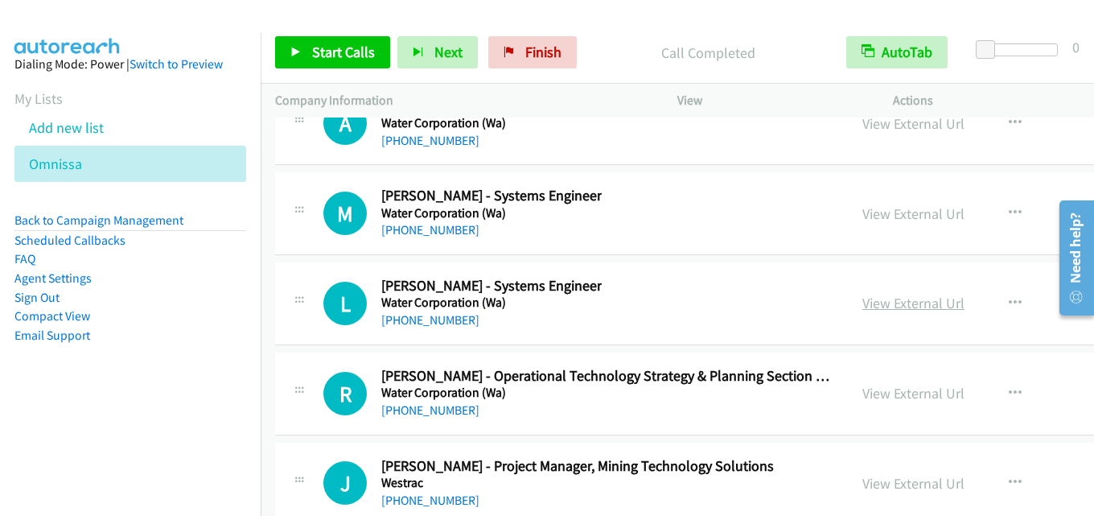
click at [862, 302] on link "View External Url" at bounding box center [913, 303] width 102 height 18
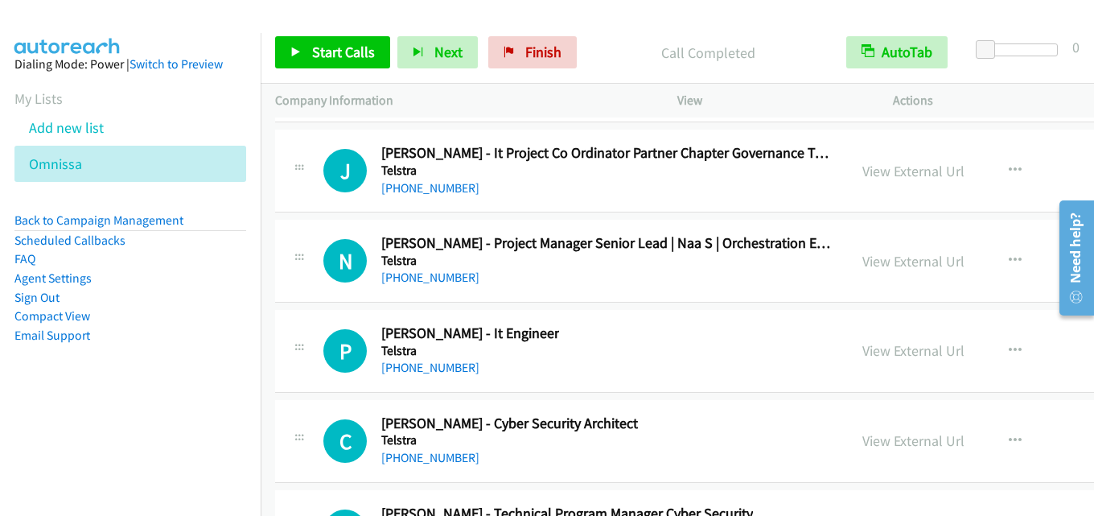
scroll to position [38305, 0]
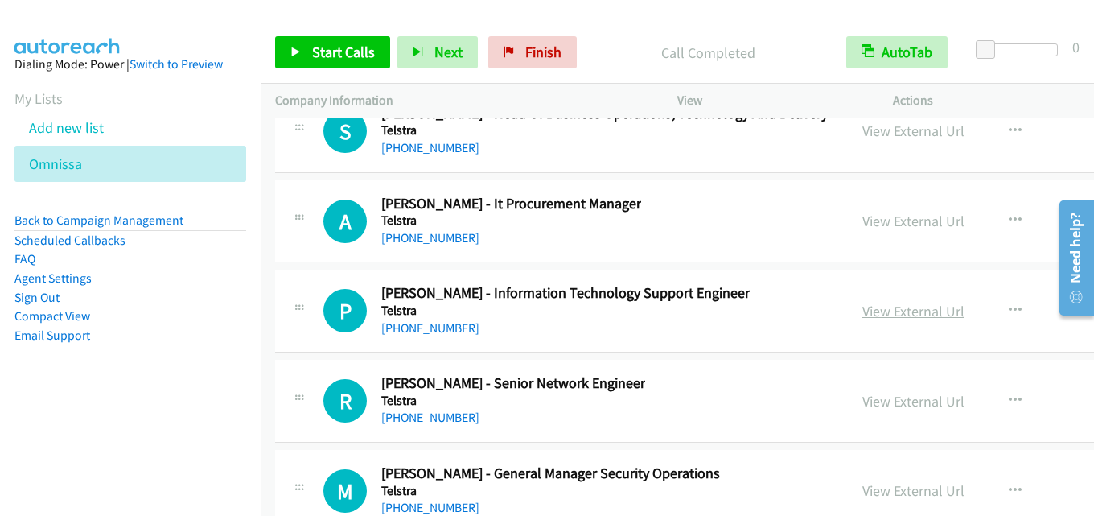
click at [862, 309] on link "View External Url" at bounding box center [913, 311] width 102 height 18
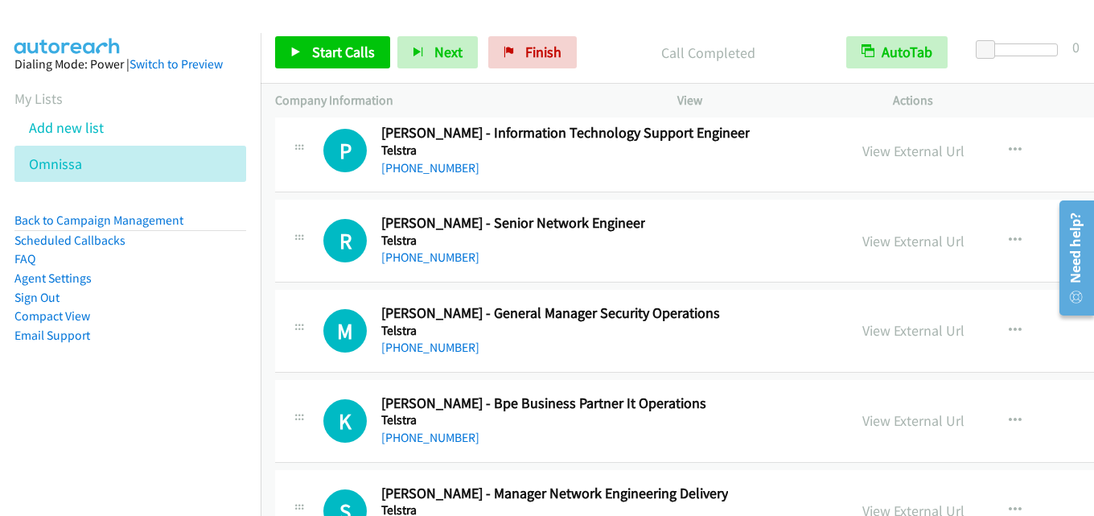
scroll to position [38466, 0]
click at [862, 240] on link "View External Url" at bounding box center [913, 240] width 102 height 18
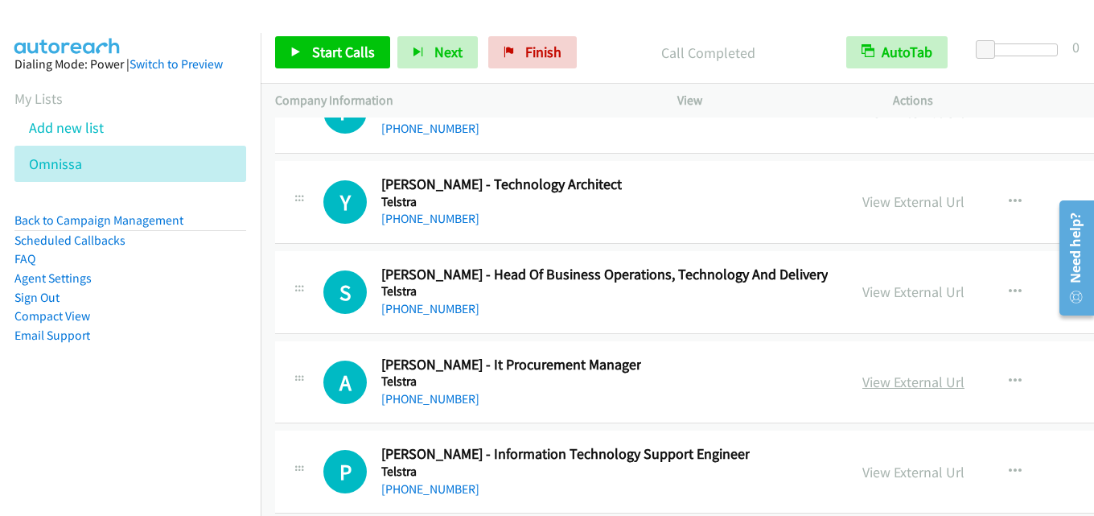
scroll to position [38064, 0]
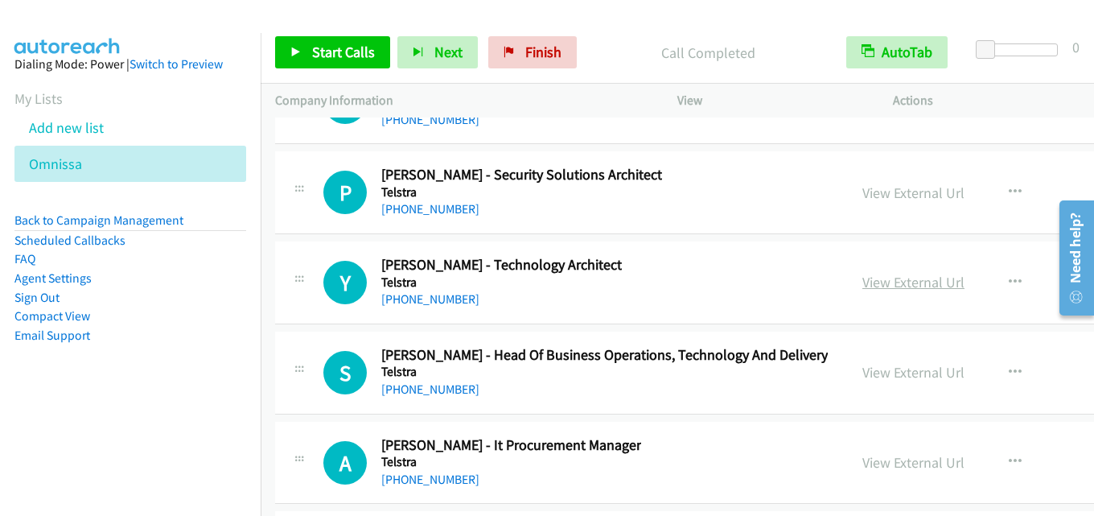
click at [862, 280] on link "View External Url" at bounding box center [913, 282] width 102 height 18
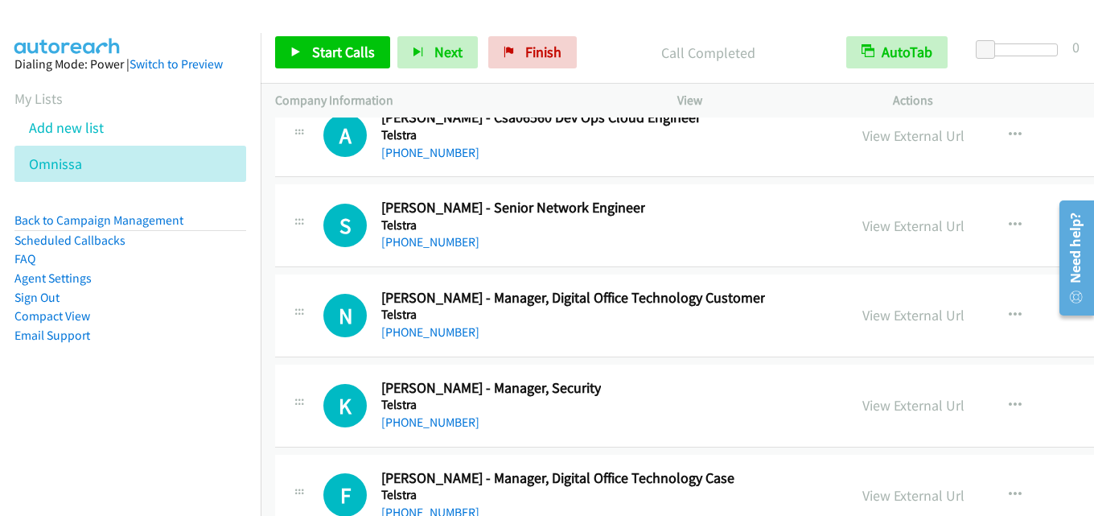
scroll to position [37501, 0]
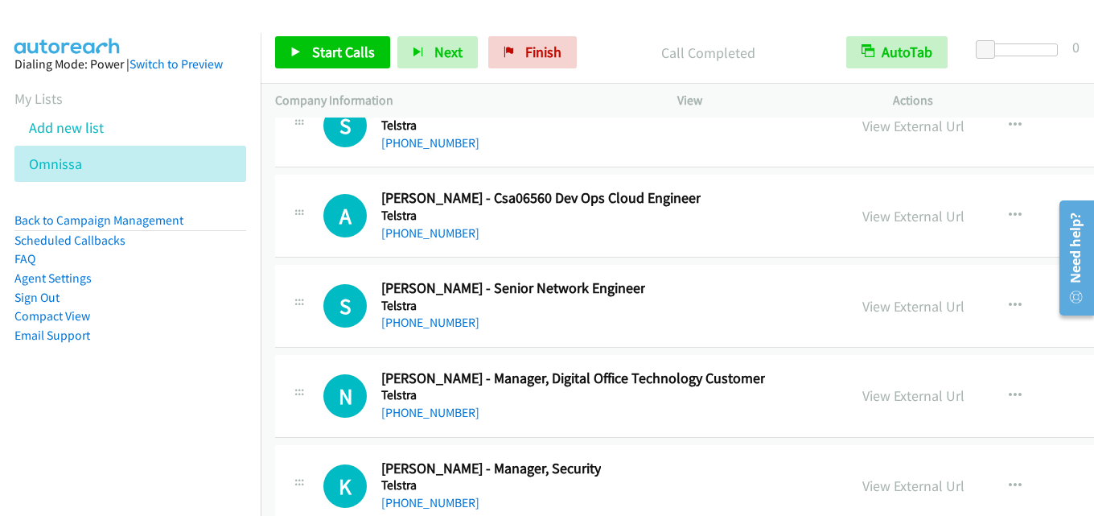
click at [848, 320] on div "View External Url View External Url Schedule/Manage Callback Start Calls Here R…" at bounding box center [998, 305] width 301 height 53
click at [862, 314] on link "View External Url" at bounding box center [913, 306] width 102 height 18
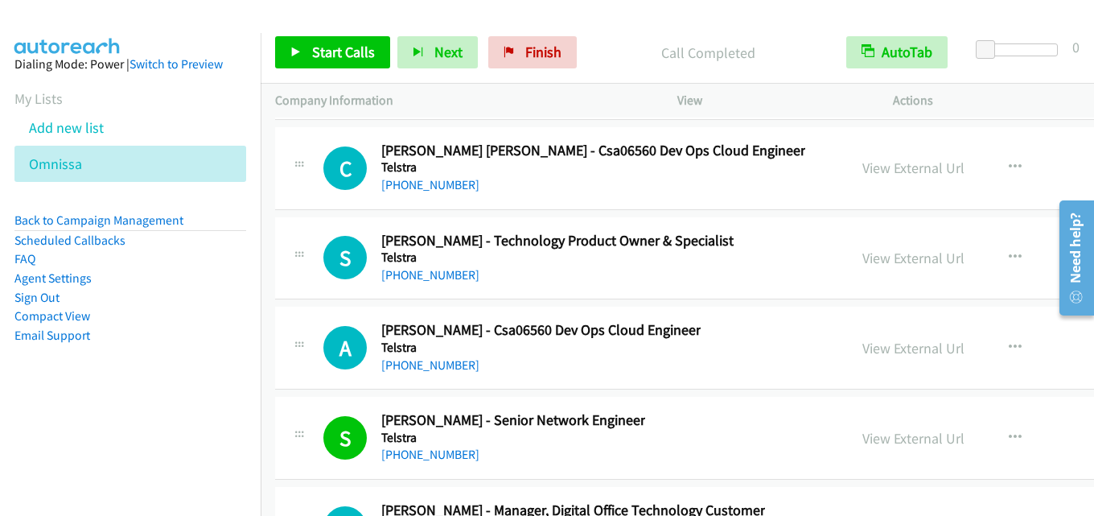
scroll to position [37340, 0]
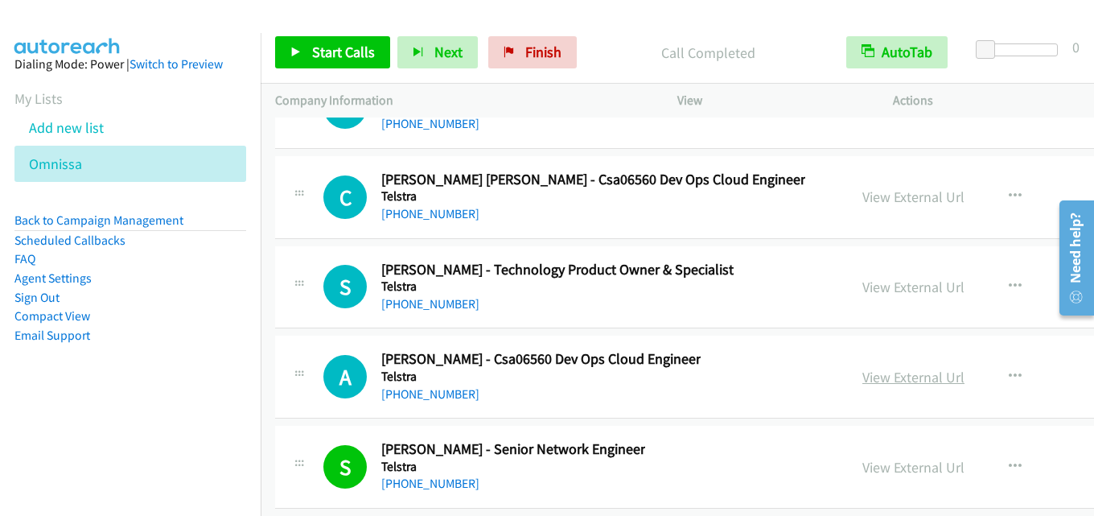
click at [862, 376] on link "View External Url" at bounding box center [913, 377] width 102 height 18
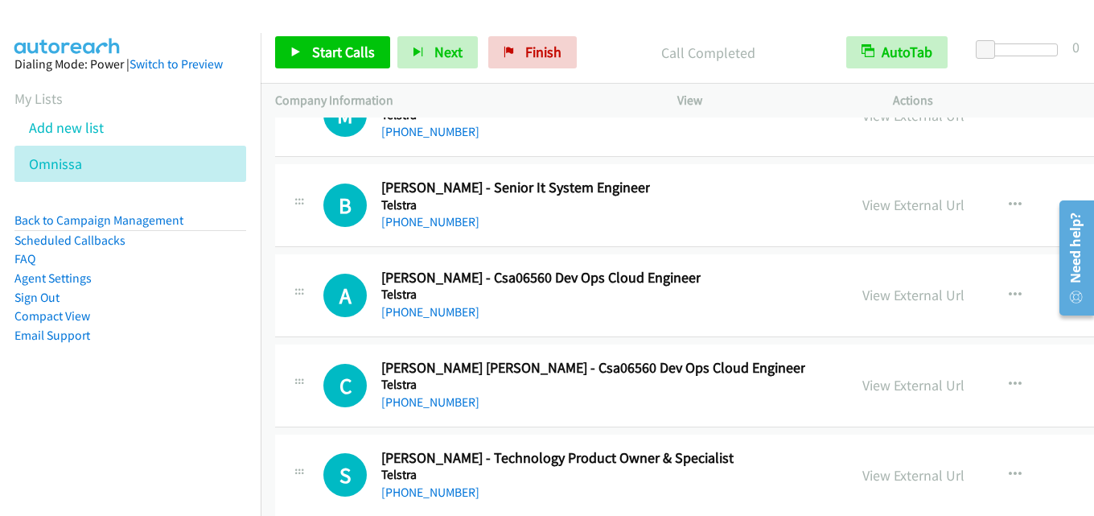
scroll to position [37179, 0]
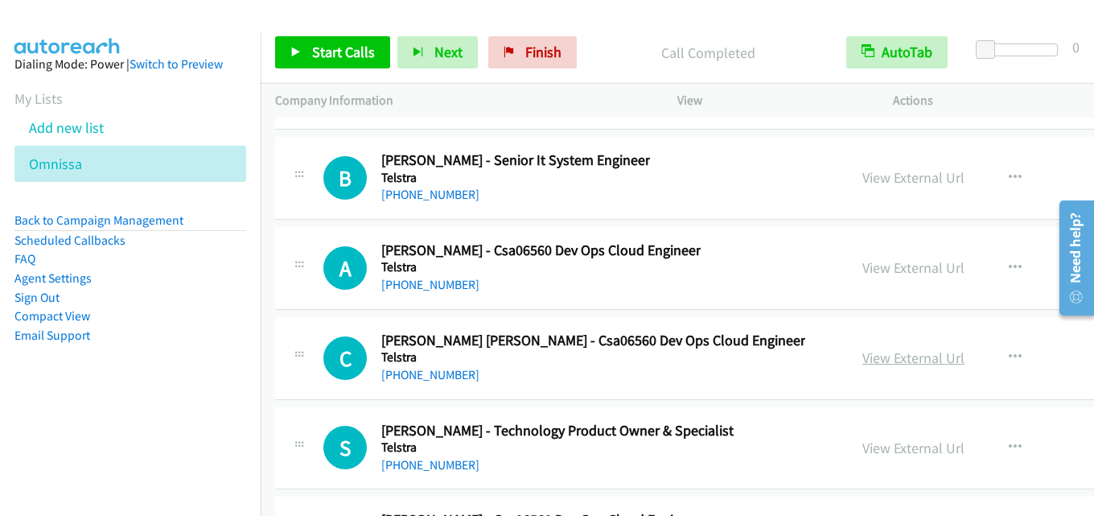
click at [862, 360] on link "View External Url" at bounding box center [913, 357] width 102 height 18
click at [862, 260] on link "View External Url" at bounding box center [913, 267] width 102 height 18
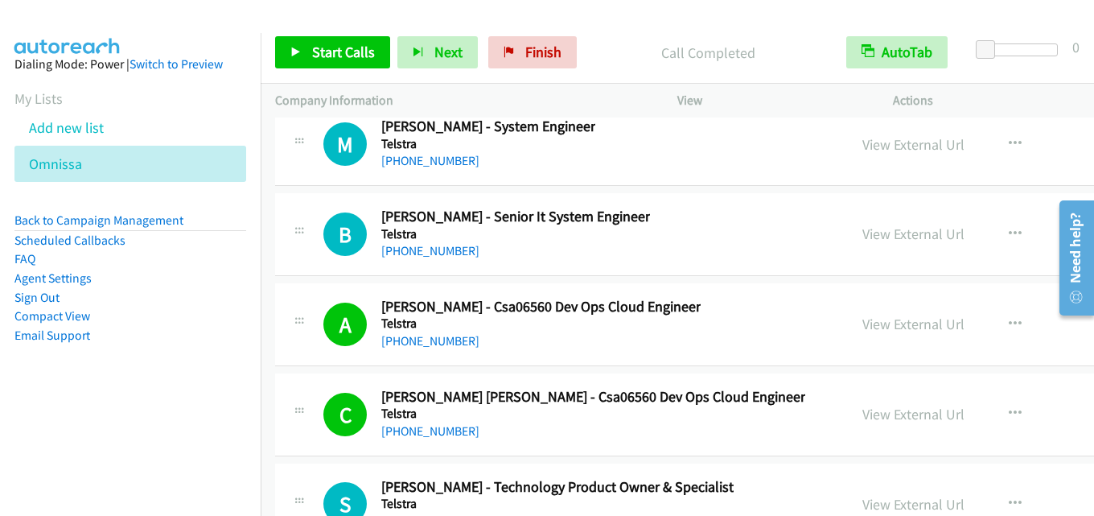
scroll to position [37098, 0]
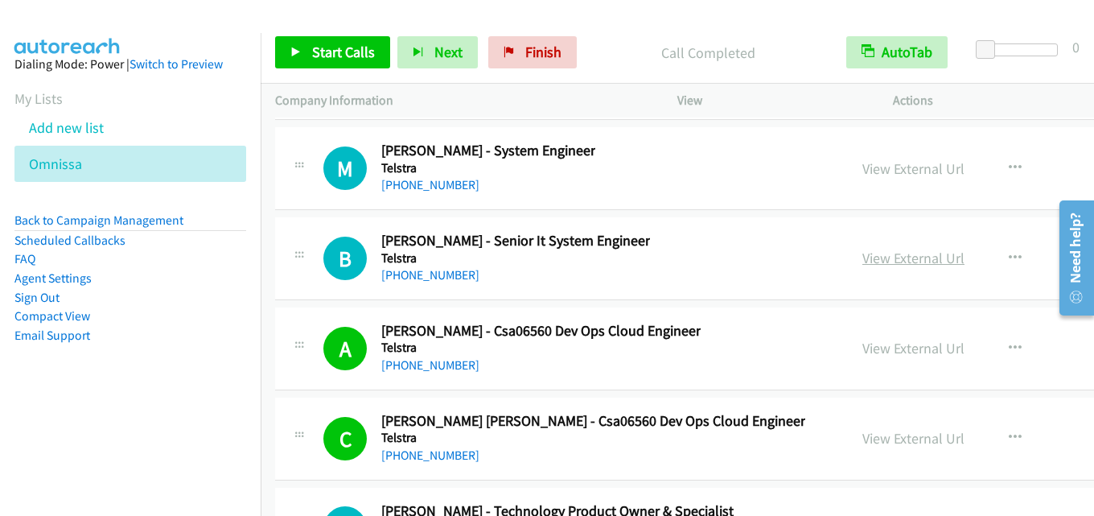
click at [862, 259] on link "View External Url" at bounding box center [913, 258] width 102 height 18
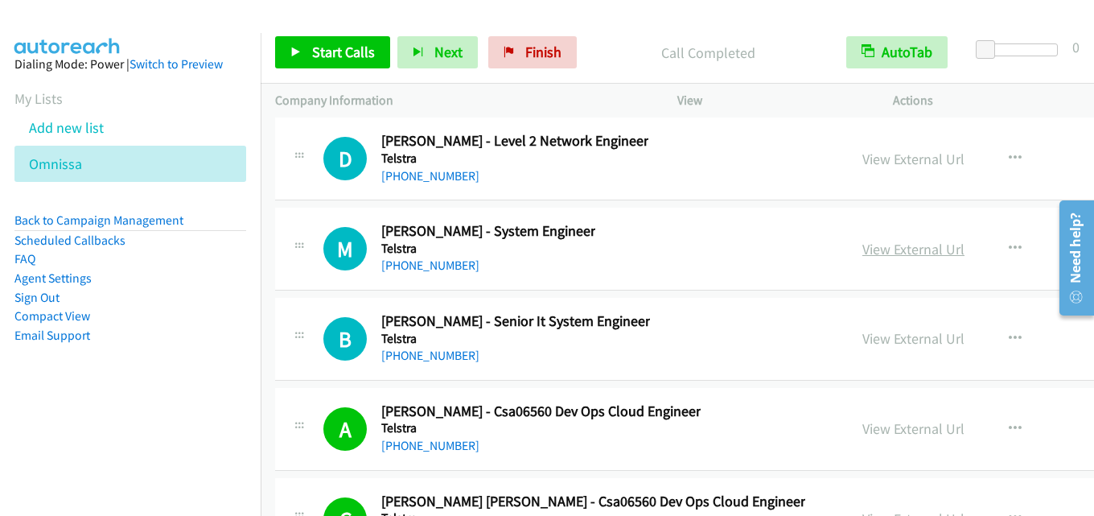
click at [862, 252] on link "View External Url" at bounding box center [913, 249] width 102 height 18
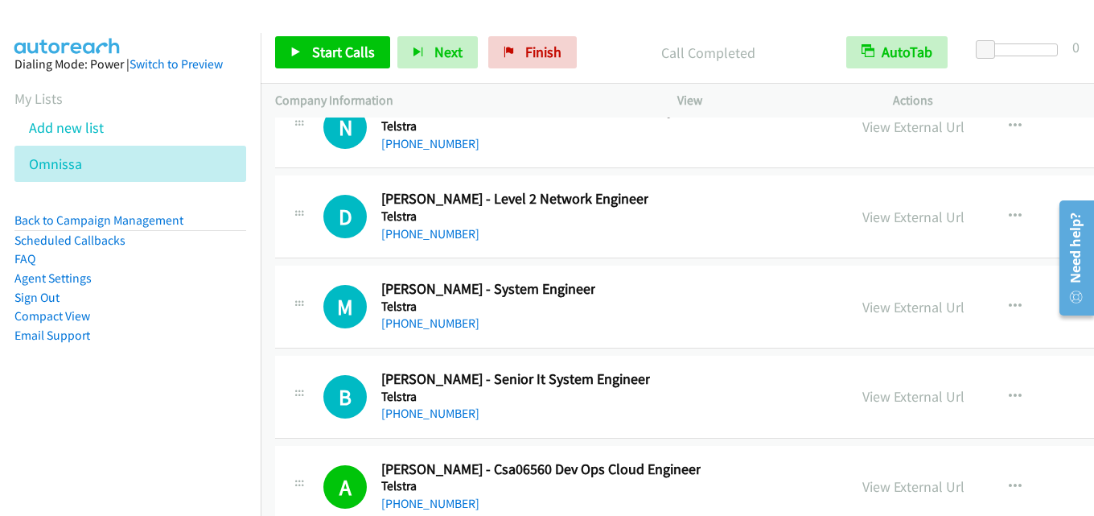
scroll to position [36938, 0]
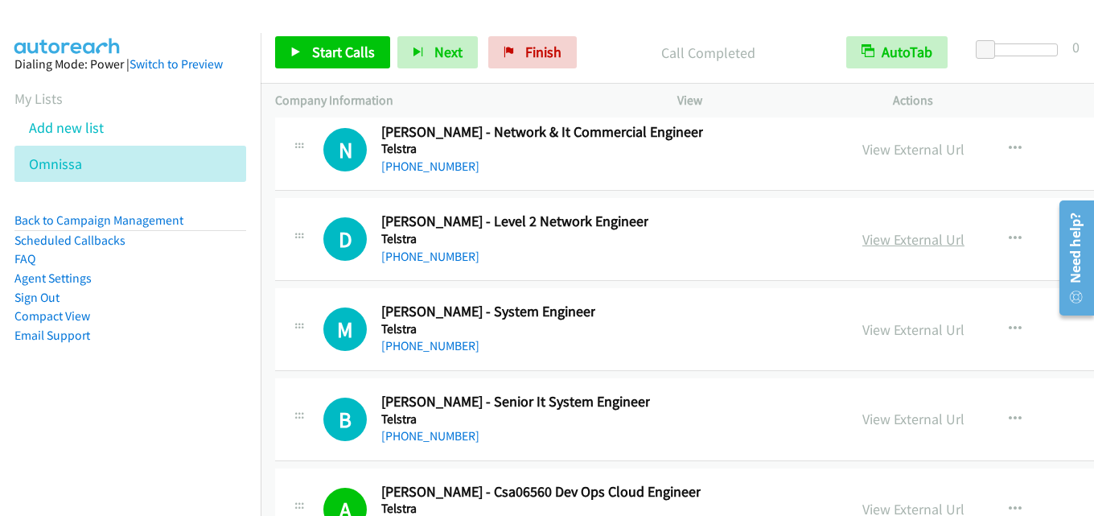
click at [862, 236] on link "View External Url" at bounding box center [913, 239] width 102 height 18
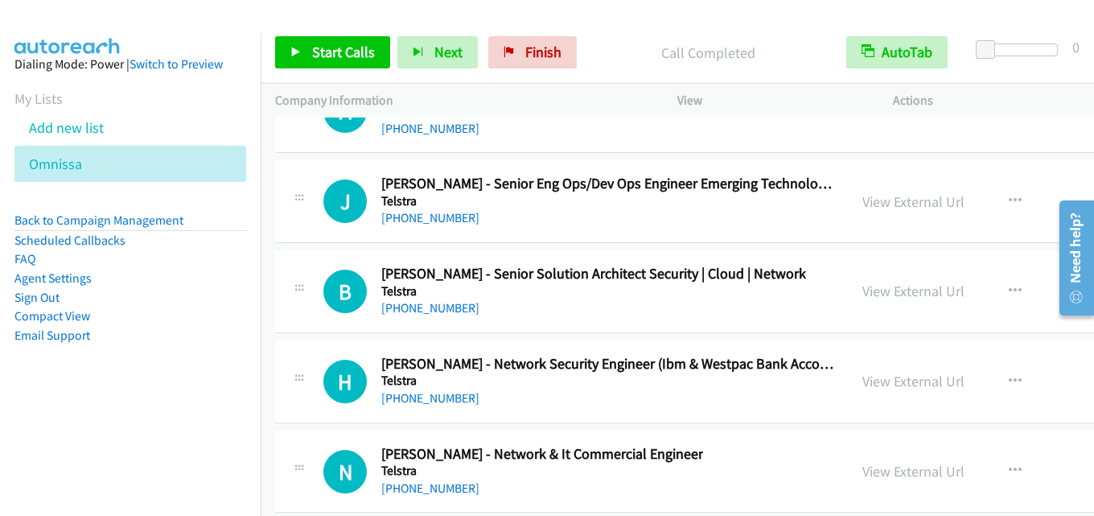
scroll to position [36696, 0]
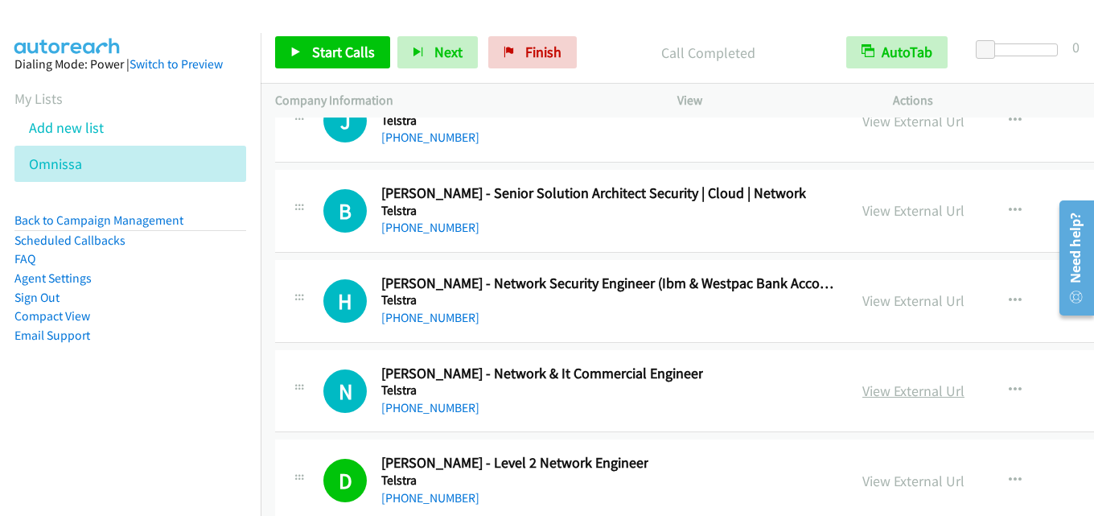
click at [862, 386] on link "View External Url" at bounding box center [913, 390] width 102 height 18
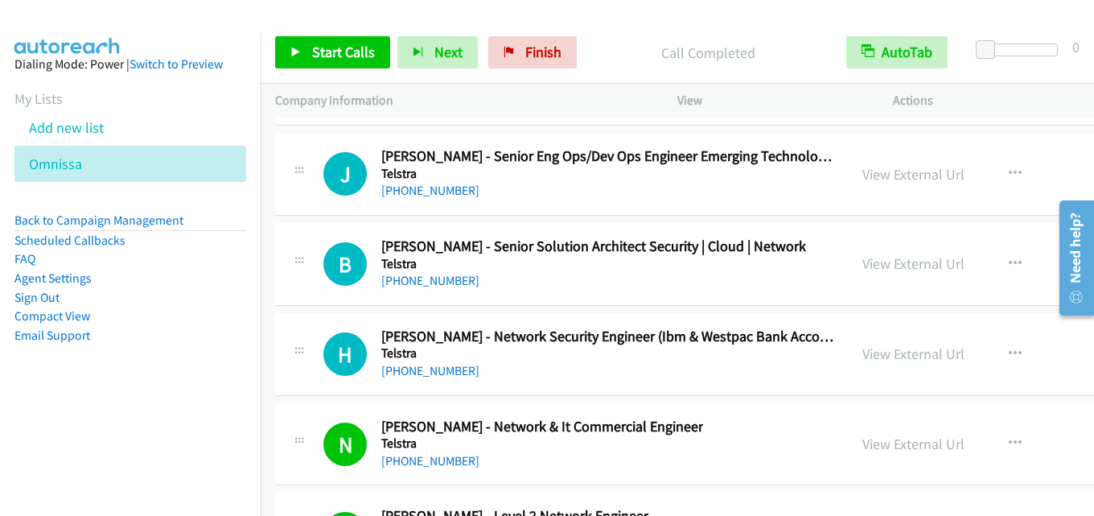
scroll to position [36616, 0]
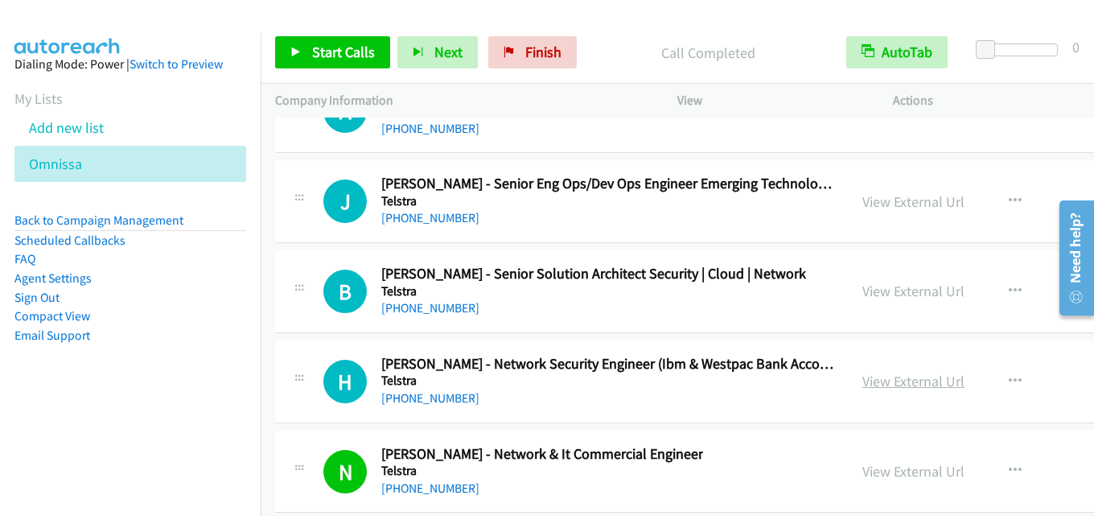
click at [862, 381] on link "View External Url" at bounding box center [913, 381] width 102 height 18
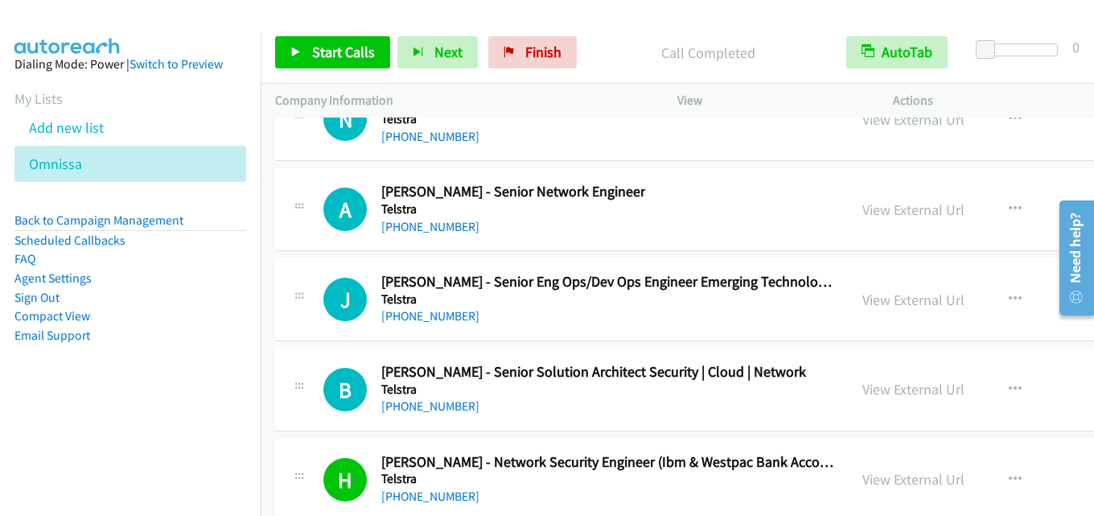
scroll to position [36535, 0]
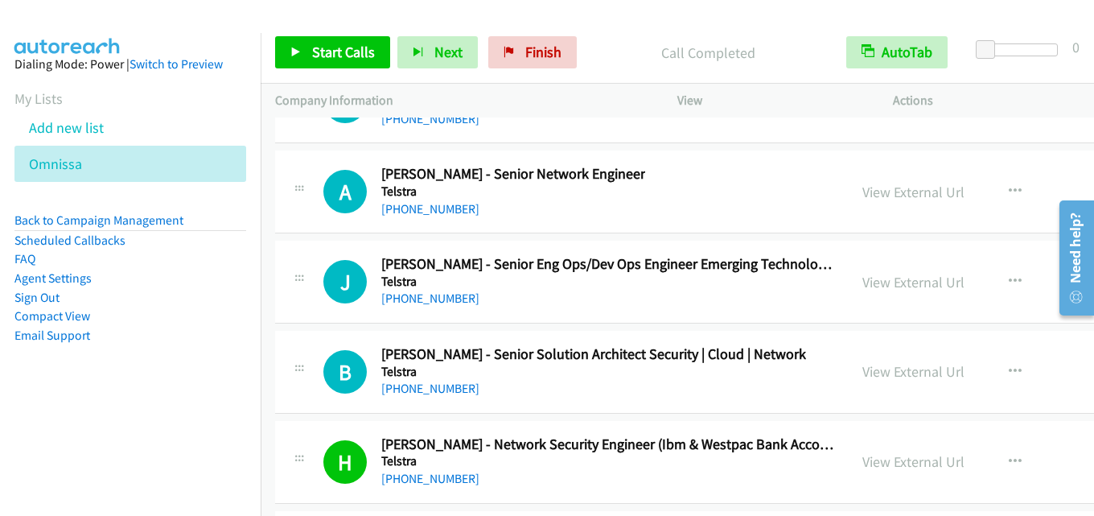
drag, startPoint x: 822, startPoint y: 367, endPoint x: 743, endPoint y: 351, distance: 80.3
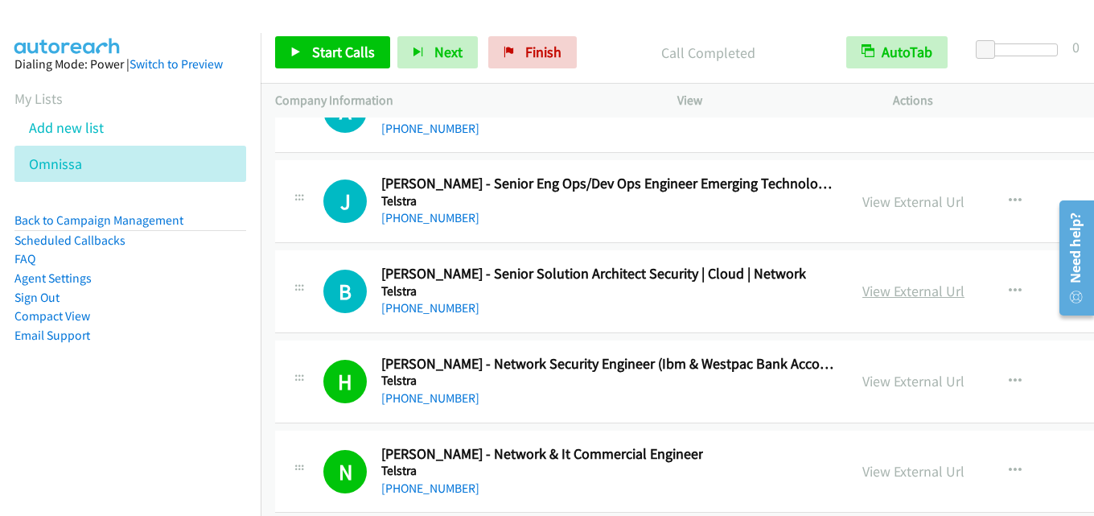
click at [862, 282] on link "View External Url" at bounding box center [913, 291] width 102 height 18
